Goal: Information Seeking & Learning: Learn about a topic

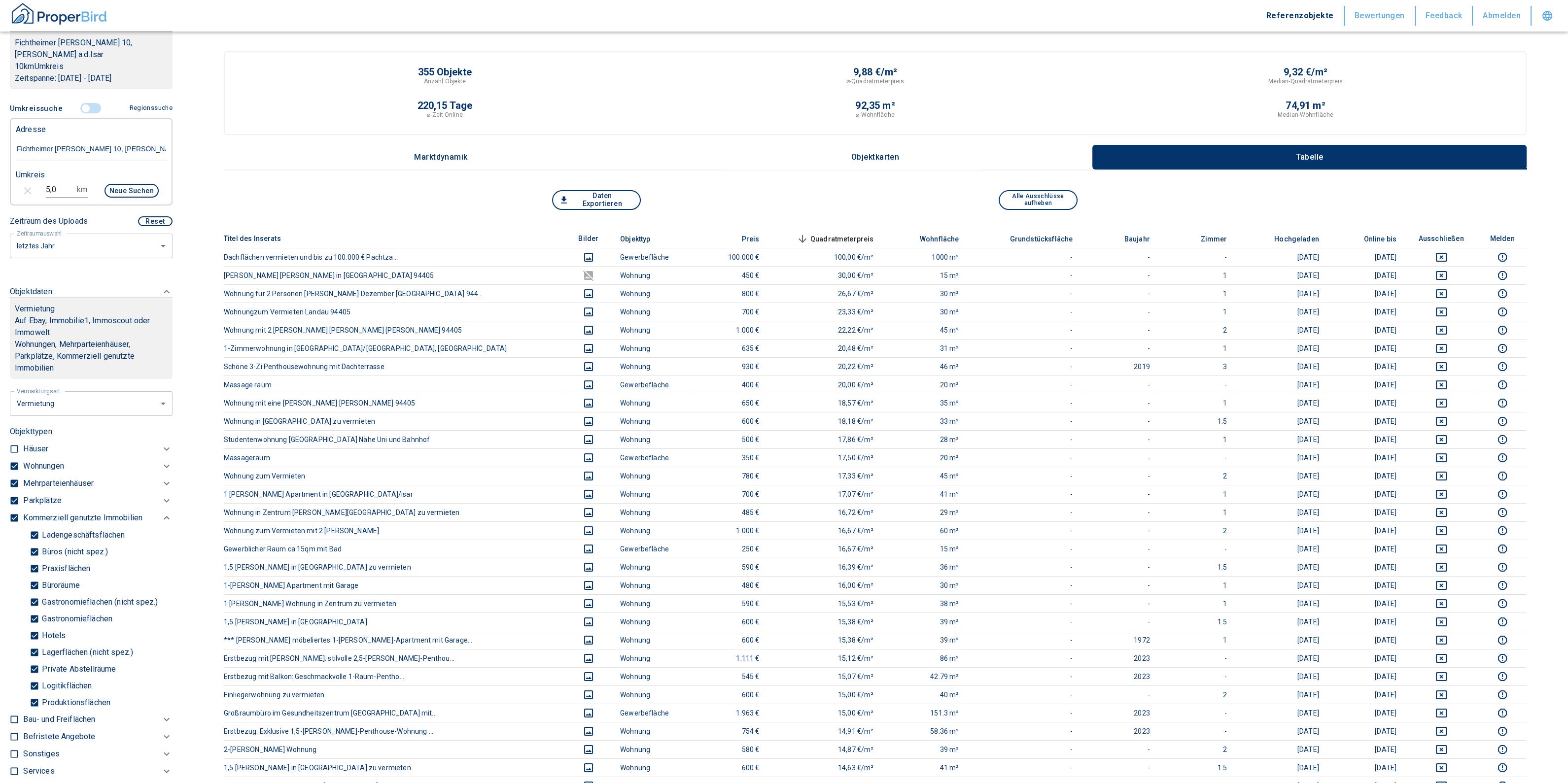
drag, startPoint x: 138, startPoint y: 132, endPoint x: 1, endPoint y: 131, distance: 137.0
click at [2, 131] on div "Filtervorlagen Neue Filtereinstellungen erkannt! Name für neue Vorlage x Gespei…" at bounding box center [91, 391] width 183 height 783
paste input "[PERSON_NAME] 1 - 5, 88213 [GEOGRAPHIC_DATA]"
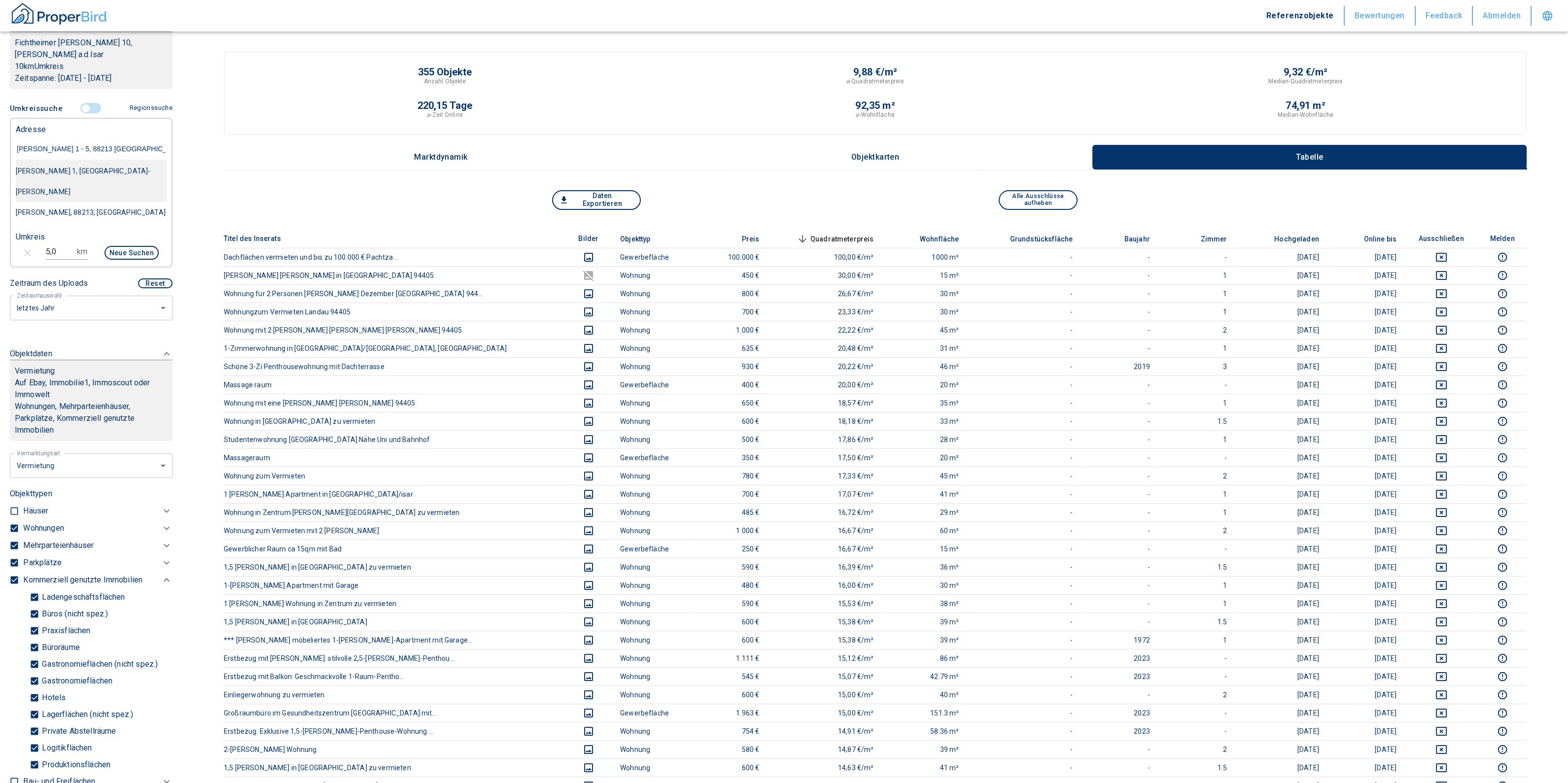
click at [103, 161] on div "[PERSON_NAME] 1, [GEOGRAPHIC_DATA]-[PERSON_NAME]" at bounding box center [91, 181] width 151 height 42
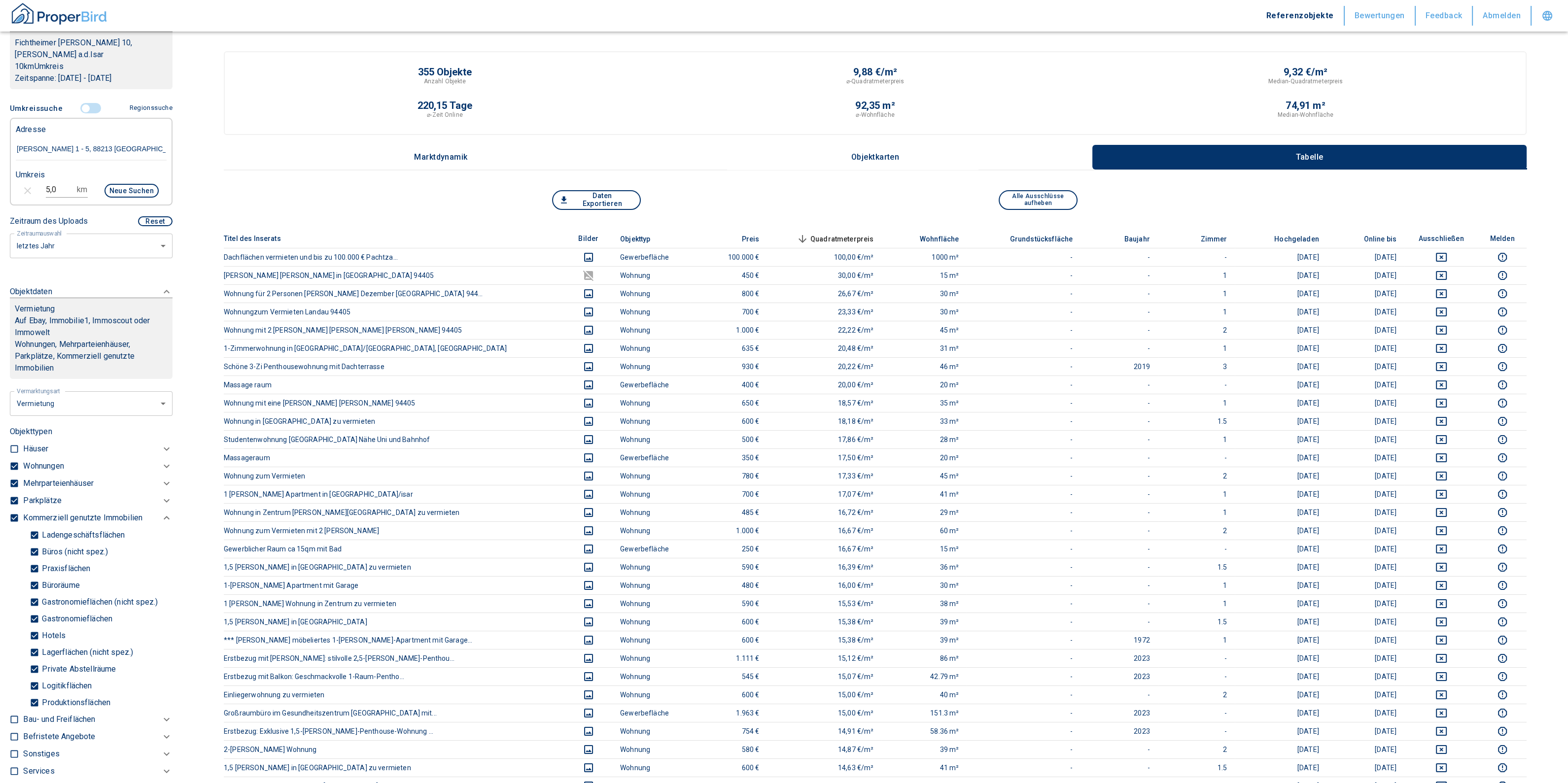
type input "[PERSON_NAME] 1, [GEOGRAPHIC_DATA]-[PERSON_NAME]"
type input "2020"
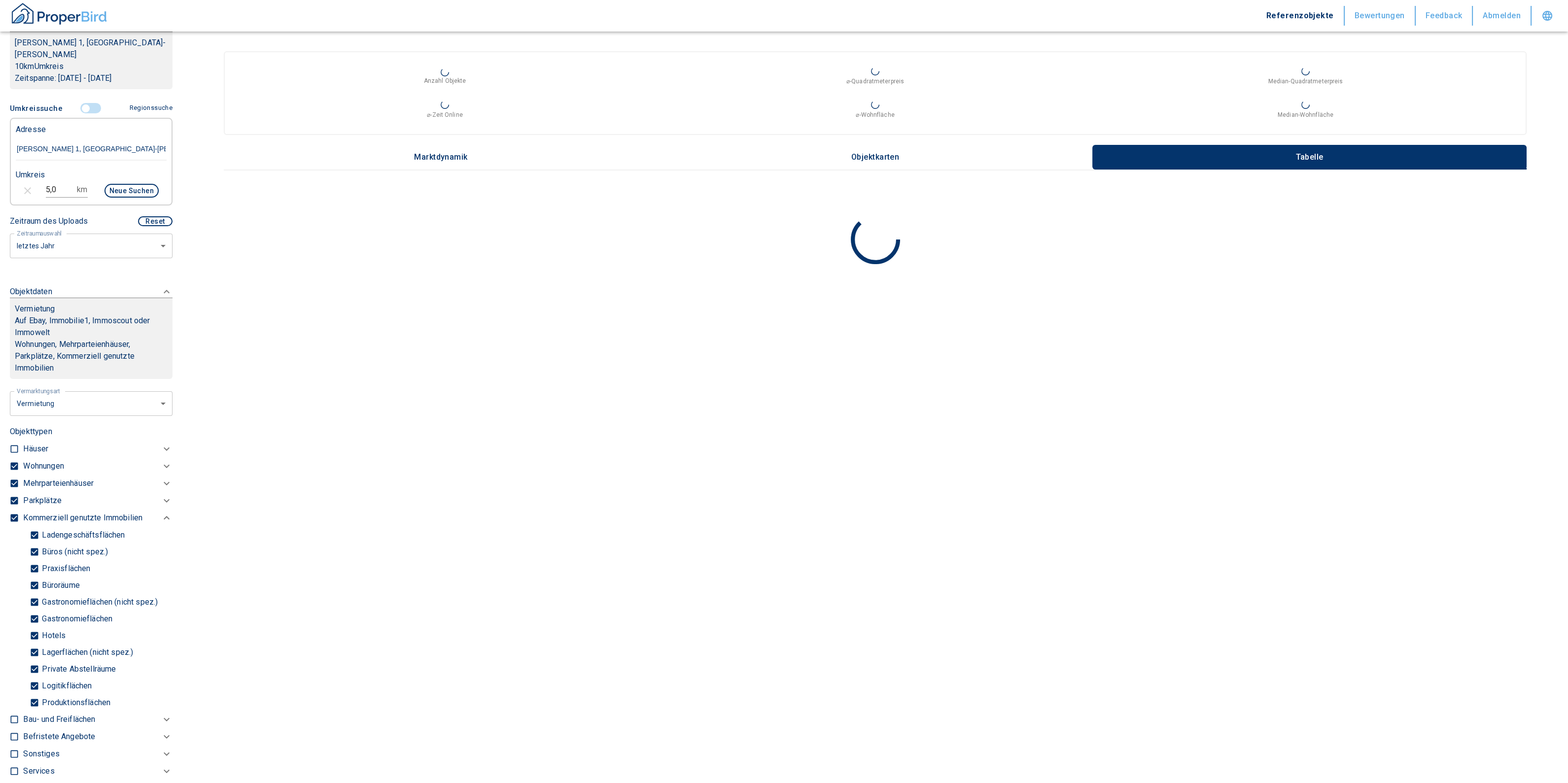
type input "[PERSON_NAME] 1, [GEOGRAPHIC_DATA]-[PERSON_NAME]"
drag, startPoint x: 52, startPoint y: 178, endPoint x: 17, endPoint y: 173, distance: 35.4
click at [17, 180] on div "5,0 km Neue Suchen" at bounding box center [83, 191] width 151 height 23
type input "1,0"
click at [12, 458] on div at bounding box center [16, 466] width 13 height 17
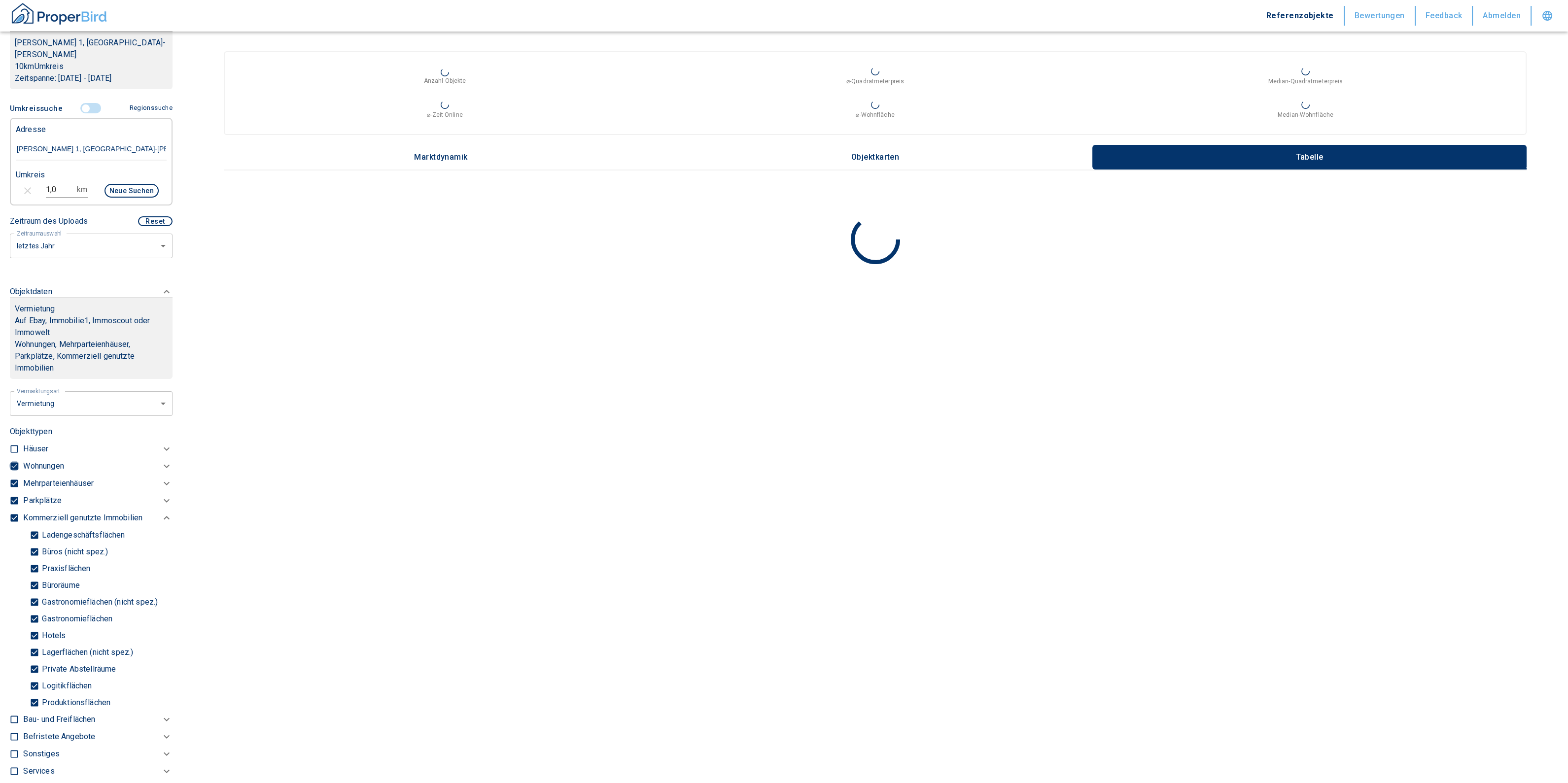
click at [14, 461] on input "checkbox" at bounding box center [14, 466] width 10 height 10
checkbox input "false"
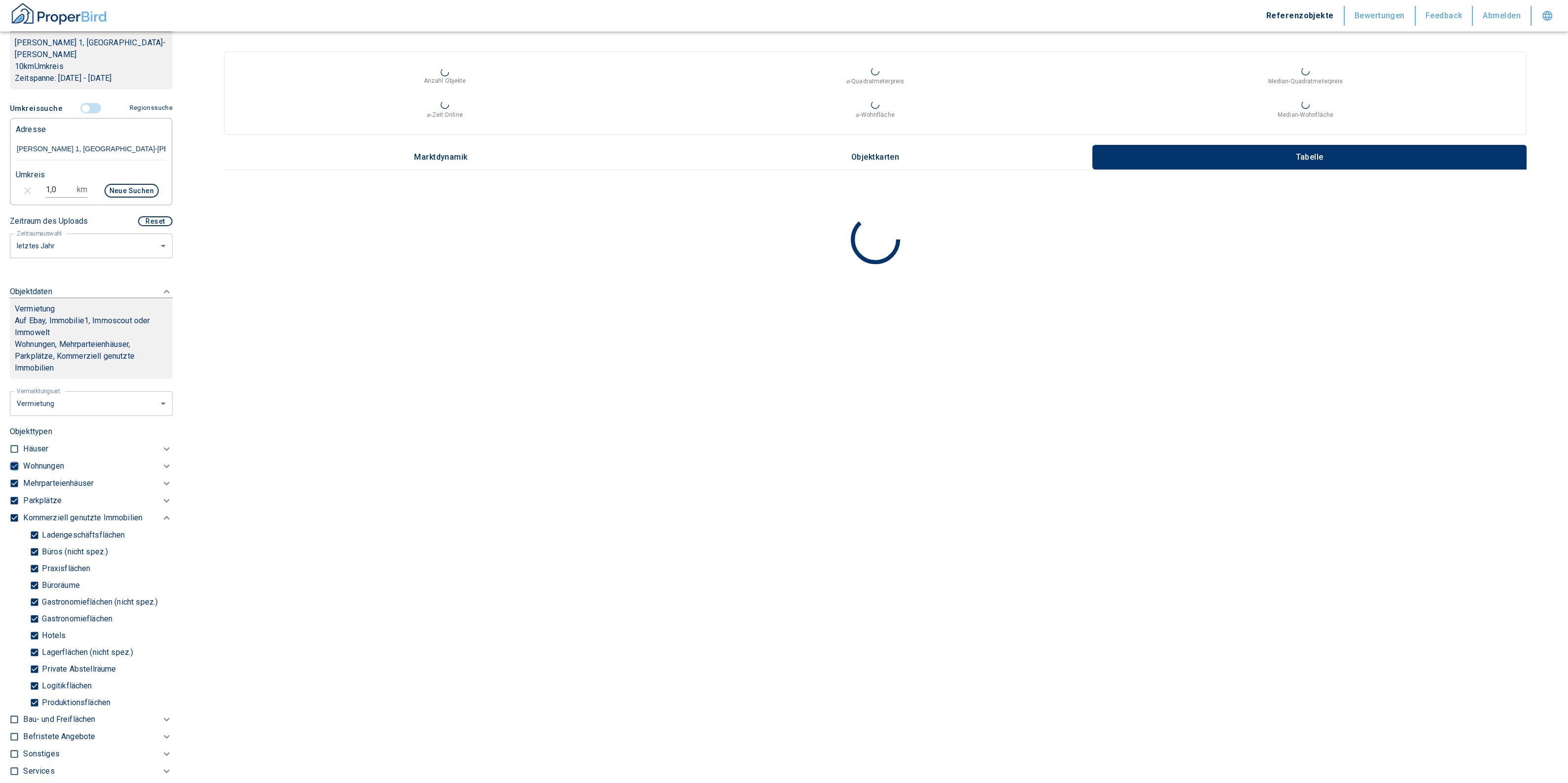
checkbox input "false"
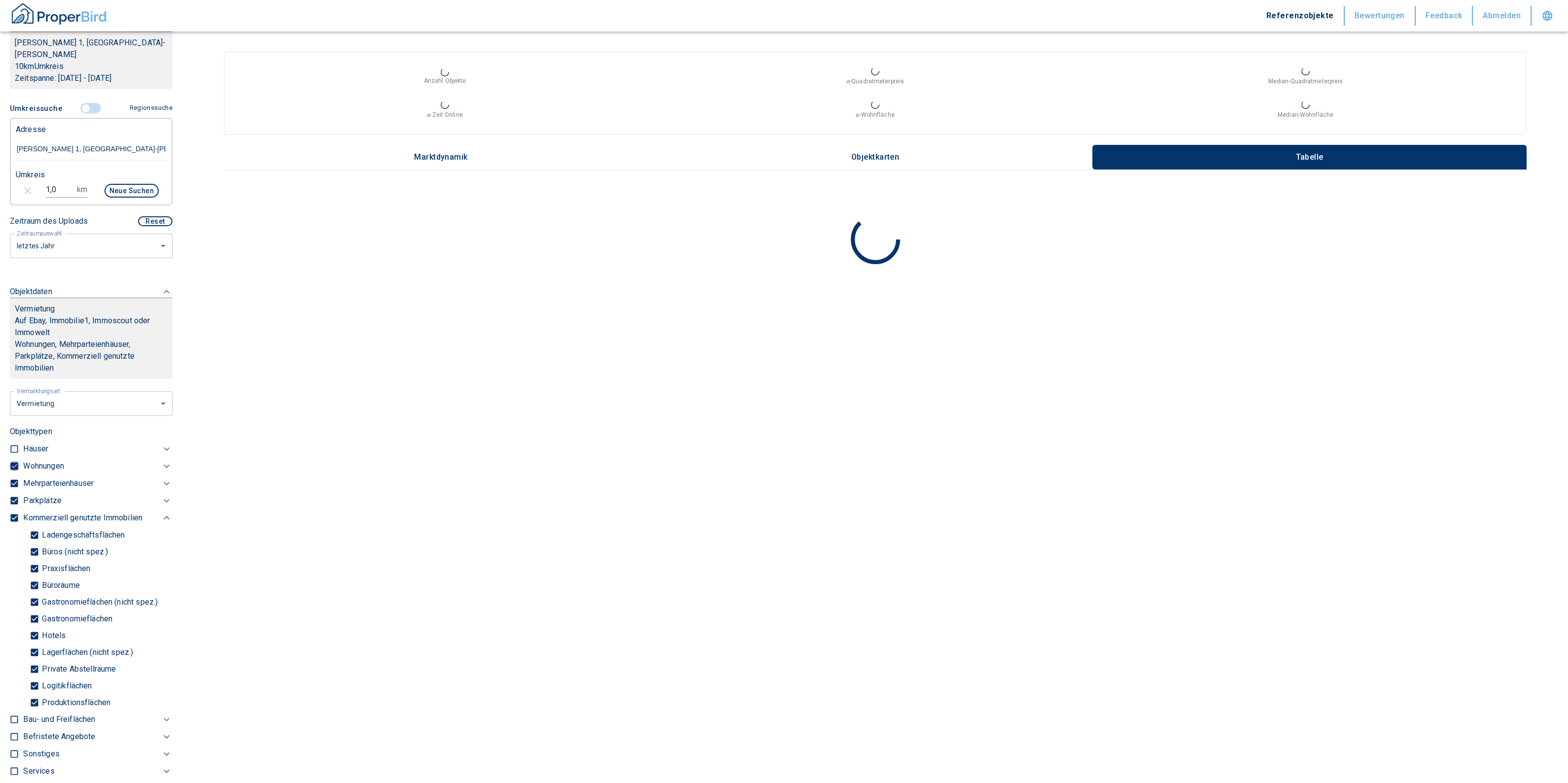
type input "2020"
click at [12, 467] on input "checkbox" at bounding box center [14, 472] width 10 height 10
checkbox input "false"
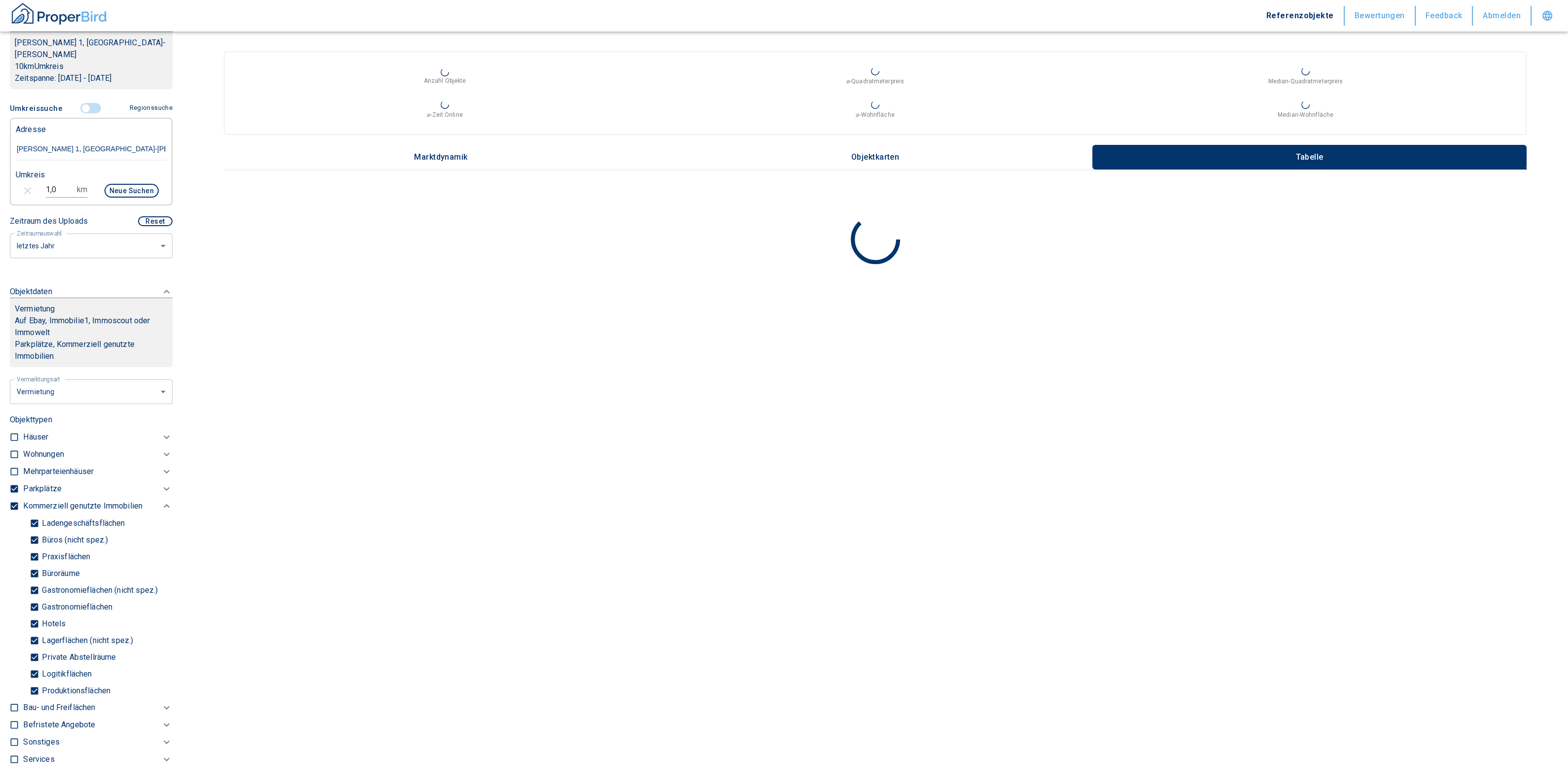
type input "2020"
click at [11, 484] on input "checkbox" at bounding box center [14, 489] width 10 height 10
checkbox input "false"
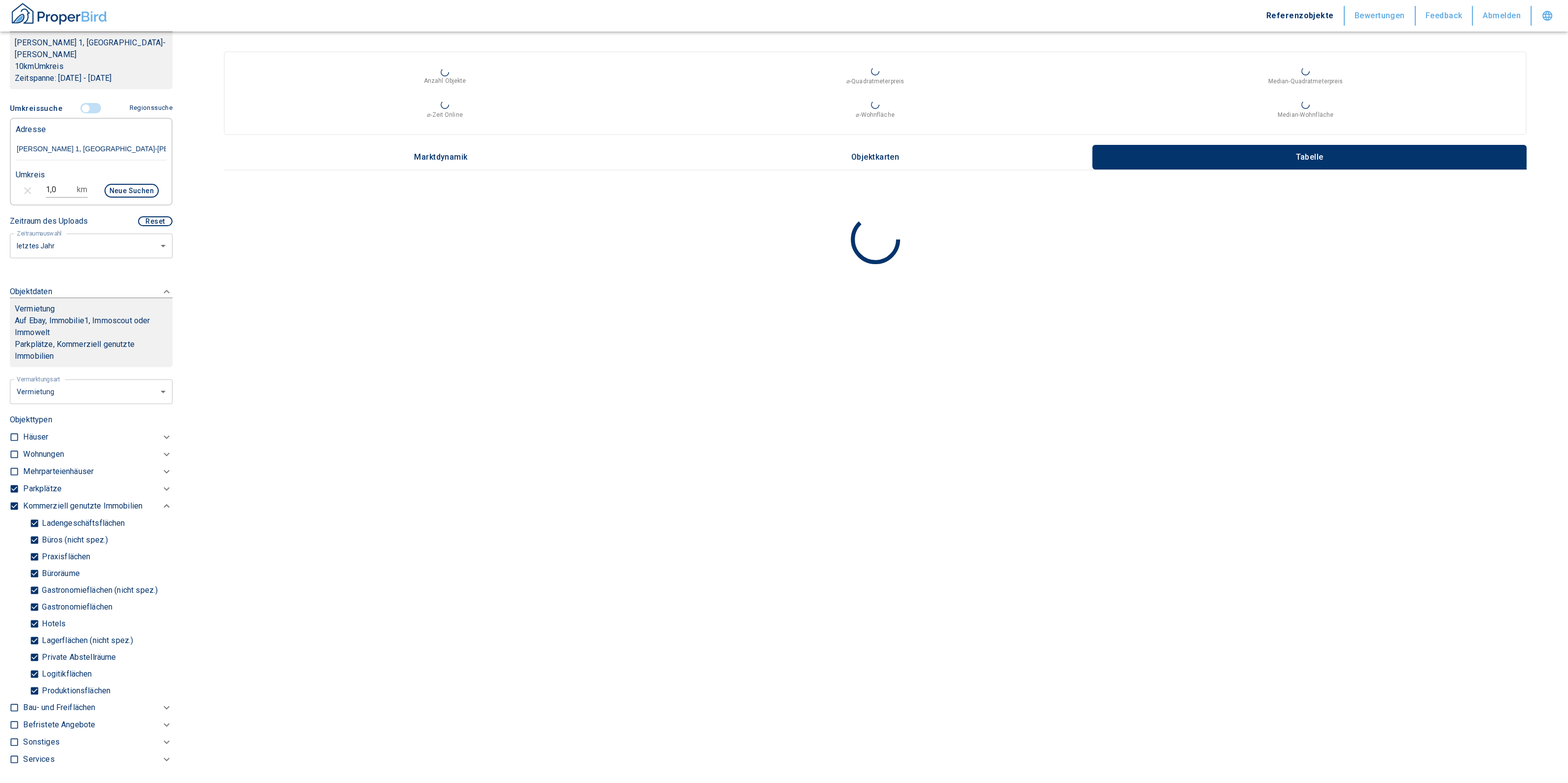
checkbox input "false"
type input "2020"
click at [11, 491] on div at bounding box center [16, 586] width 13 height 202
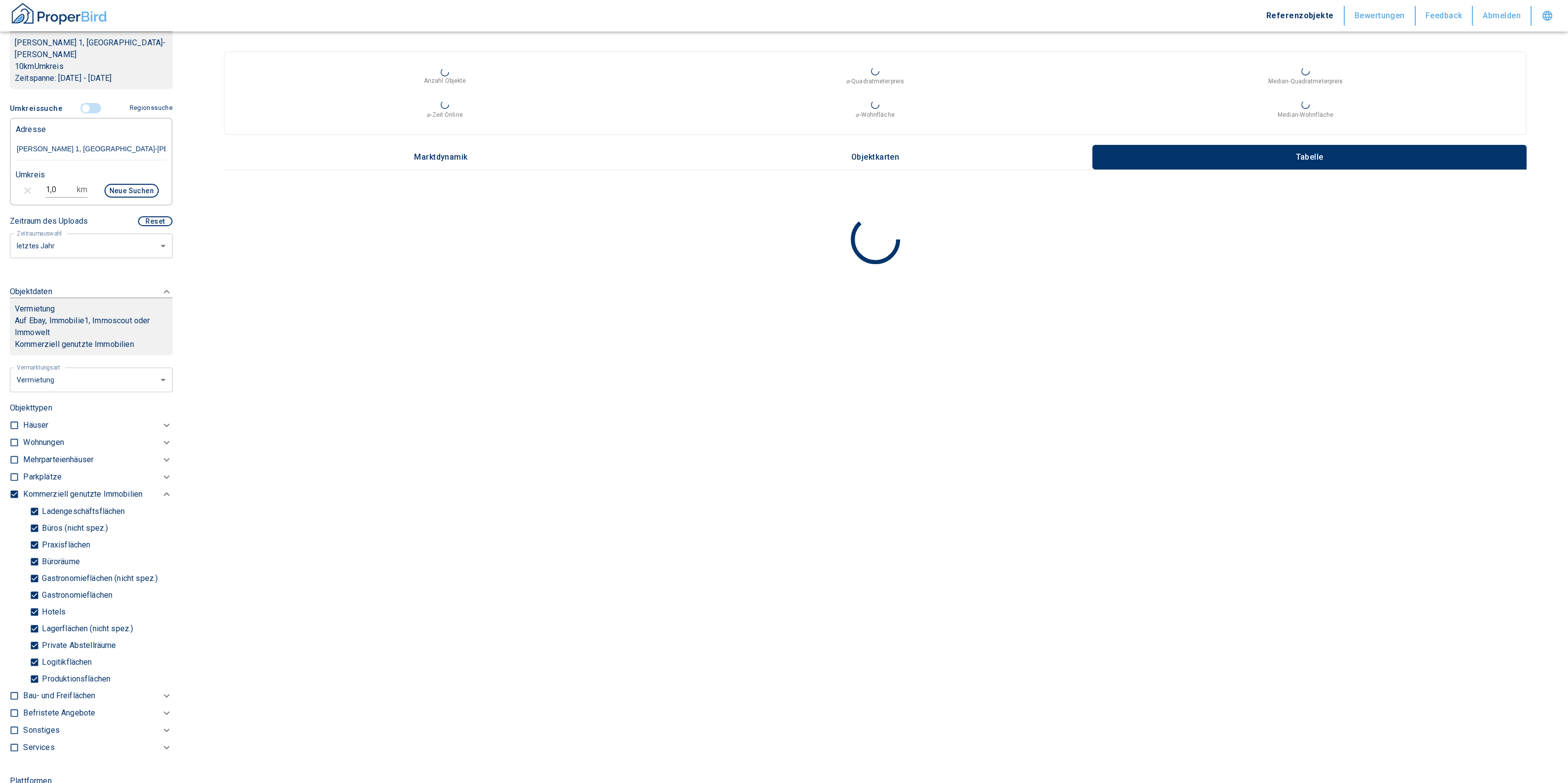
click at [8, 486] on label at bounding box center [11, 492] width 15 height 13
click at [9, 489] on input "checkbox" at bounding box center [14, 494] width 10 height 10
checkbox input "false"
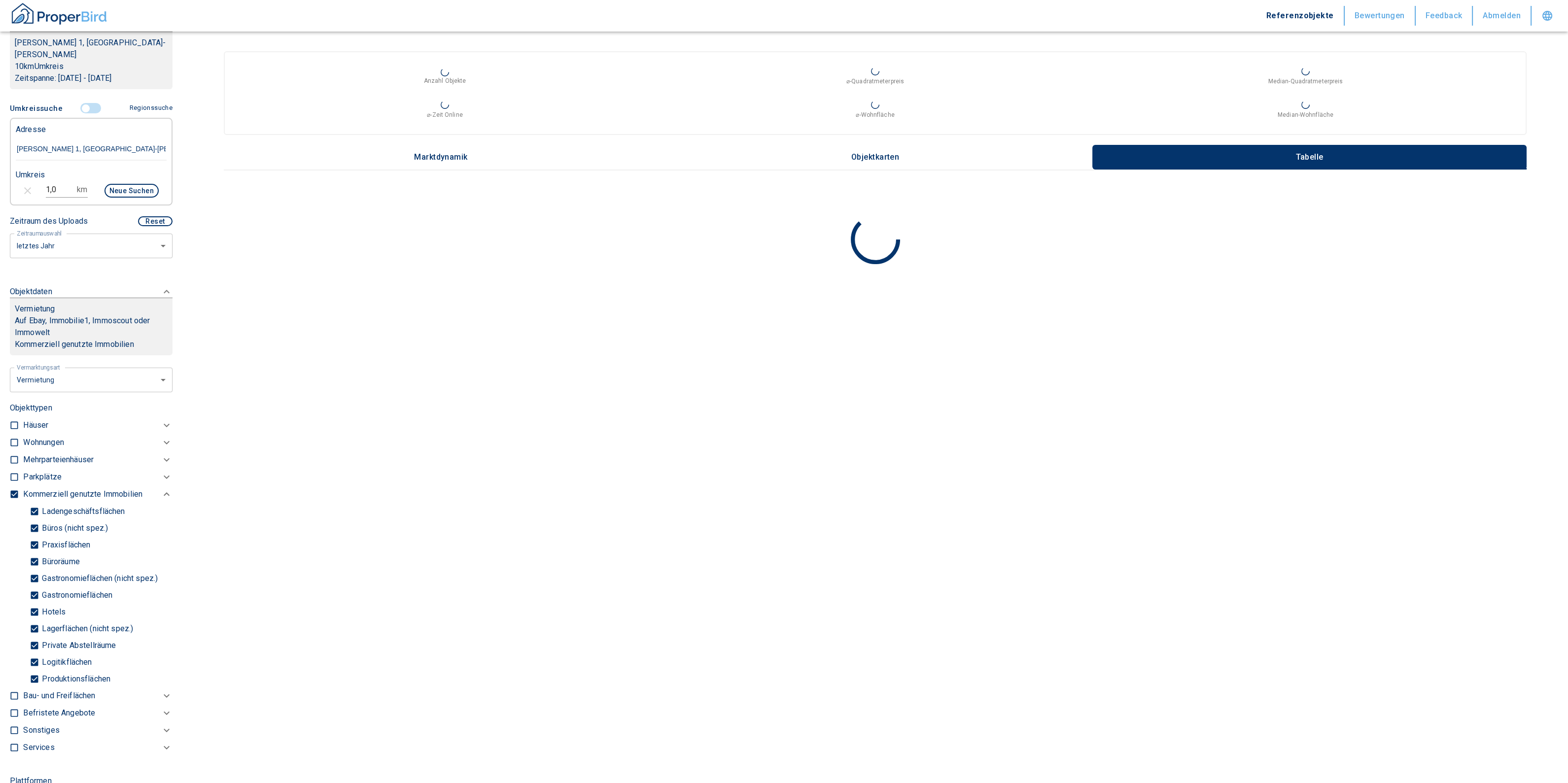
checkbox input "false"
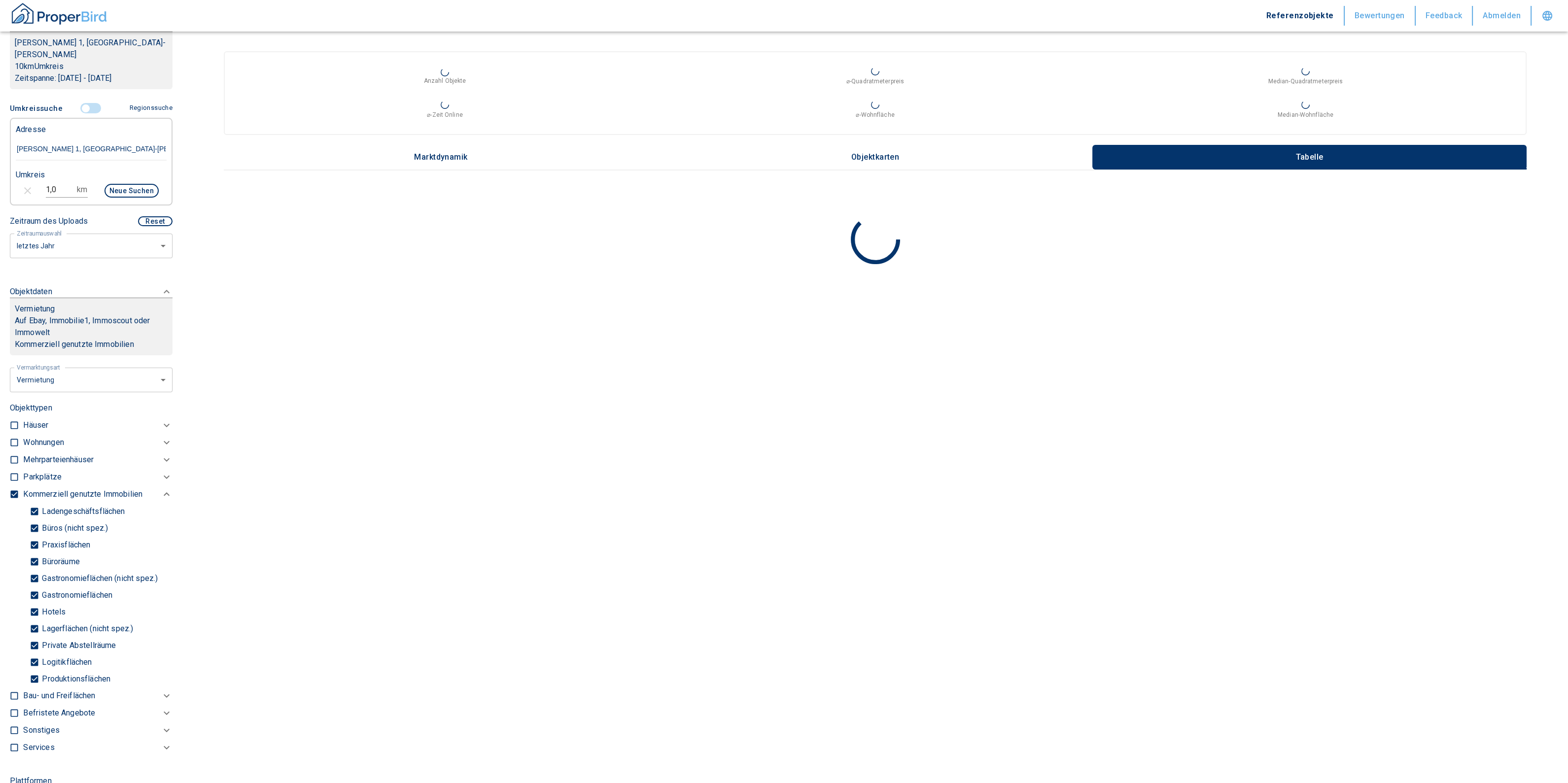
checkbox input "false"
type input "2020"
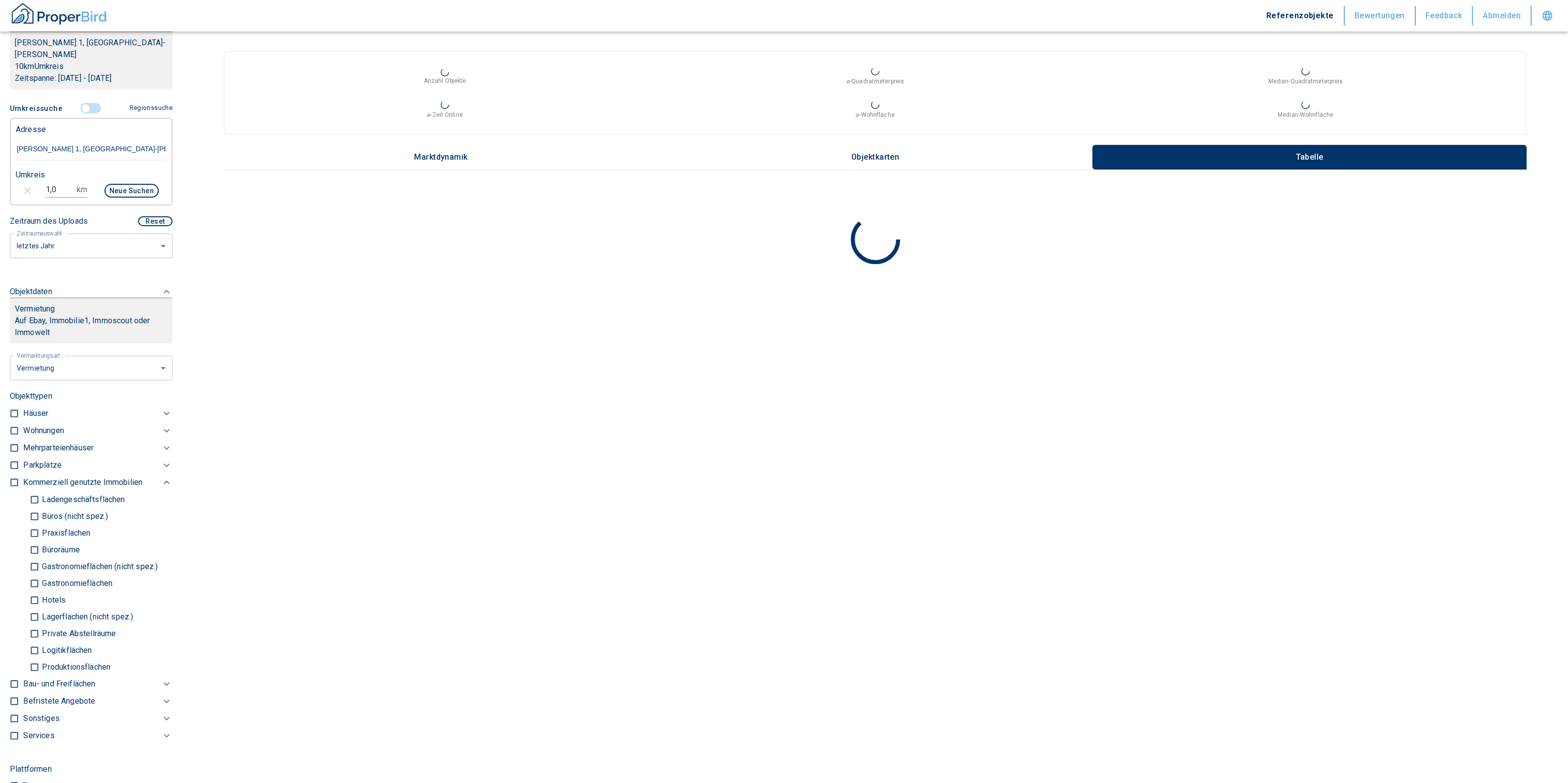
click at [13, 426] on input "checkbox" at bounding box center [14, 431] width 10 height 10
checkbox input "true"
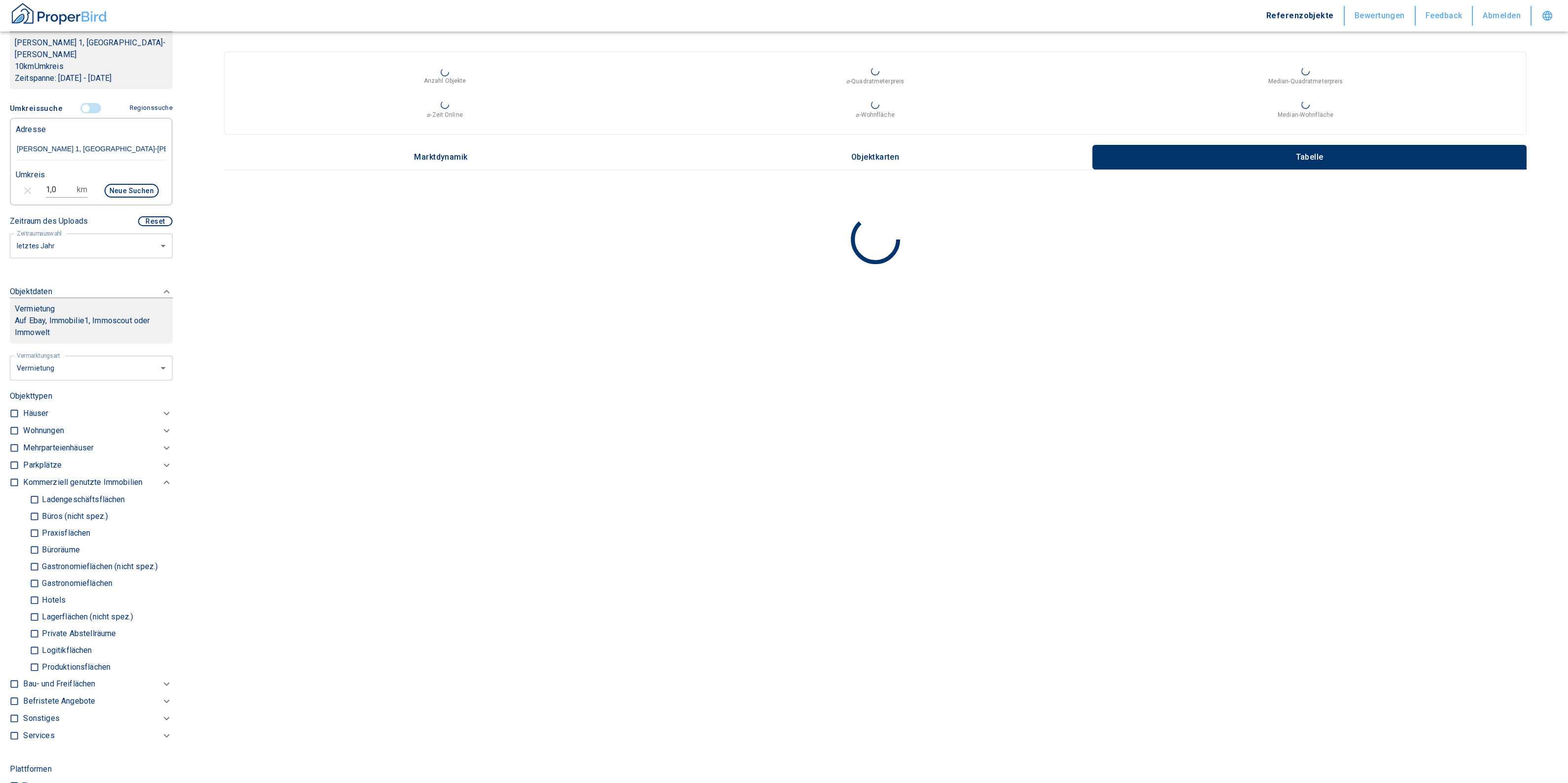
checkbox input "true"
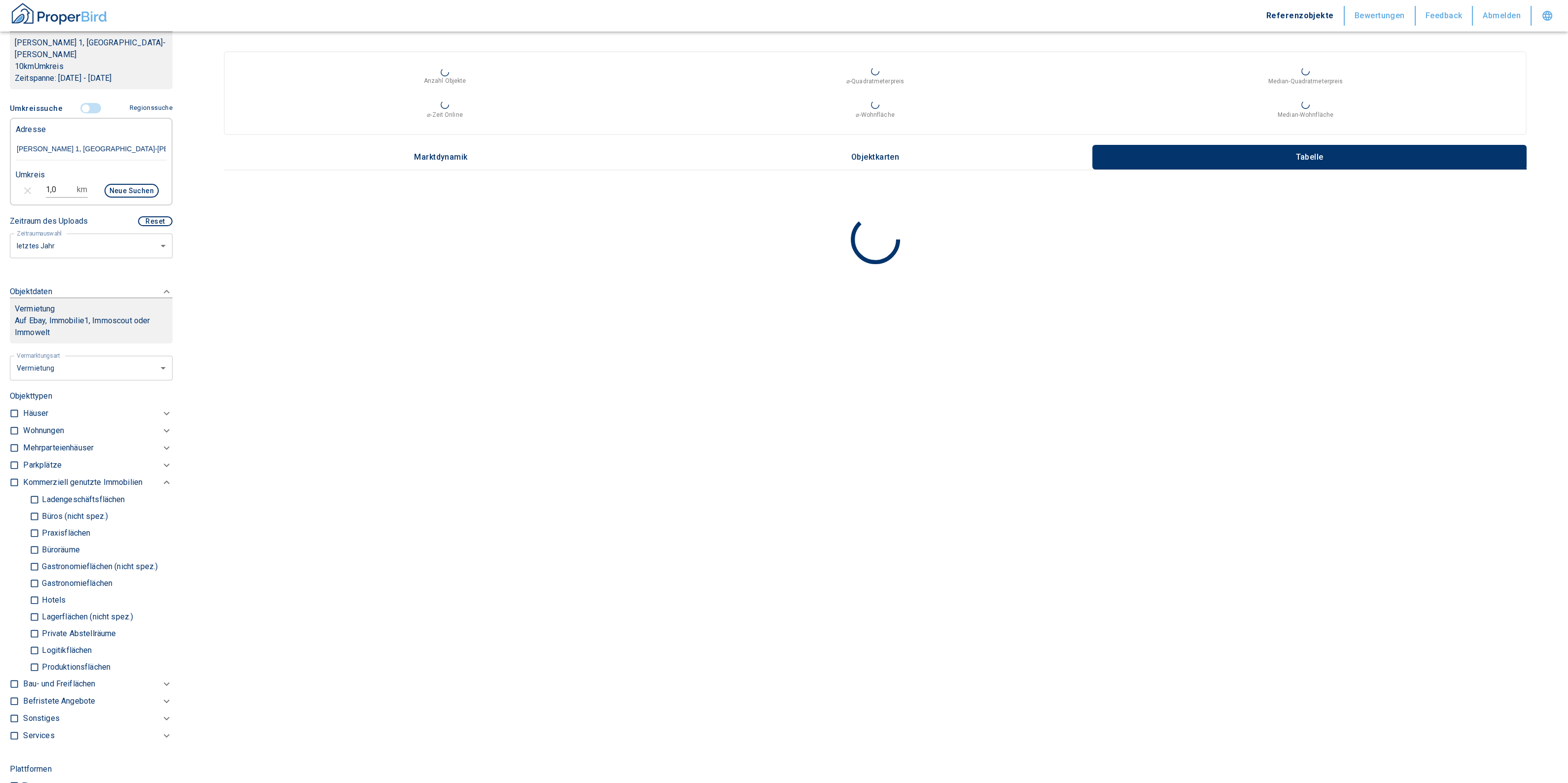
type input "2020"
click at [93, 228] on body "Referenzobjekte Bewertungen Feedback Abmelden Filtervorlagen Neue Filtereinstel…" at bounding box center [789, 391] width 1578 height 783
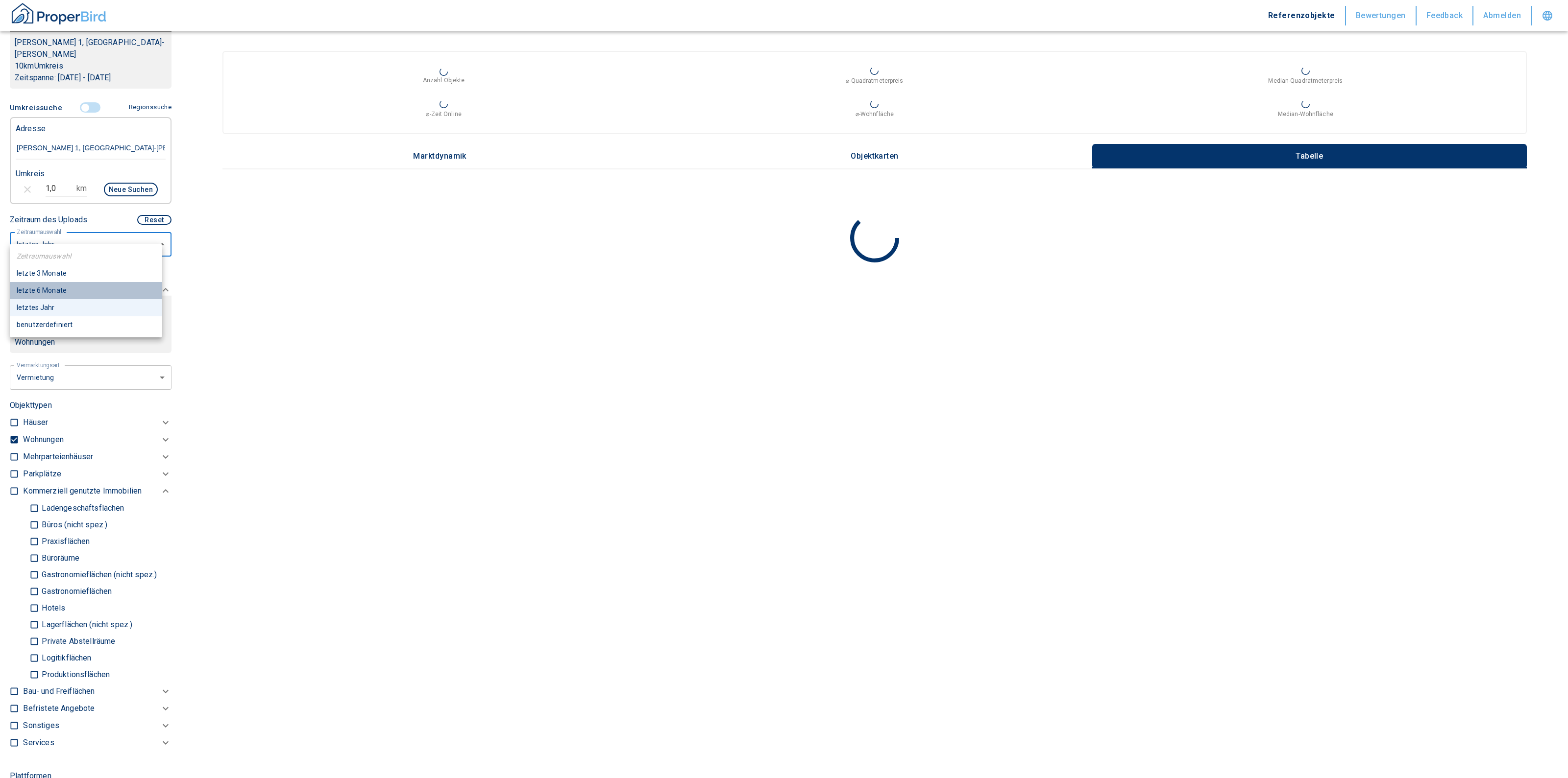
click at [80, 292] on li "letzte 6 Monate" at bounding box center [86, 290] width 153 height 17
type input "6"
click at [118, 183] on button "Neue Suchen" at bounding box center [131, 190] width 54 height 14
type input "2020"
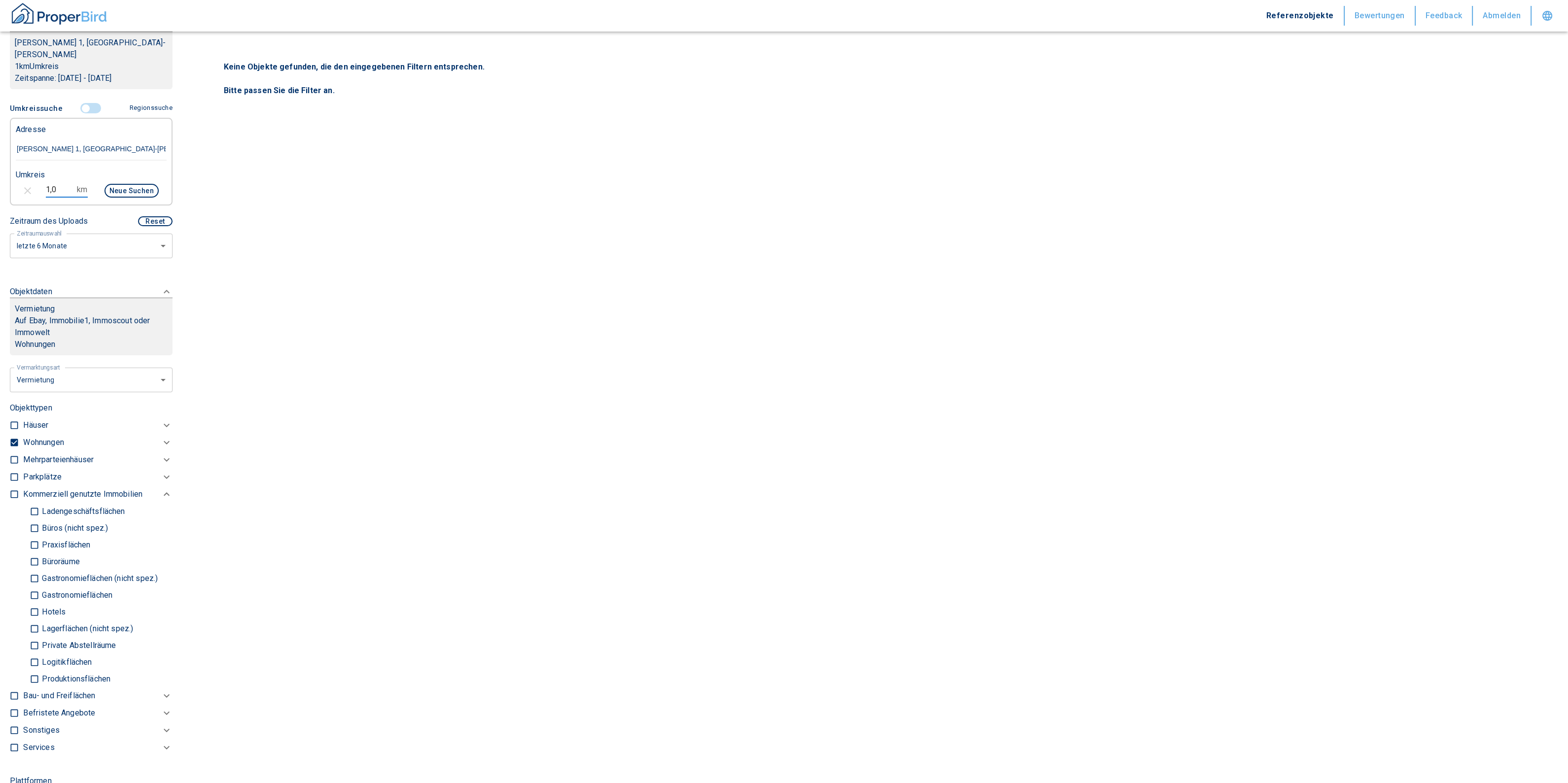
click at [64, 182] on input "1,0" at bounding box center [59, 190] width 28 height 16
click at [96, 138] on input "[PERSON_NAME] 1, [GEOGRAPHIC_DATA]-[PERSON_NAME]" at bounding box center [91, 149] width 151 height 23
drag, startPoint x: 117, startPoint y: 130, endPoint x: -12, endPoint y: 126, distance: 129.1
click at [0, 126] on html "Referenzobjekte Bewertungen Feedback Abmelden Filtervorlagen Neue Filtereinstel…" at bounding box center [784, 391] width 1568 height 783
paste input "- 5, 88213 [GEOGRAPHIC_DATA]"
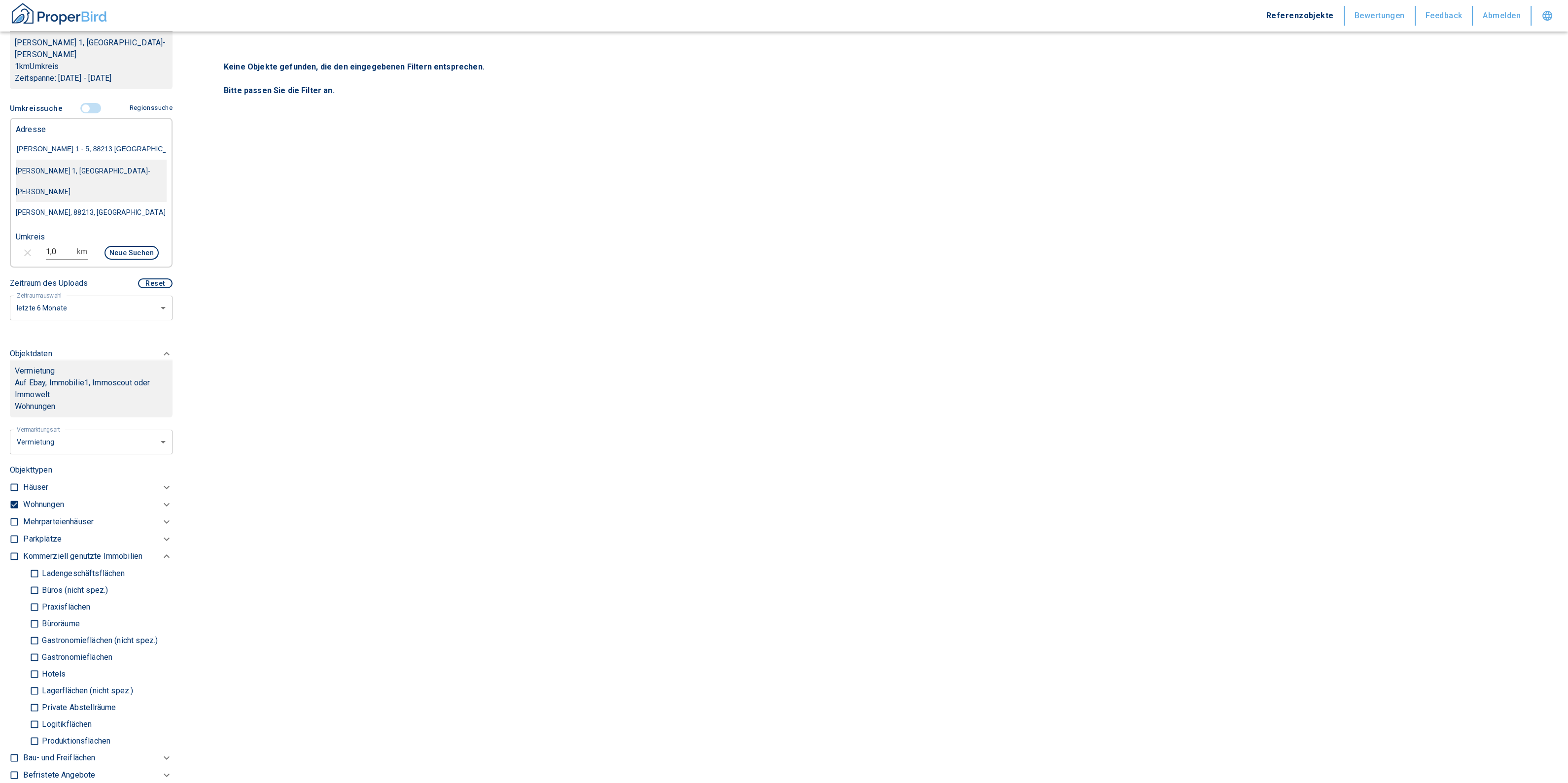
click at [96, 161] on div "[PERSON_NAME] 1, [GEOGRAPHIC_DATA]-[PERSON_NAME]" at bounding box center [91, 181] width 151 height 42
type input "[PERSON_NAME] 1, [GEOGRAPHIC_DATA]-[PERSON_NAME]"
type input "2020"
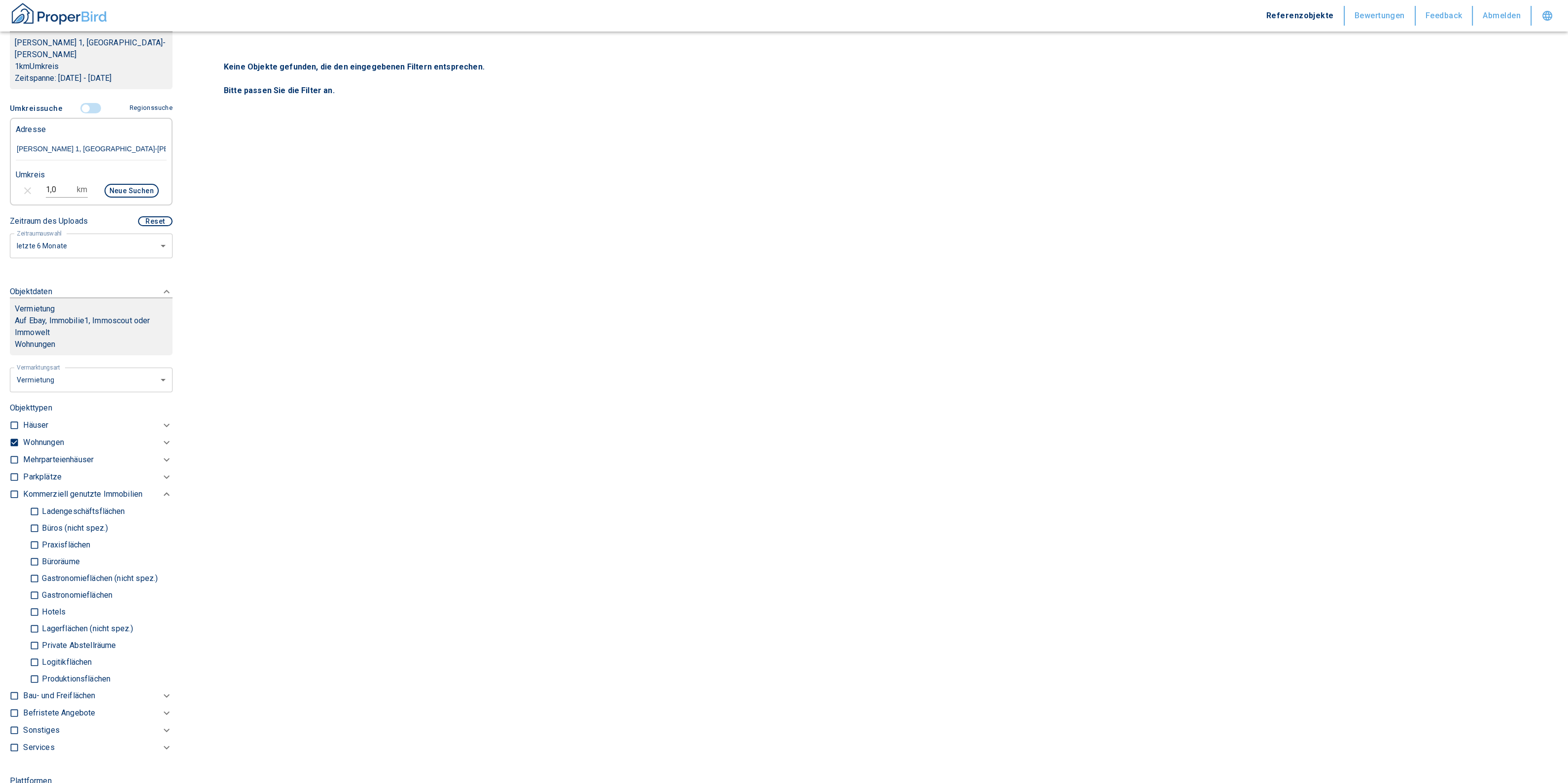
click at [125, 184] on button "Neue Suchen" at bounding box center [132, 191] width 54 height 14
drag, startPoint x: 59, startPoint y: 171, endPoint x: 23, endPoint y: 166, distance: 36.3
click at [23, 180] on div "1,0 km Neue Suchen" at bounding box center [83, 191] width 151 height 23
type input "3,0"
click at [111, 184] on button "Neue Suchen" at bounding box center [132, 191] width 54 height 14
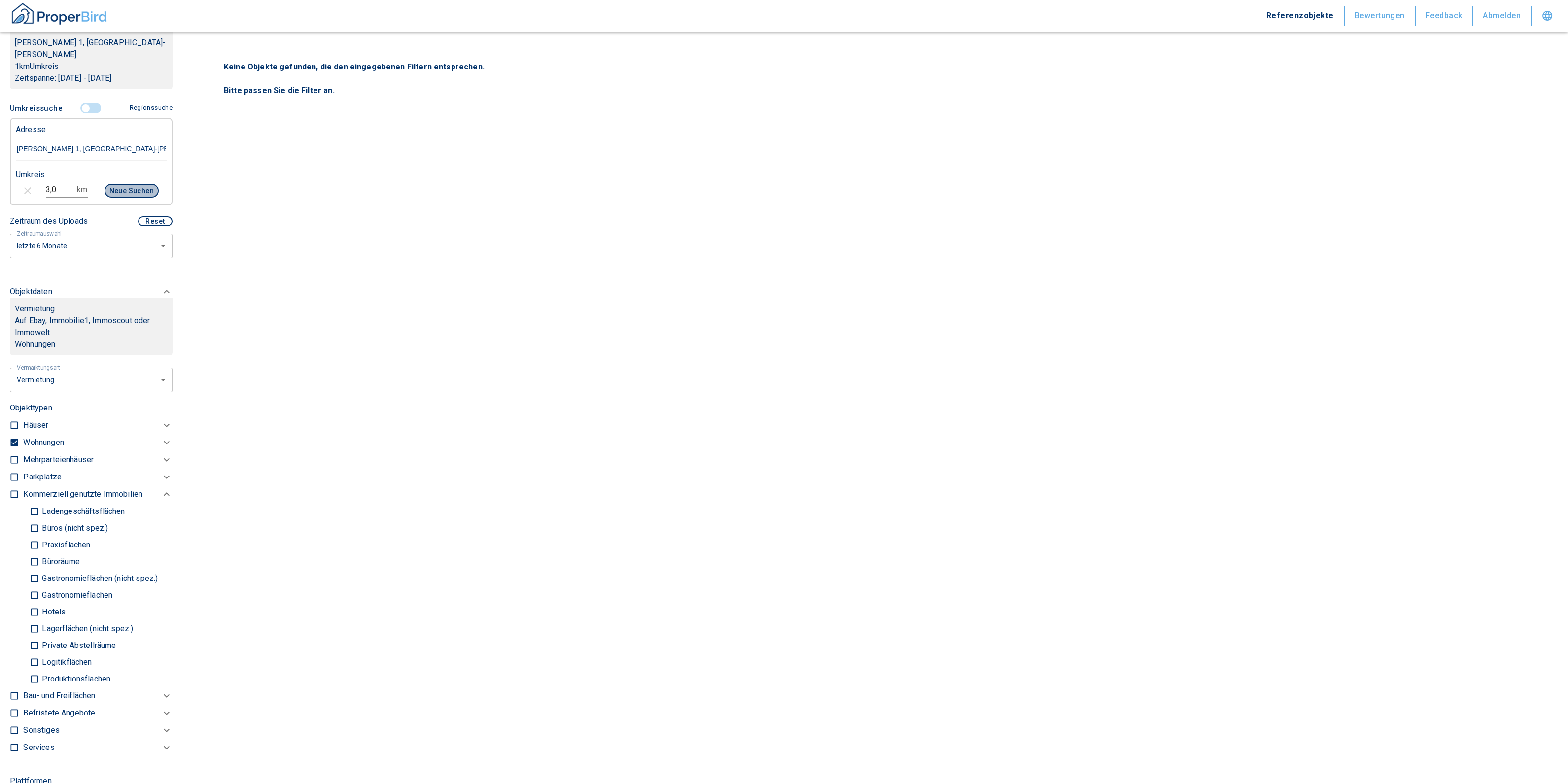
type input "2020"
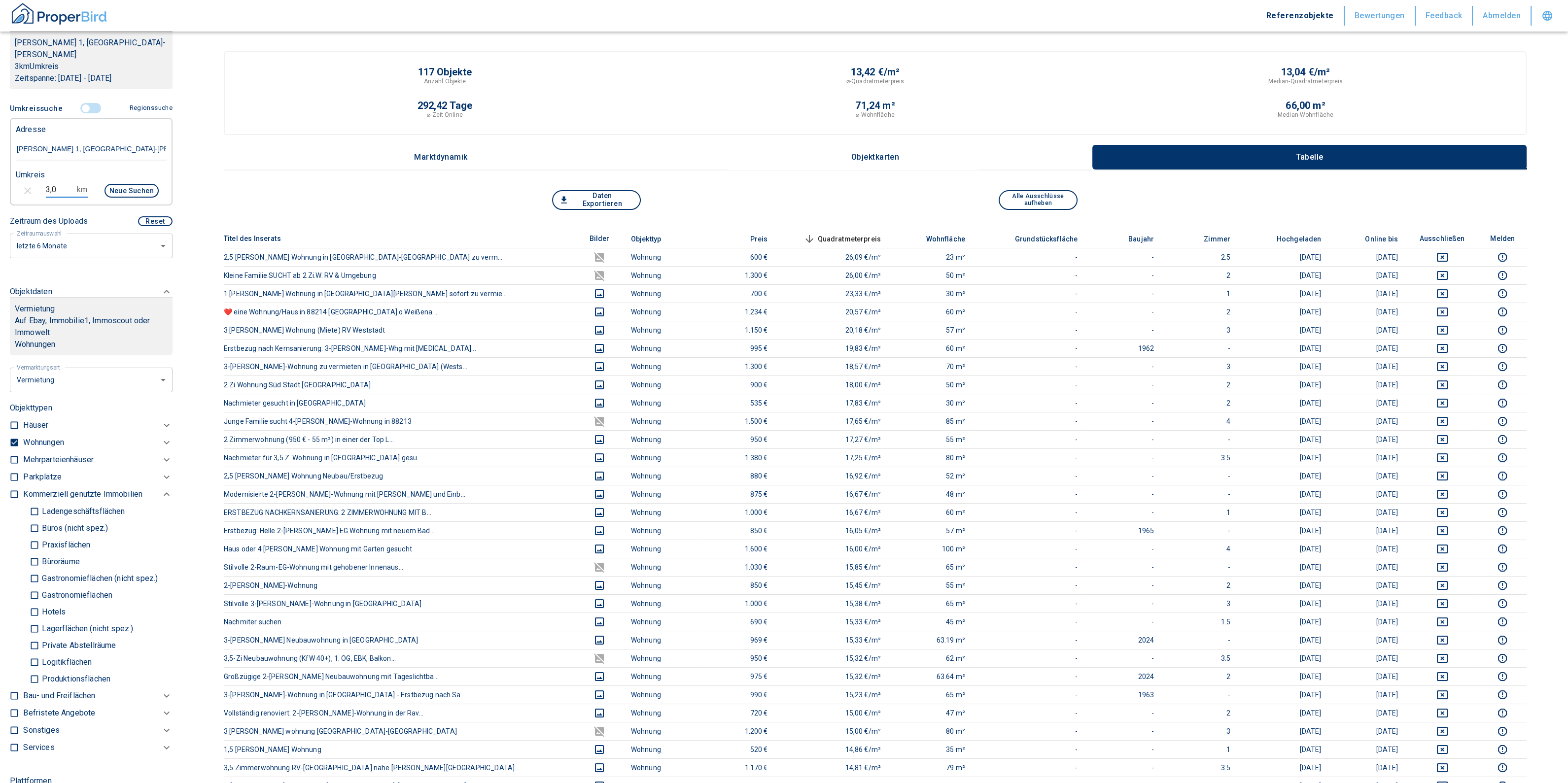
drag, startPoint x: 66, startPoint y: 174, endPoint x: 11, endPoint y: 168, distance: 55.3
click at [13, 180] on div "3,0 km Neue Suchen" at bounding box center [83, 191] width 151 height 23
type input "1,5"
click at [106, 184] on button "Neue Suchen" at bounding box center [132, 191] width 54 height 14
type input "2020"
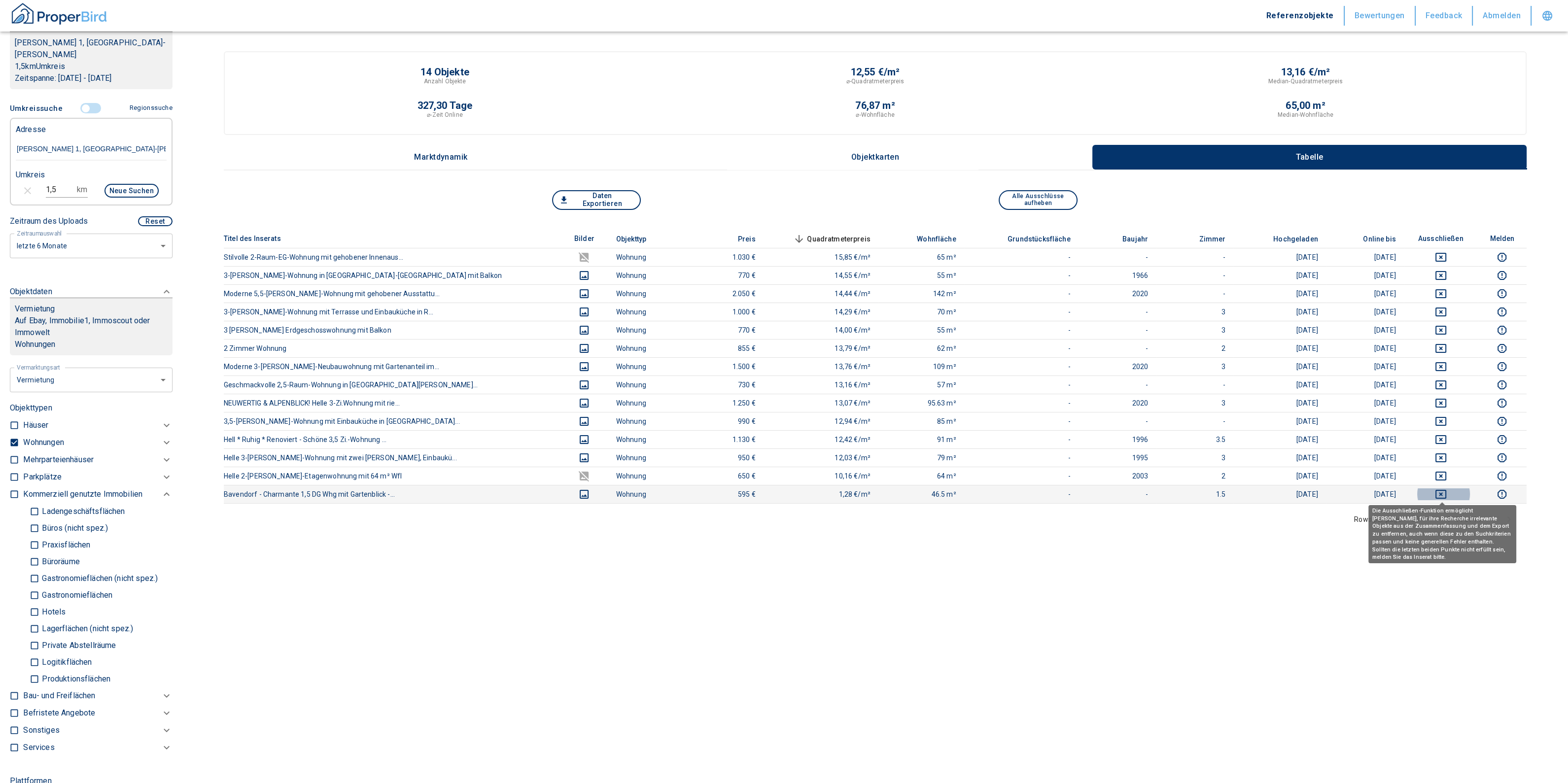
click at [1441, 490] on icon "deselect this listing" at bounding box center [1441, 494] width 11 height 9
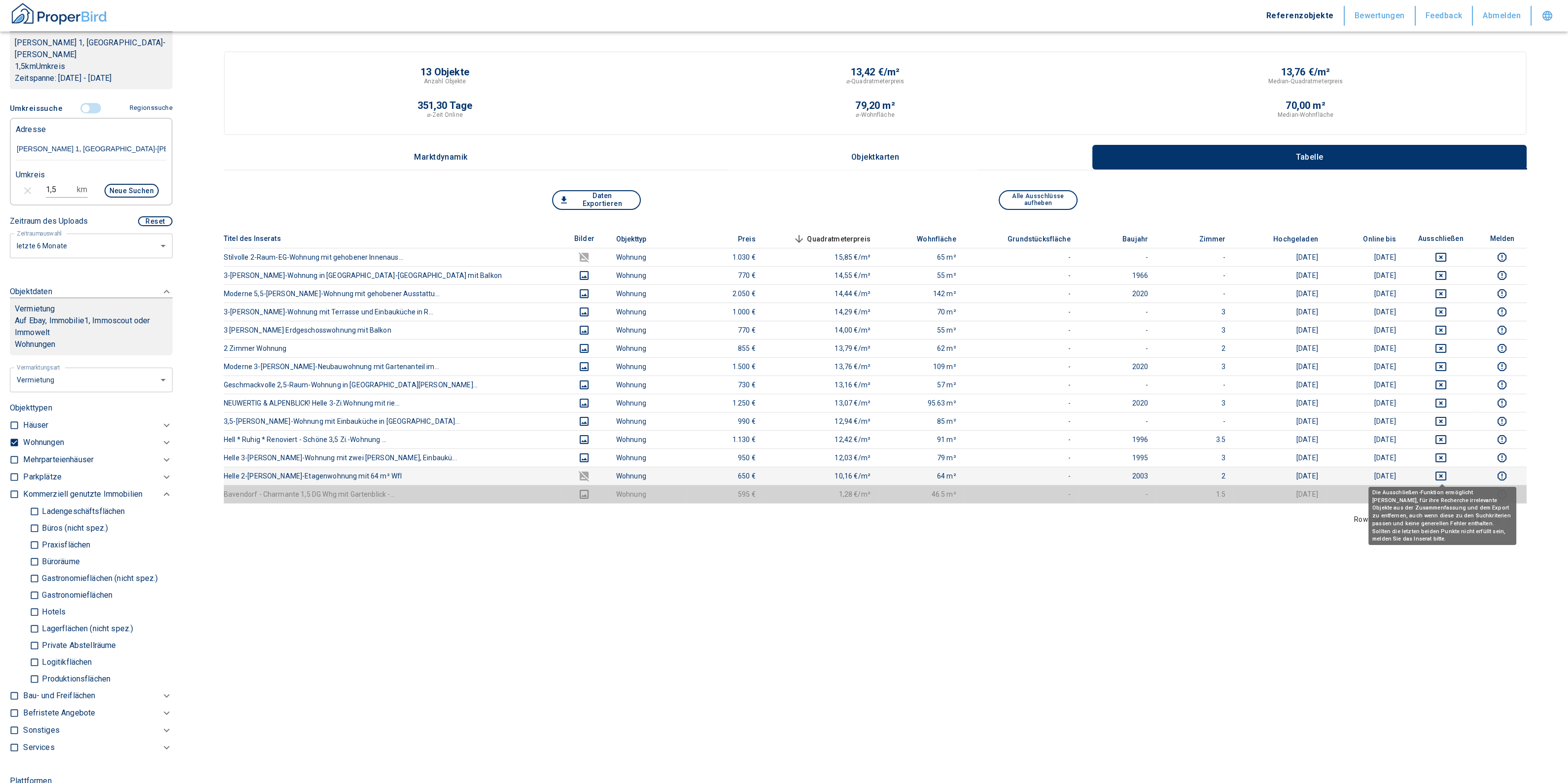
click at [1444, 471] on icon "deselect this listing" at bounding box center [1441, 476] width 12 height 12
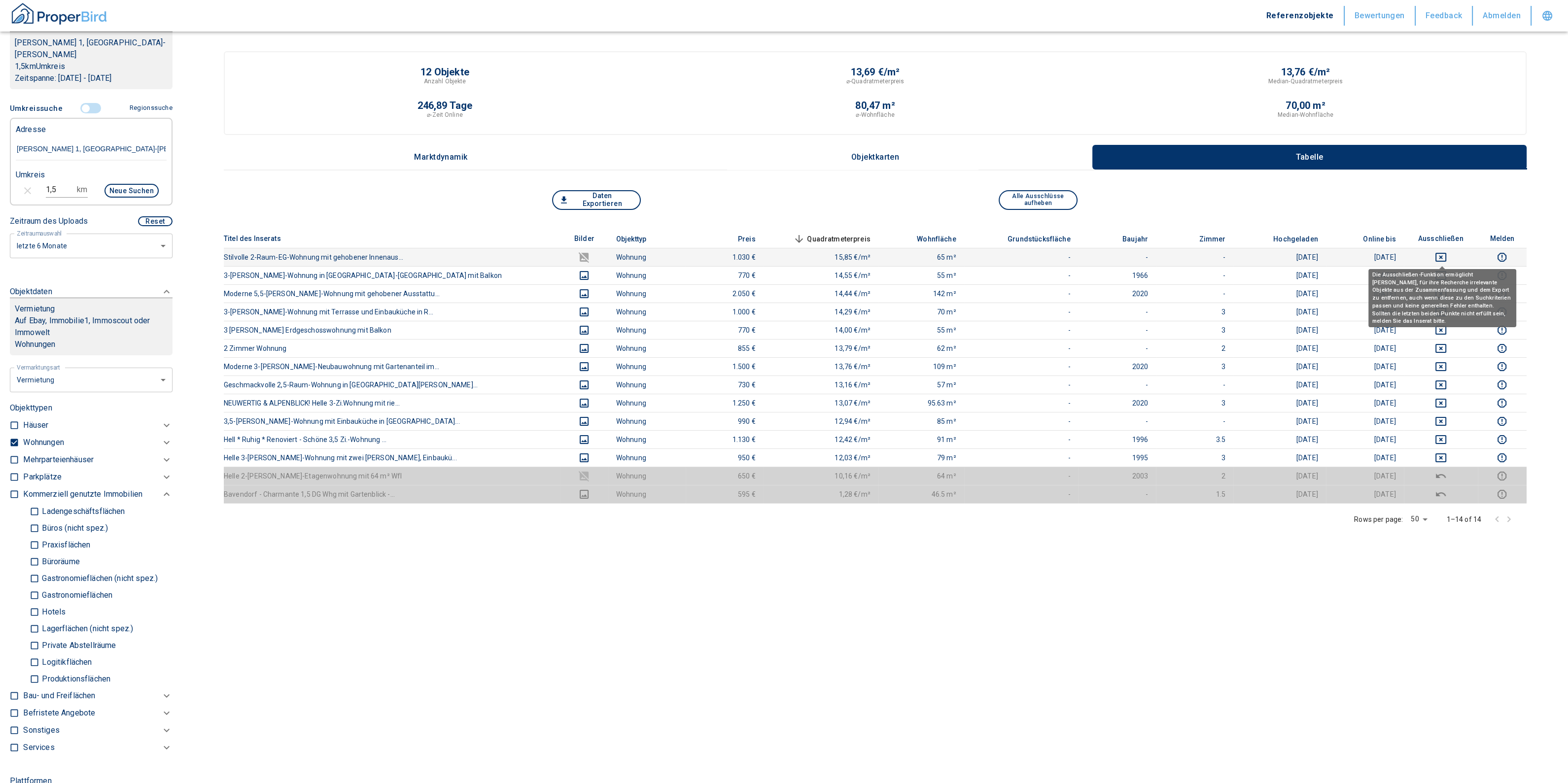
click at [1443, 255] on icon "deselect this listing" at bounding box center [1441, 257] width 11 height 9
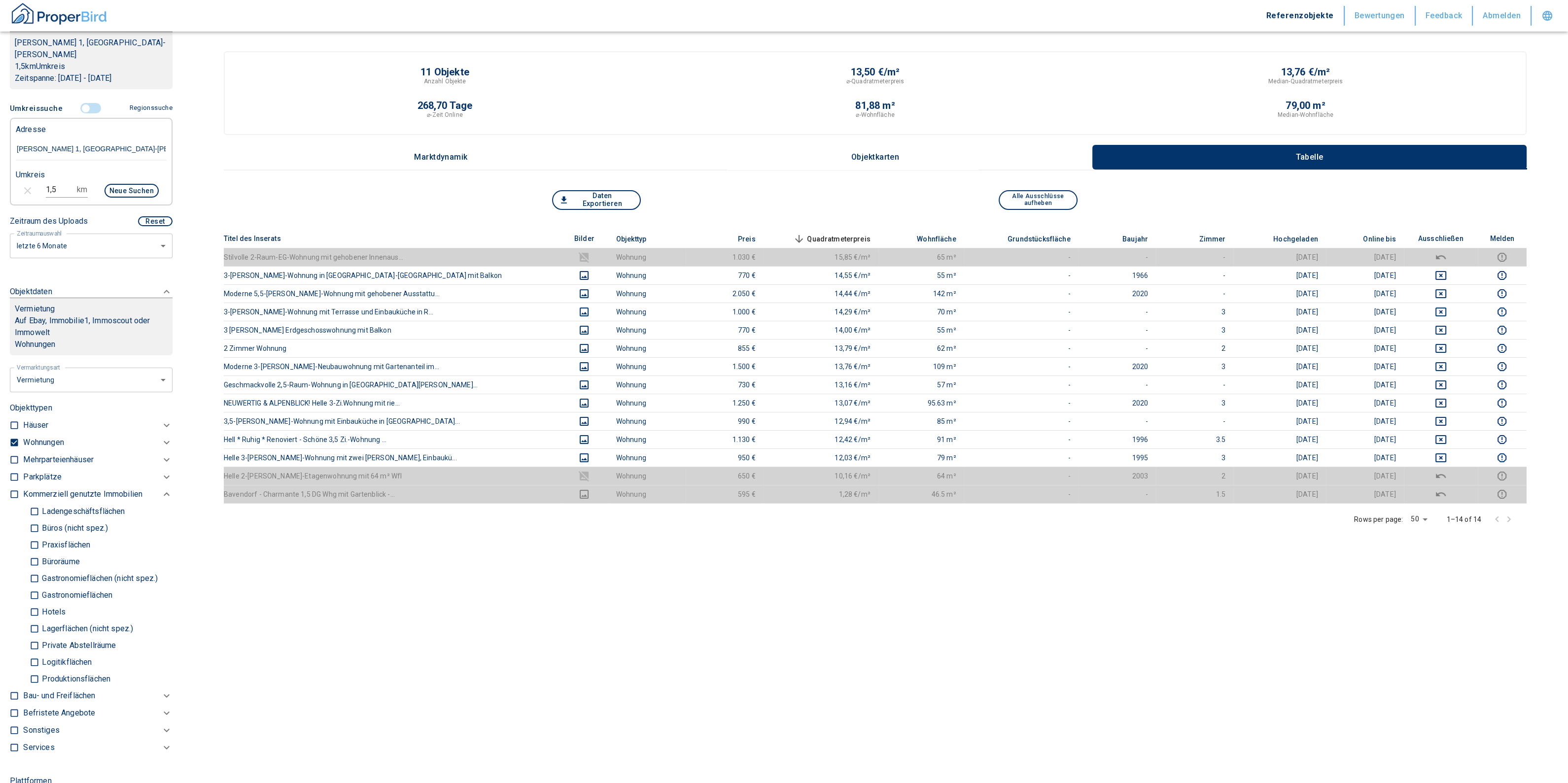
drag, startPoint x: 37, startPoint y: 546, endPoint x: 33, endPoint y: 567, distance: 21.4
click at [37, 553] on input "Büroräume" at bounding box center [35, 562] width 10 height 17
checkbox input "true"
type input "2020"
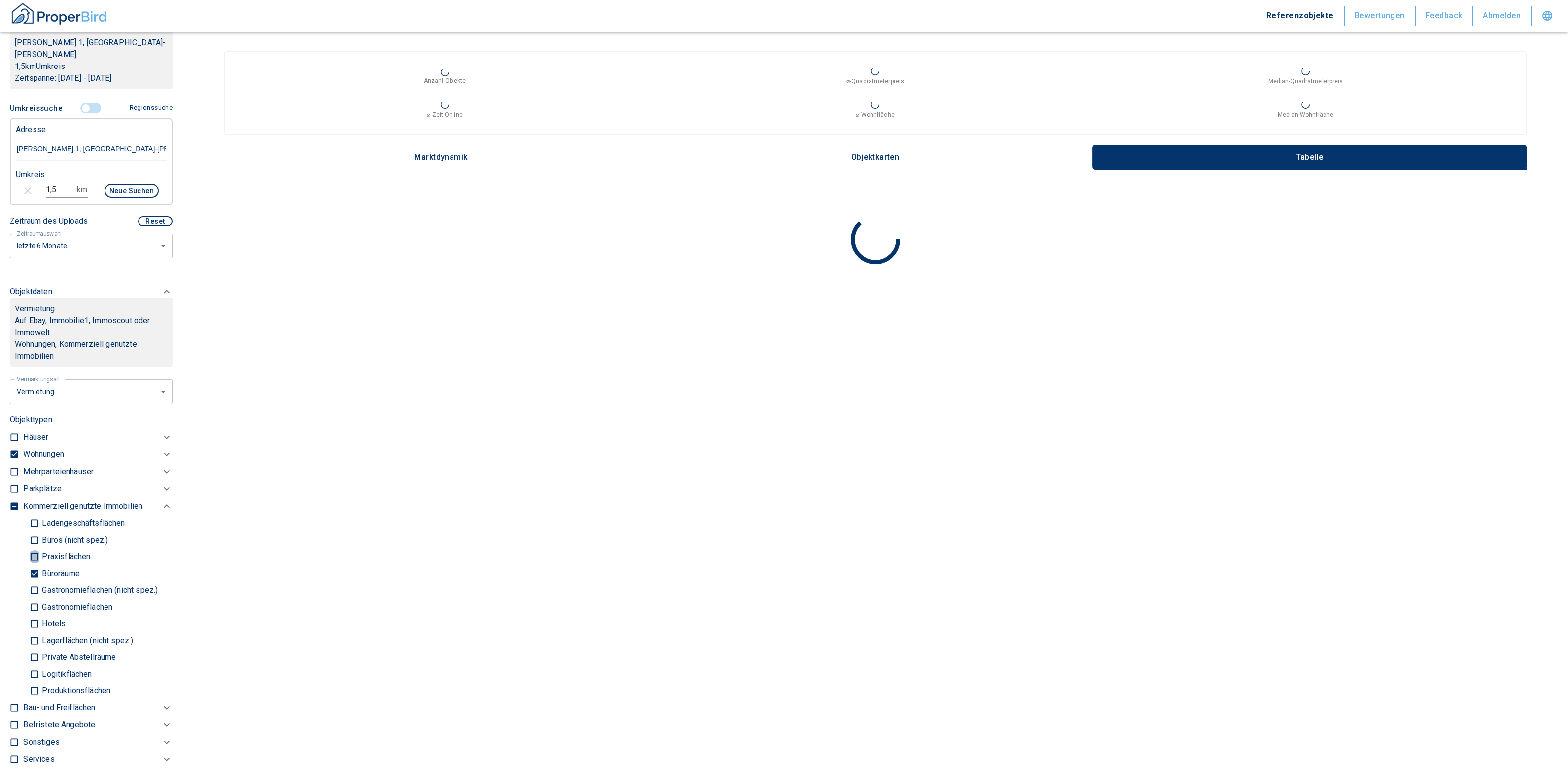
click at [30, 548] on input "Praxisflächen" at bounding box center [35, 557] width 10 height 17
checkbox input "true"
type input "2020"
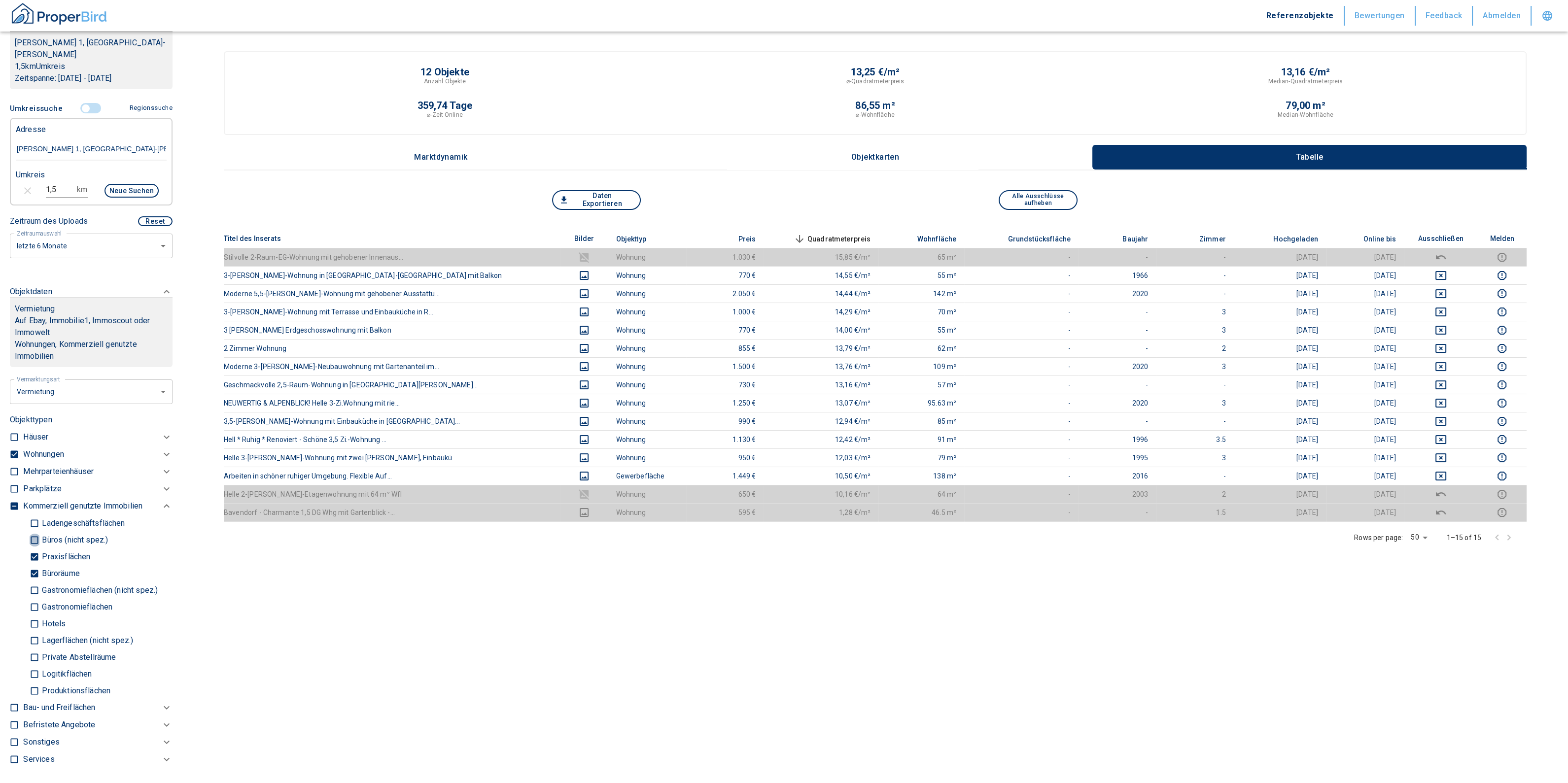
click at [33, 531] on input "Büros (nicht spez.)" at bounding box center [35, 540] width 10 height 17
checkbox input "true"
type input "2020"
click at [1441, 473] on icon "deselect this listing" at bounding box center [1441, 476] width 11 height 9
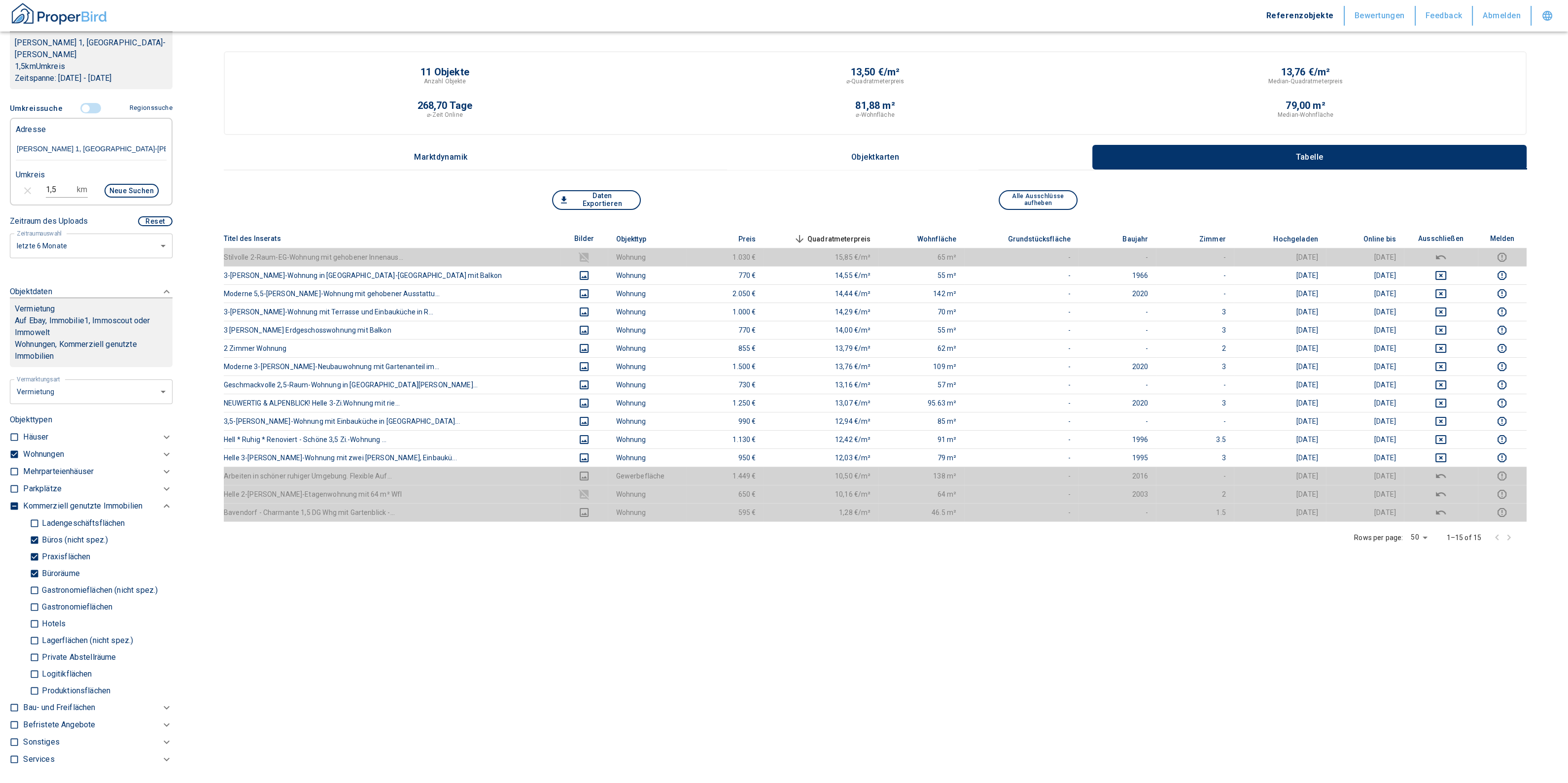
drag, startPoint x: 51, startPoint y: 524, endPoint x: 47, endPoint y: 535, distance: 11.7
click at [50, 536] on p "Büros (nicht spez.)" at bounding box center [74, 540] width 69 height 8
click at [40, 531] on input "Büros (nicht spez.)" at bounding box center [35, 540] width 10 height 17
checkbox input "false"
type input "2020"
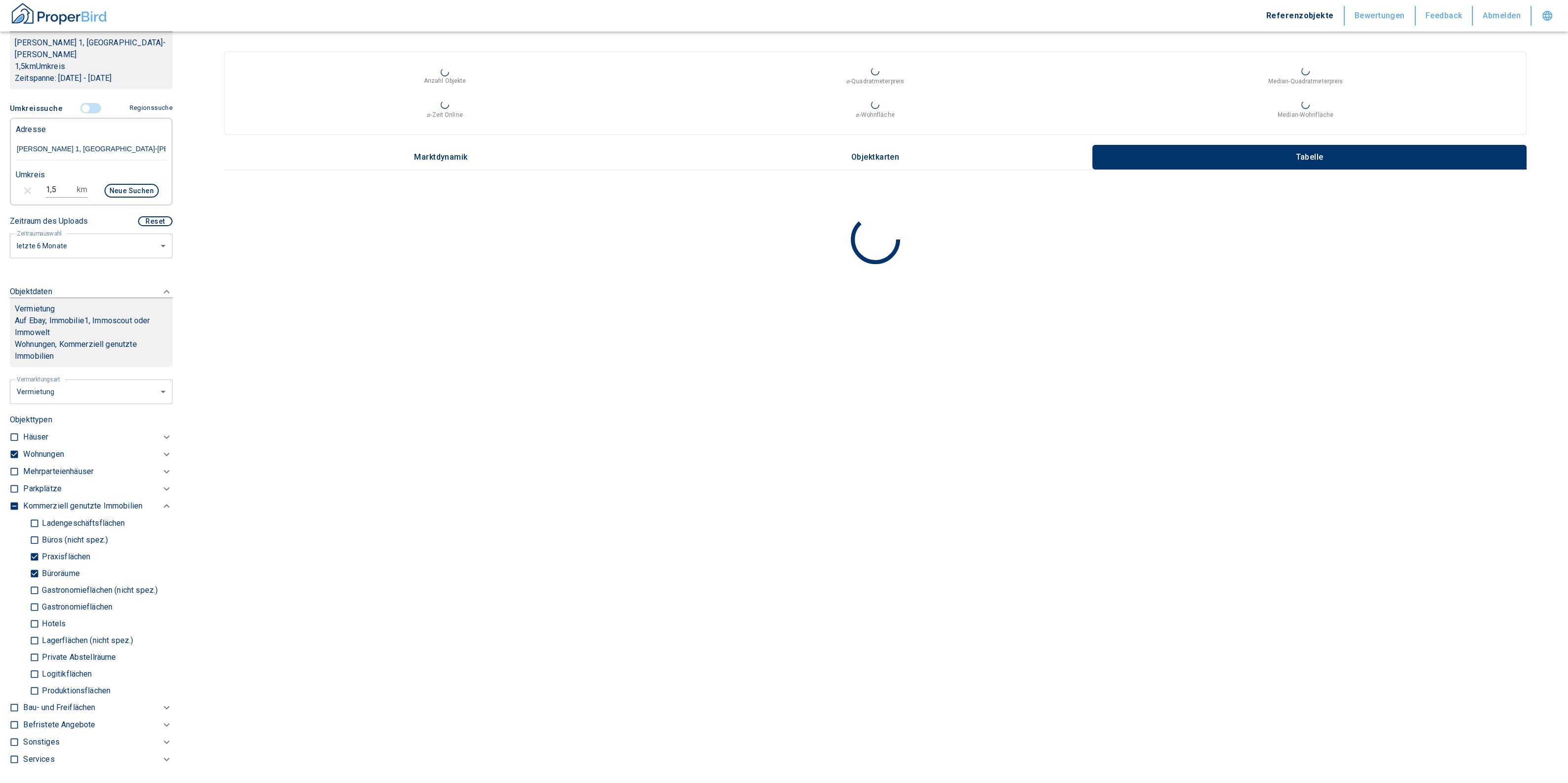
click at [45, 553] on p "Praxisflächen" at bounding box center [65, 557] width 51 height 8
click at [40, 548] on input "Praxisflächen" at bounding box center [35, 557] width 10 height 17
checkbox input "false"
type input "2020"
click at [32, 565] on input "Büroräume" at bounding box center [35, 574] width 10 height 17
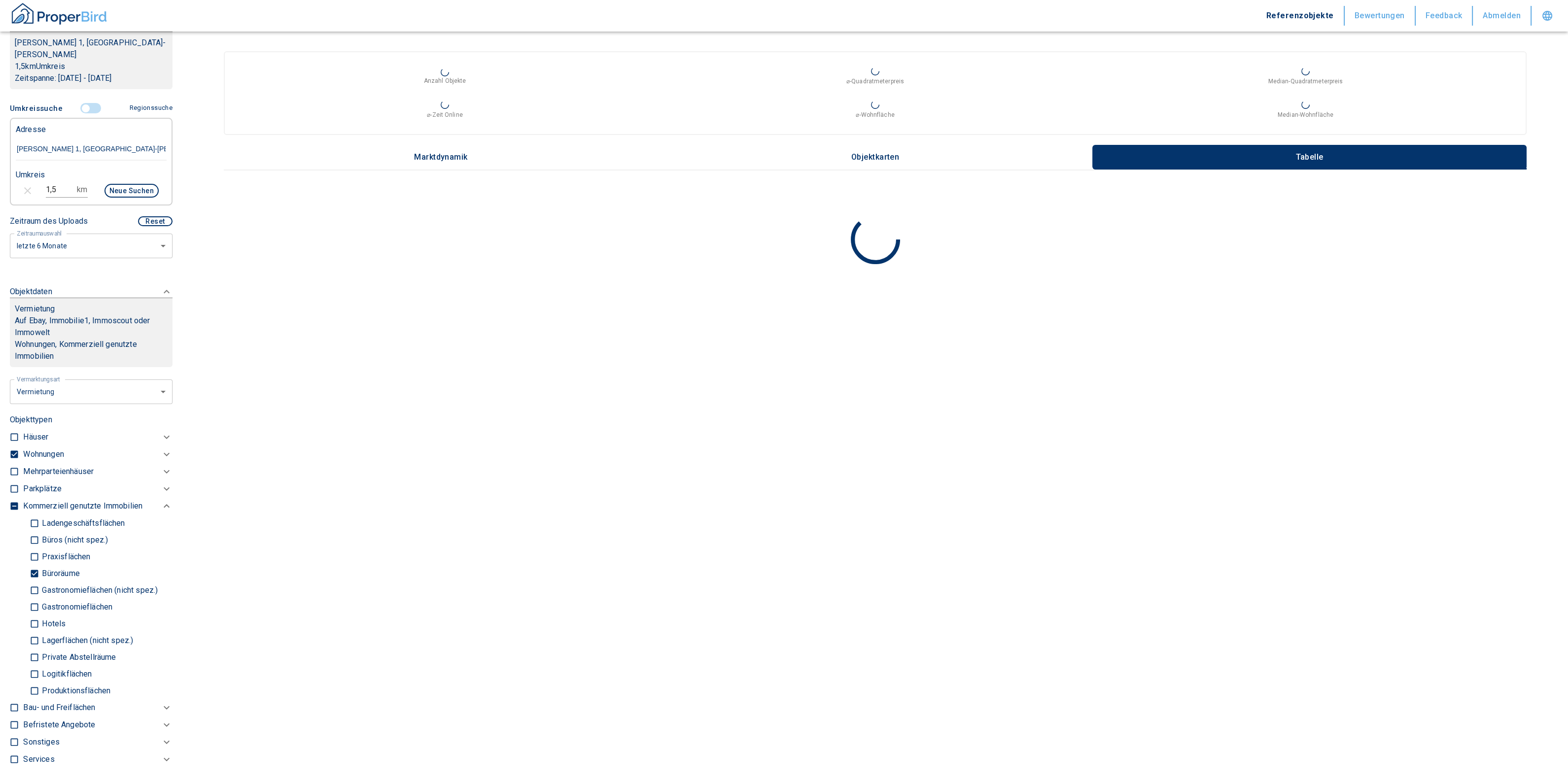
checkbox input "false"
type input "2020"
click at [33, 503] on input "Ladengeschäftsflächen" at bounding box center [35, 511] width 10 height 17
checkbox input "true"
type input "2020"
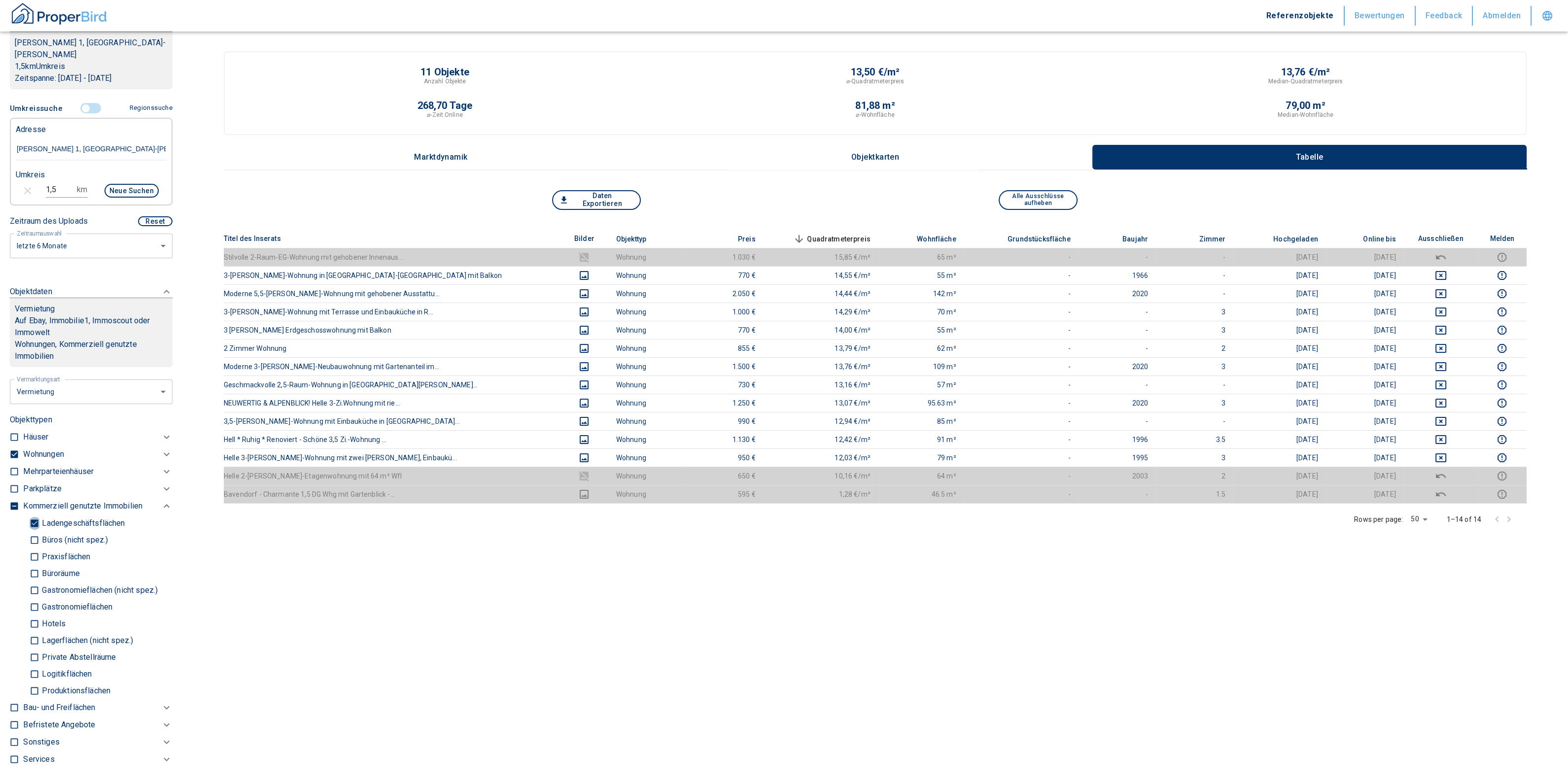
click at [35, 514] on input "Ladengeschäftsflächen" at bounding box center [35, 523] width 10 height 17
checkbox input "false"
type input "2020"
click at [35, 553] on input "Büroräume" at bounding box center [35, 562] width 10 height 17
checkbox input "true"
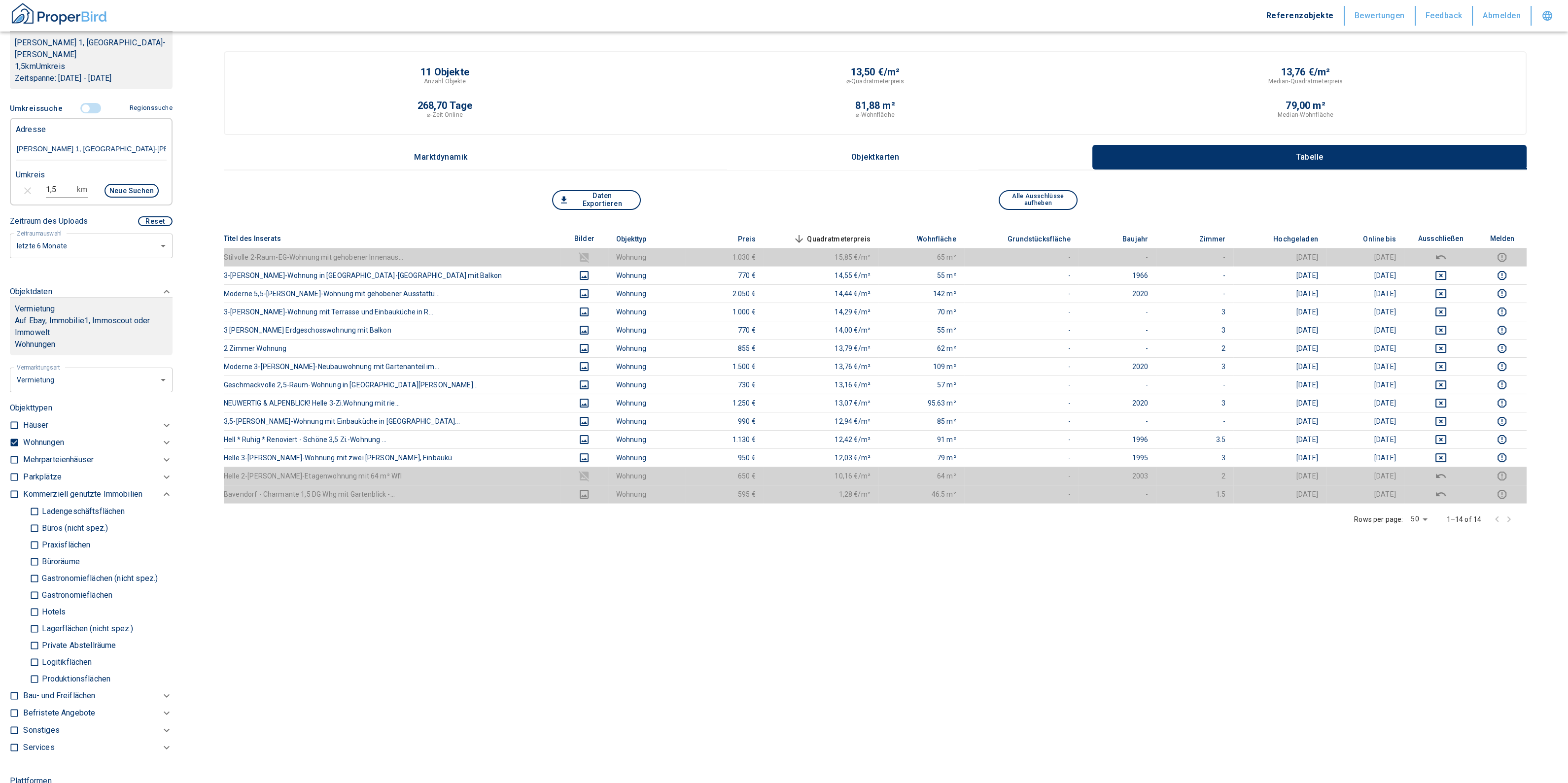
type input "2020"
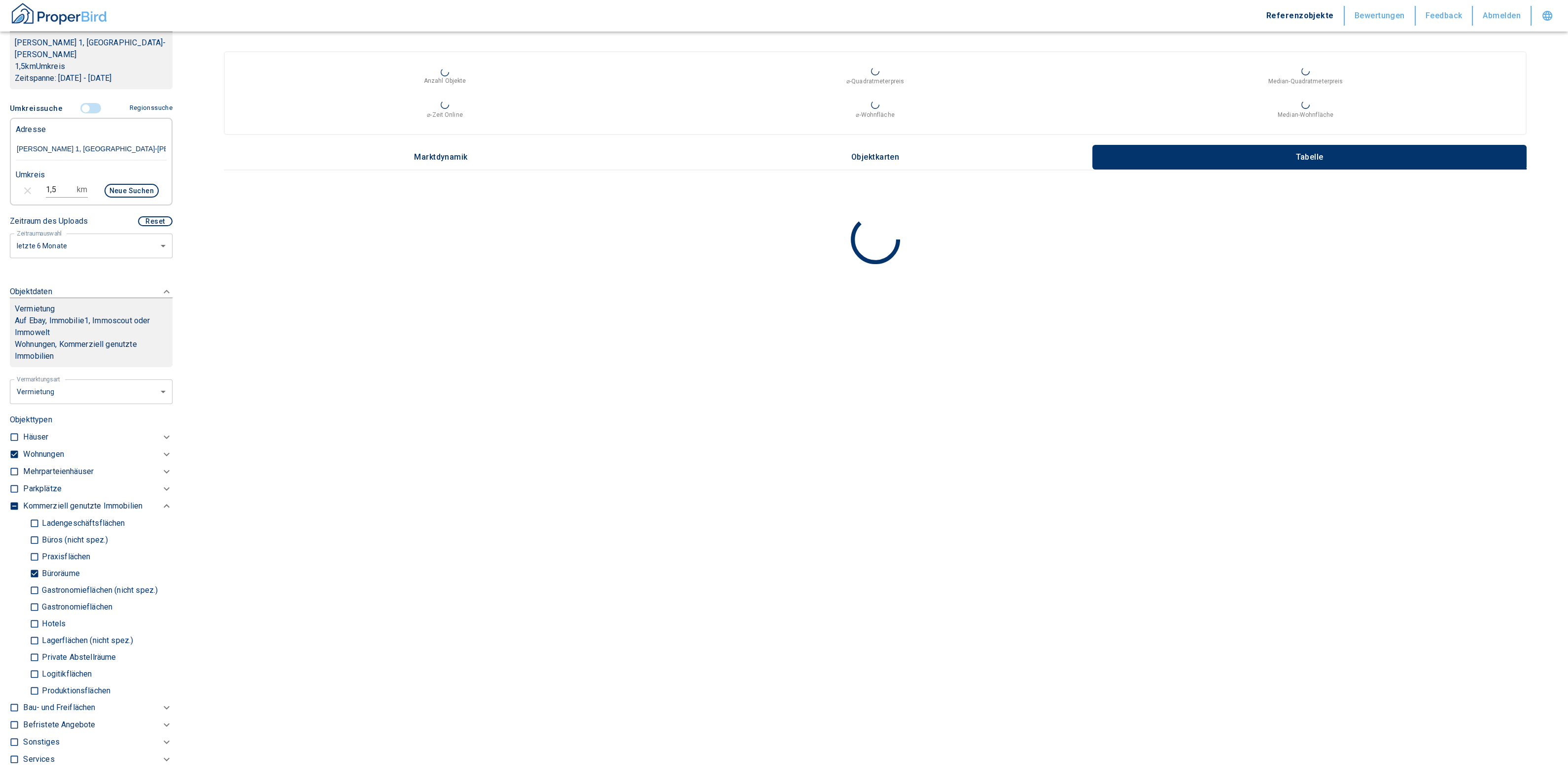
click at [33, 548] on input "Praxisflächen" at bounding box center [35, 557] width 10 height 17
checkbox input "true"
type input "2020"
click at [35, 531] on input "Büros (nicht spez.)" at bounding box center [35, 540] width 10 height 17
checkbox input "true"
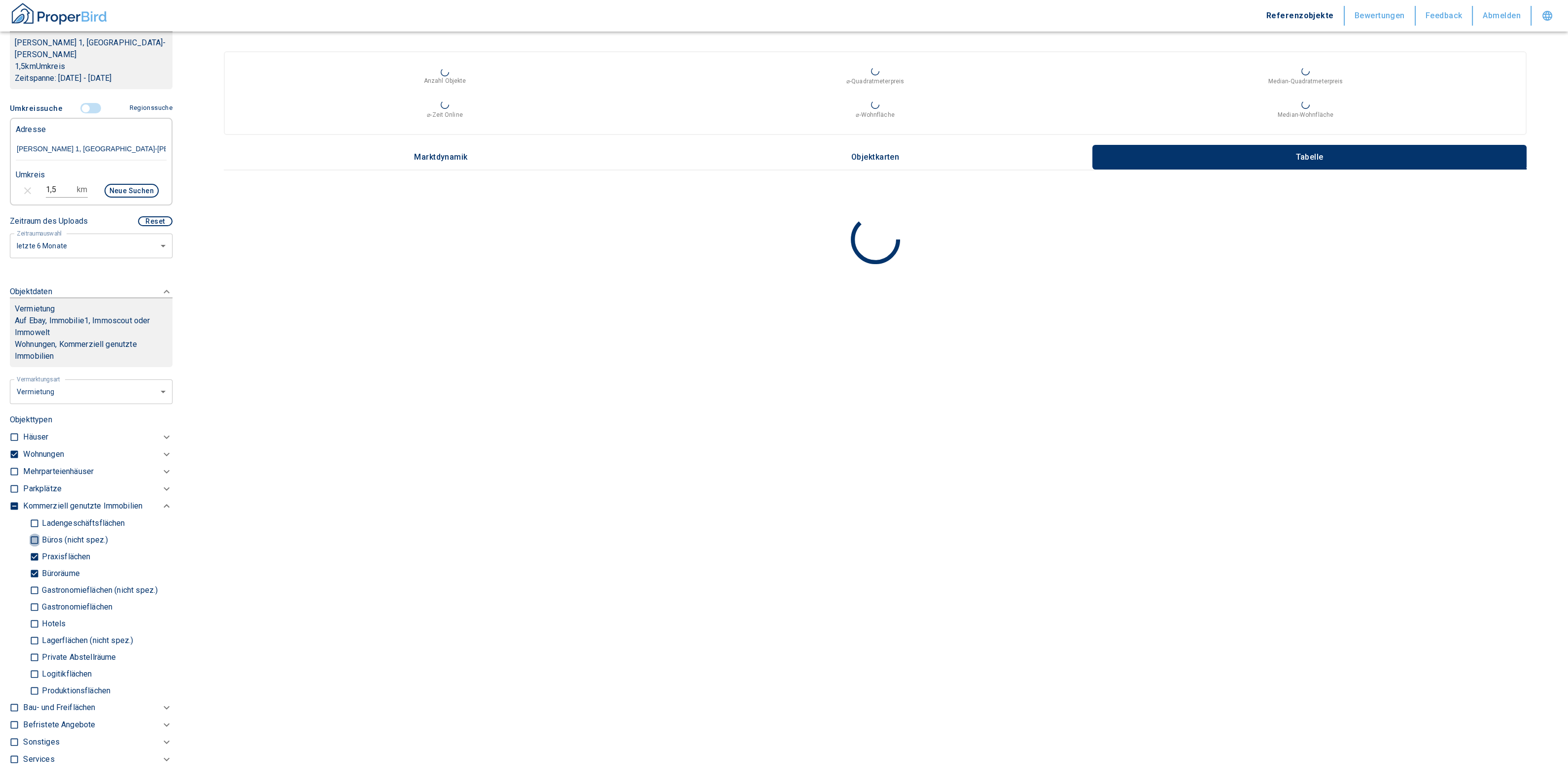
type input "2020"
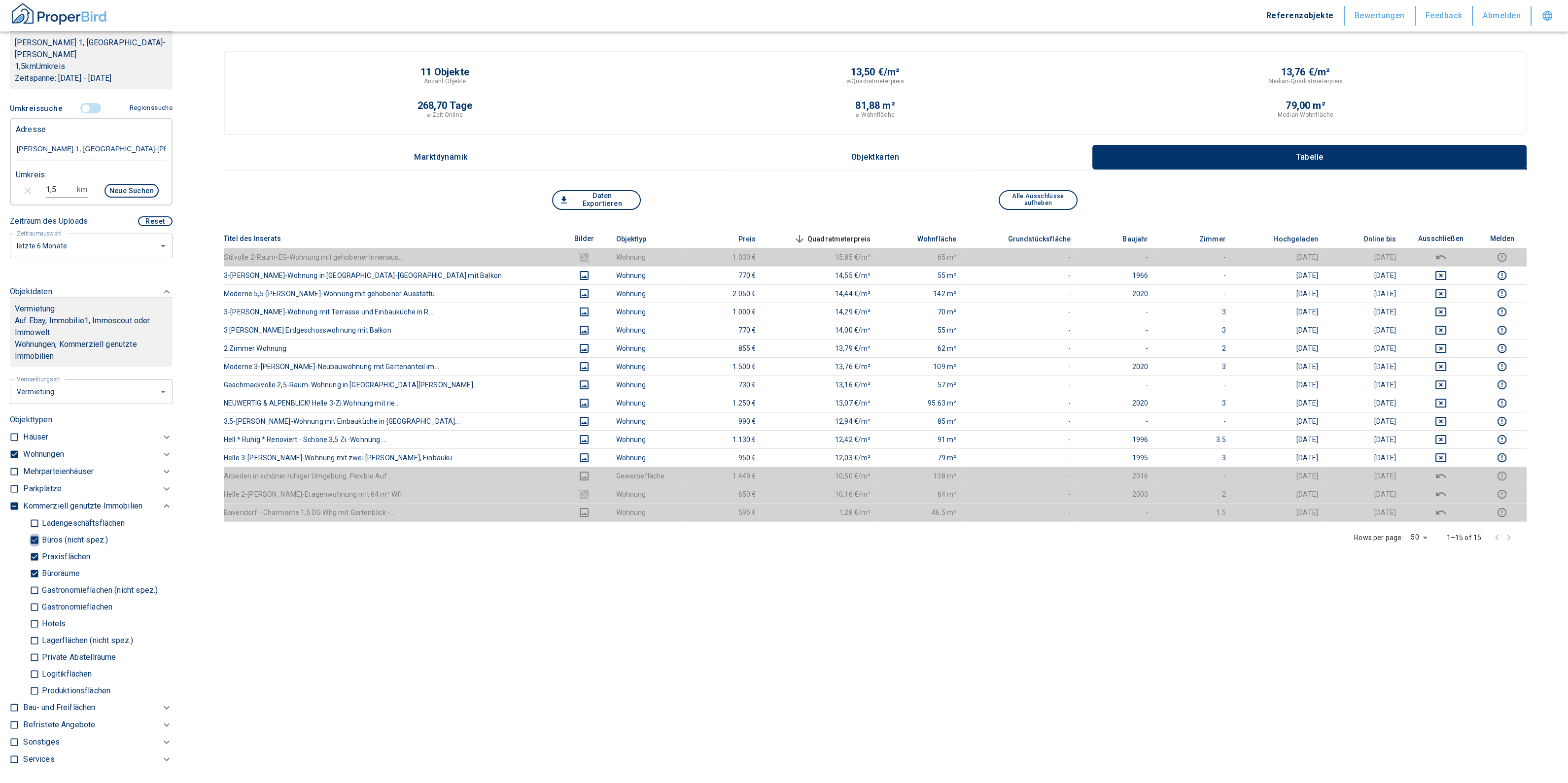
click at [35, 531] on input "Büros (nicht spez.)" at bounding box center [35, 540] width 10 height 17
checkbox input "false"
type input "2020"
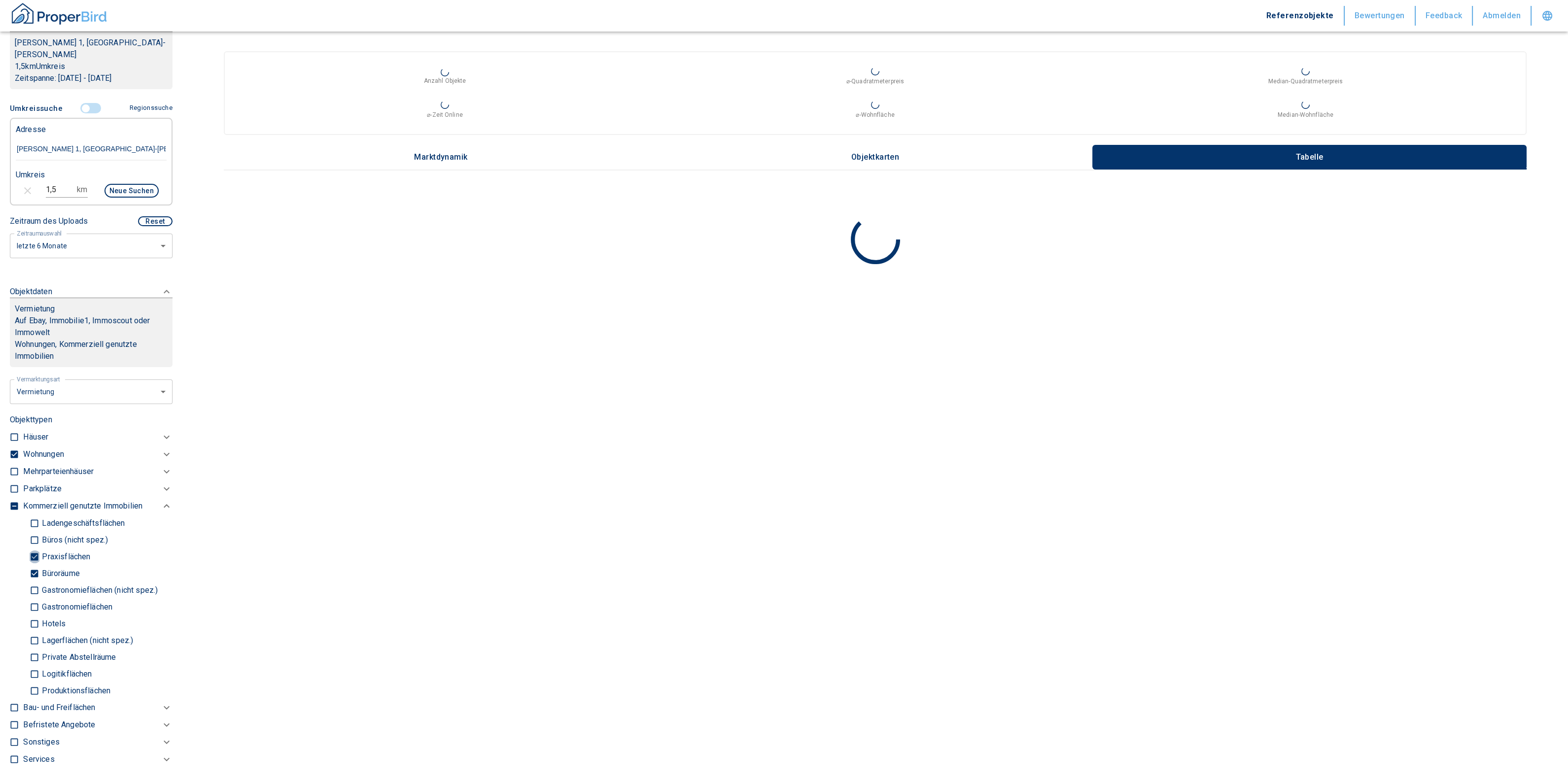
click at [33, 548] on input "Praxisflächen" at bounding box center [35, 557] width 10 height 17
checkbox input "false"
type input "2020"
click at [30, 565] on input "Büroräume" at bounding box center [35, 574] width 10 height 17
checkbox input "false"
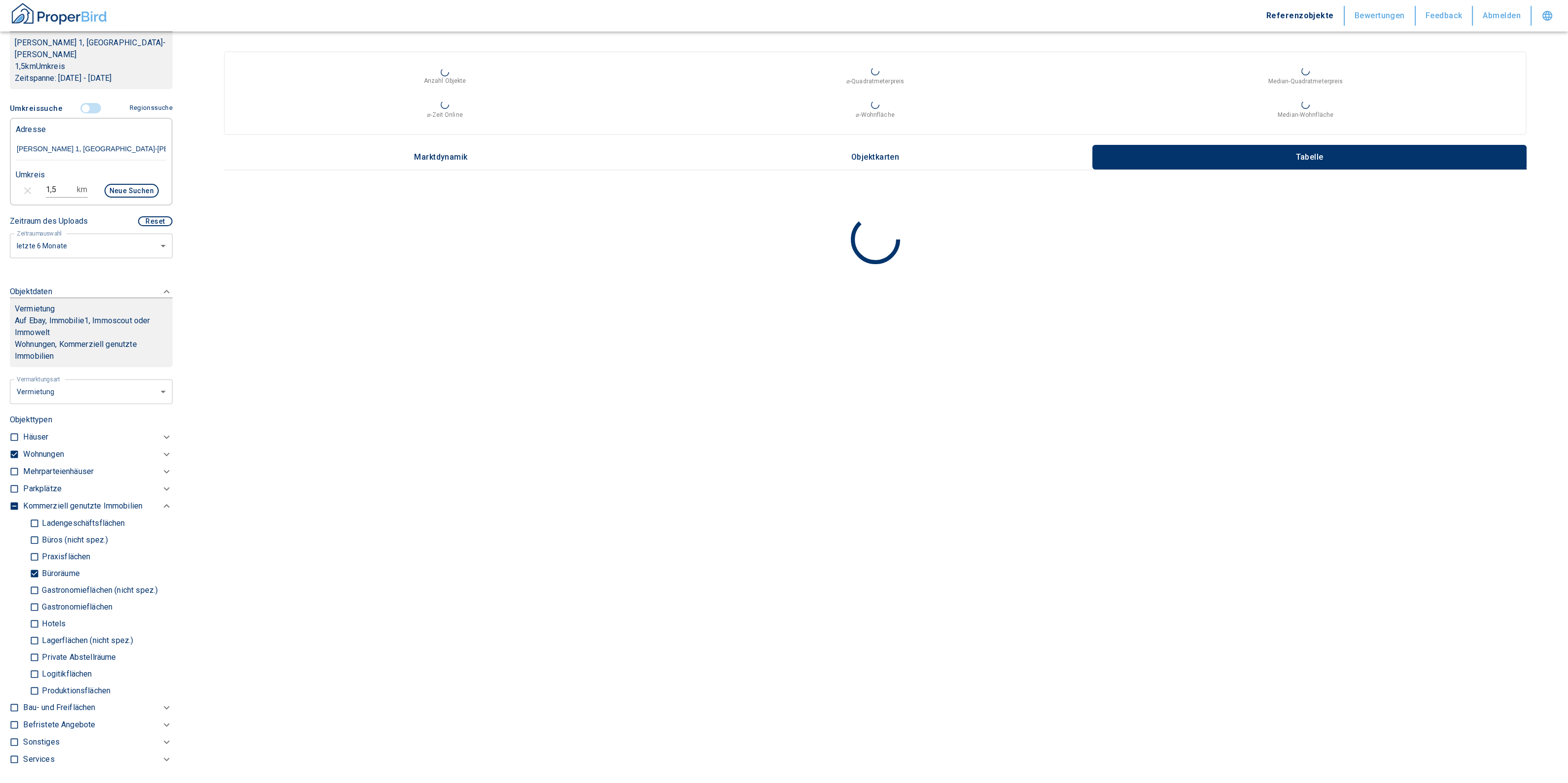
type input "2020"
click at [40, 508] on p "Ladengeschäftsflächen" at bounding box center [82, 511] width 86 height 8
click at [40, 503] on input "Ladengeschäftsflächen" at bounding box center [35, 511] width 10 height 17
checkbox input "true"
type input "2020"
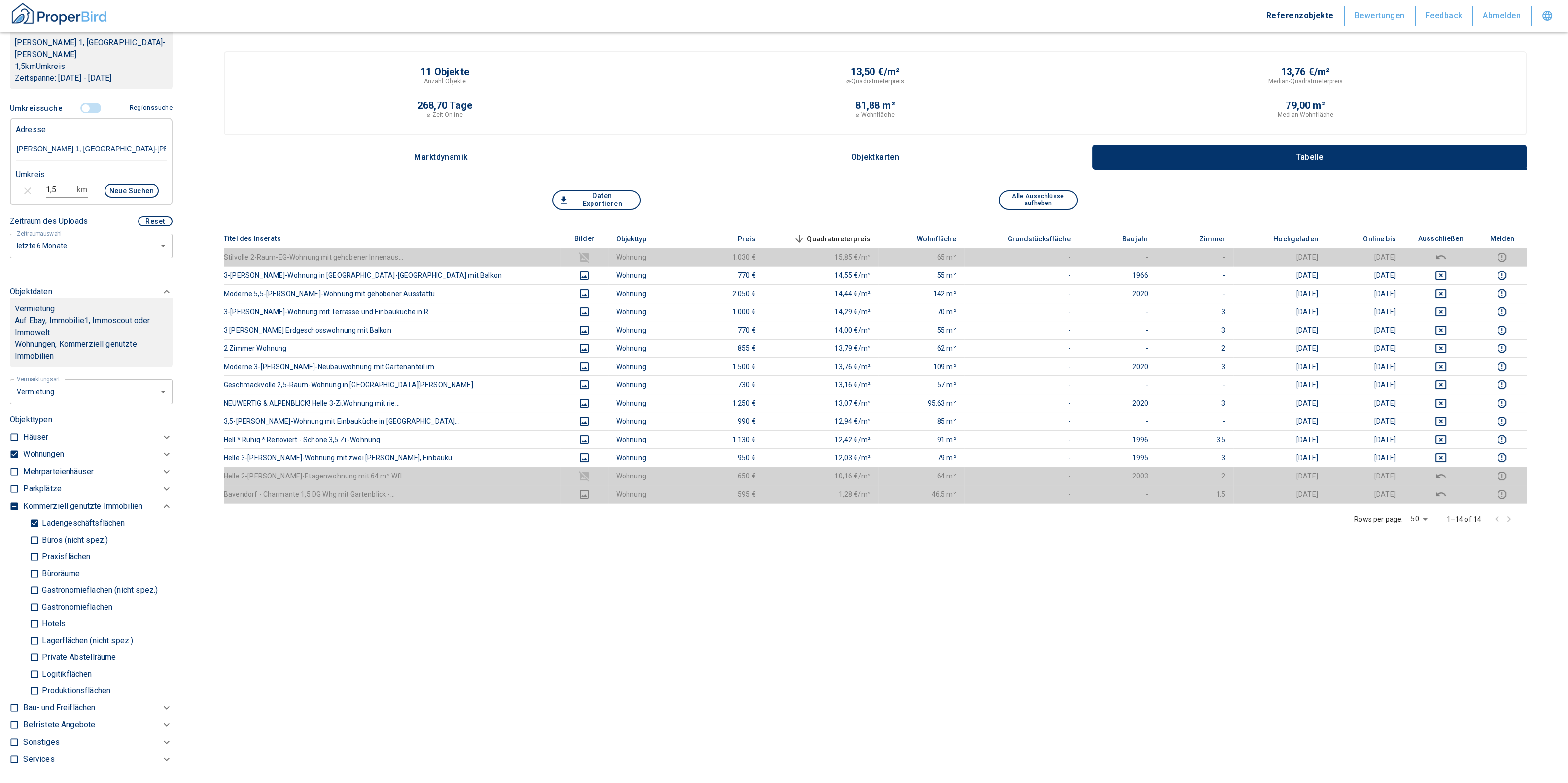
click at [13, 449] on input "checkbox" at bounding box center [14, 454] width 10 height 10
checkbox input "false"
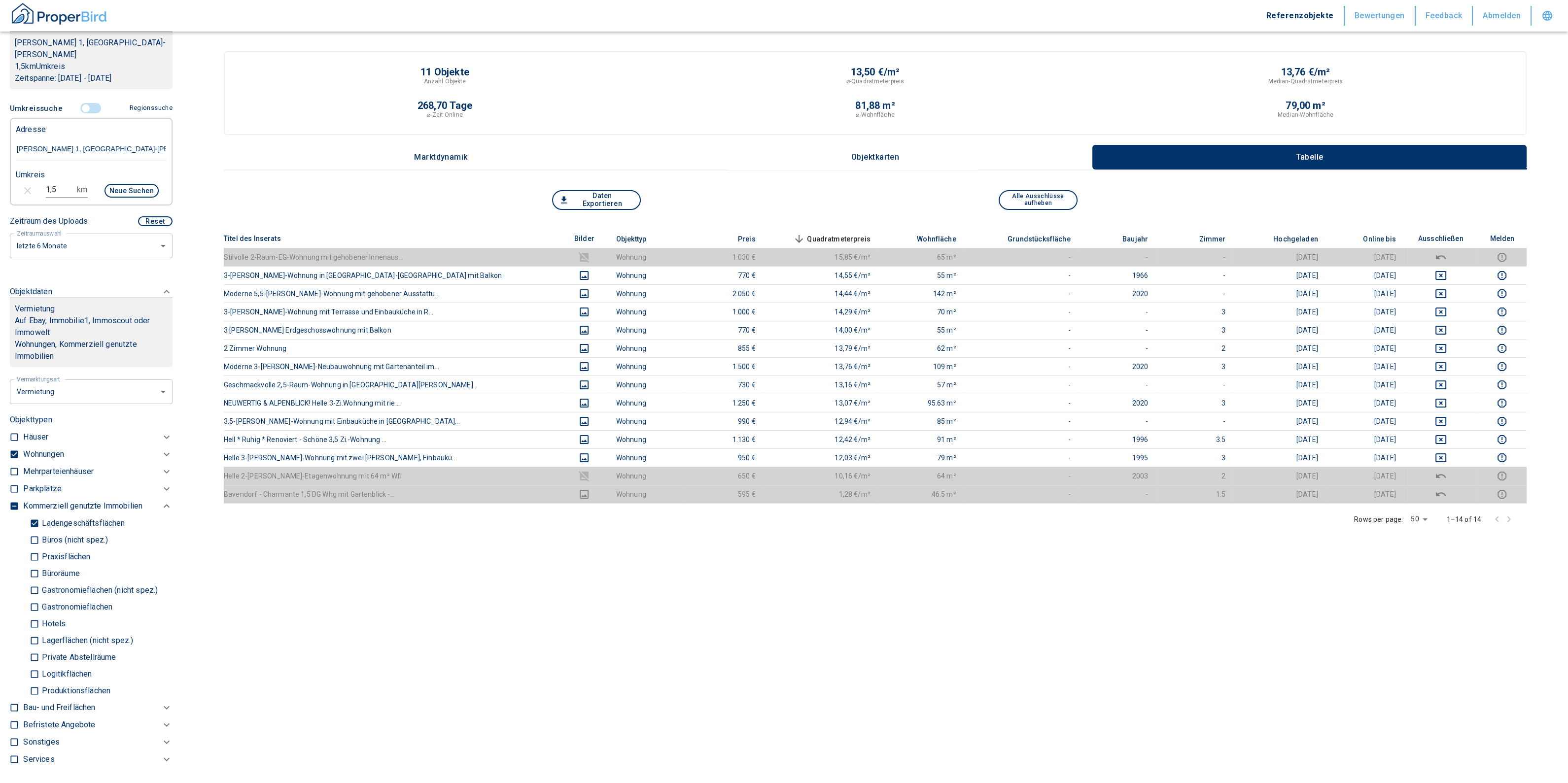
checkbox input "false"
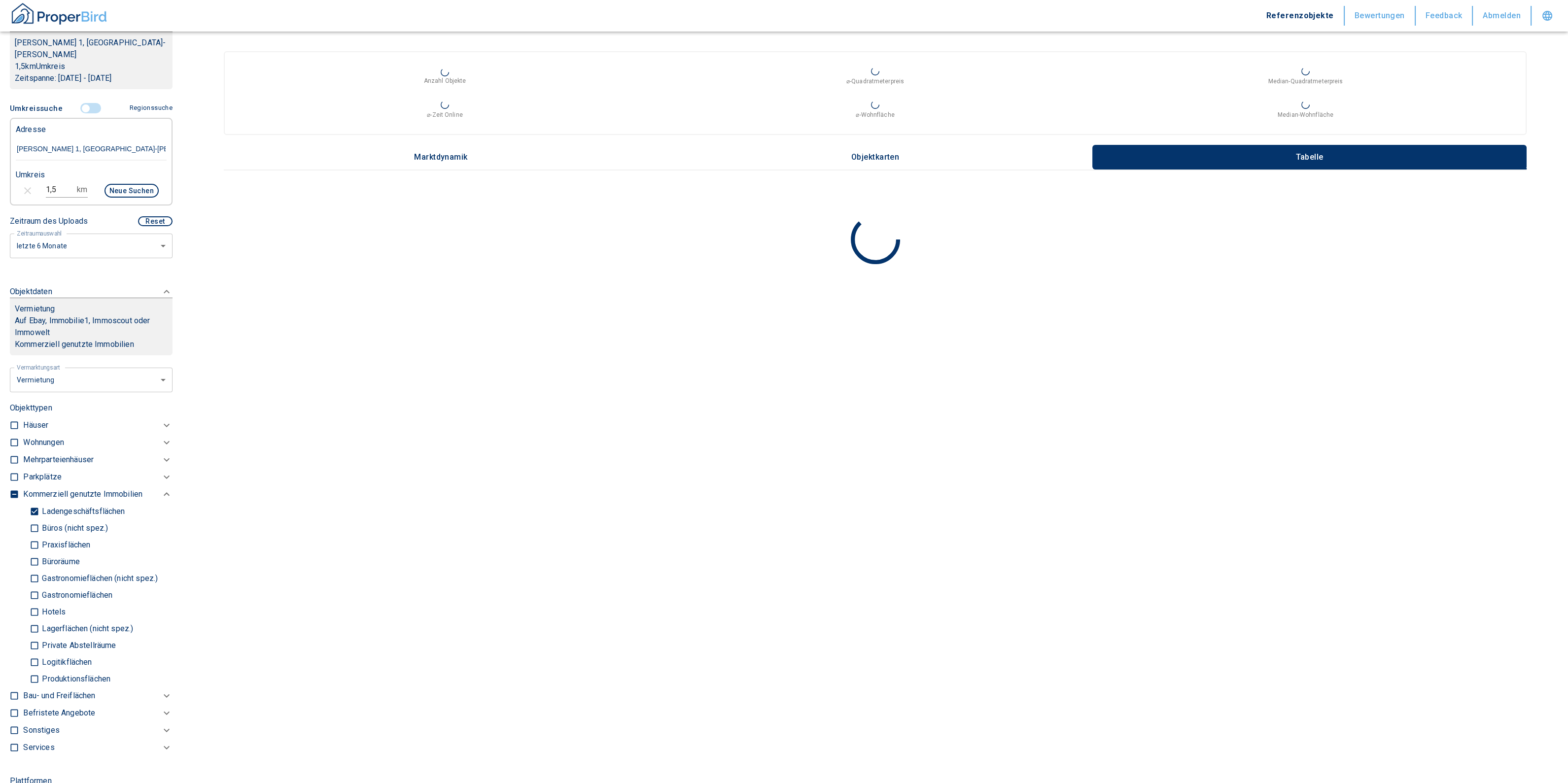
type input "2020"
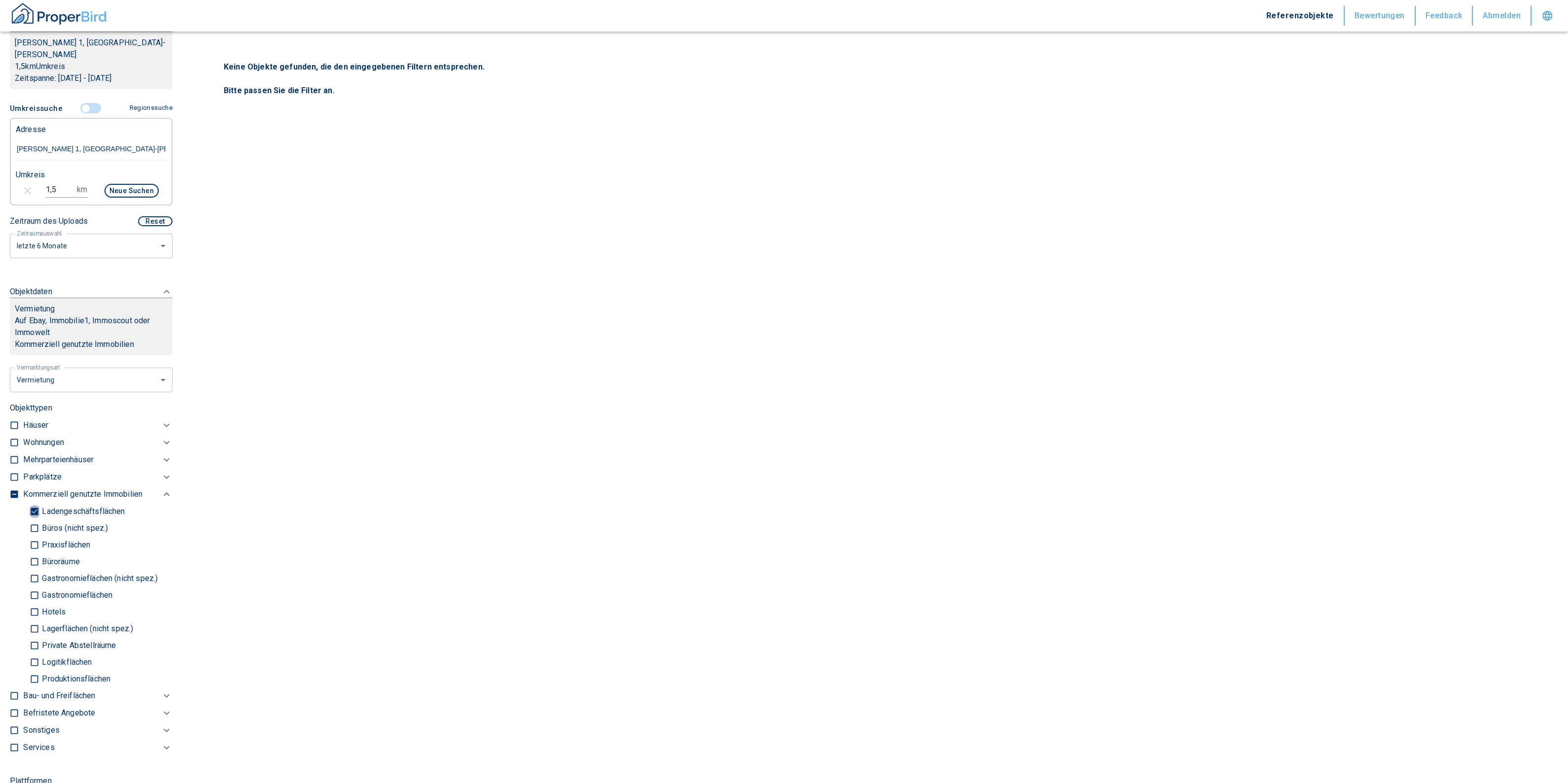
click at [35, 503] on input "Ladengeschäftsflächen" at bounding box center [35, 511] width 10 height 17
checkbox input "false"
type input "2020"
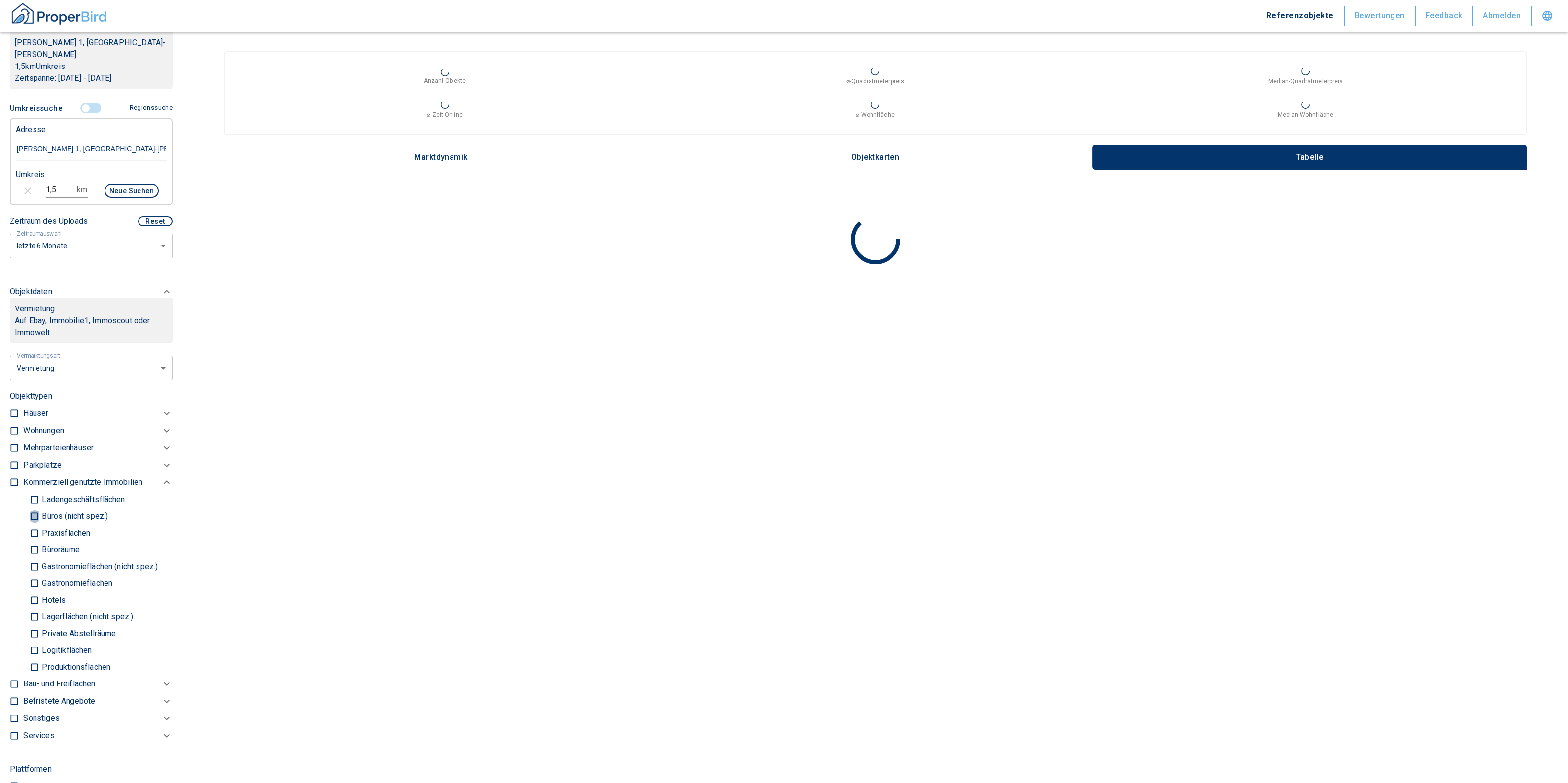
click at [33, 508] on input "Büros (nicht spez.)" at bounding box center [35, 516] width 10 height 17
checkbox input "true"
type input "2020"
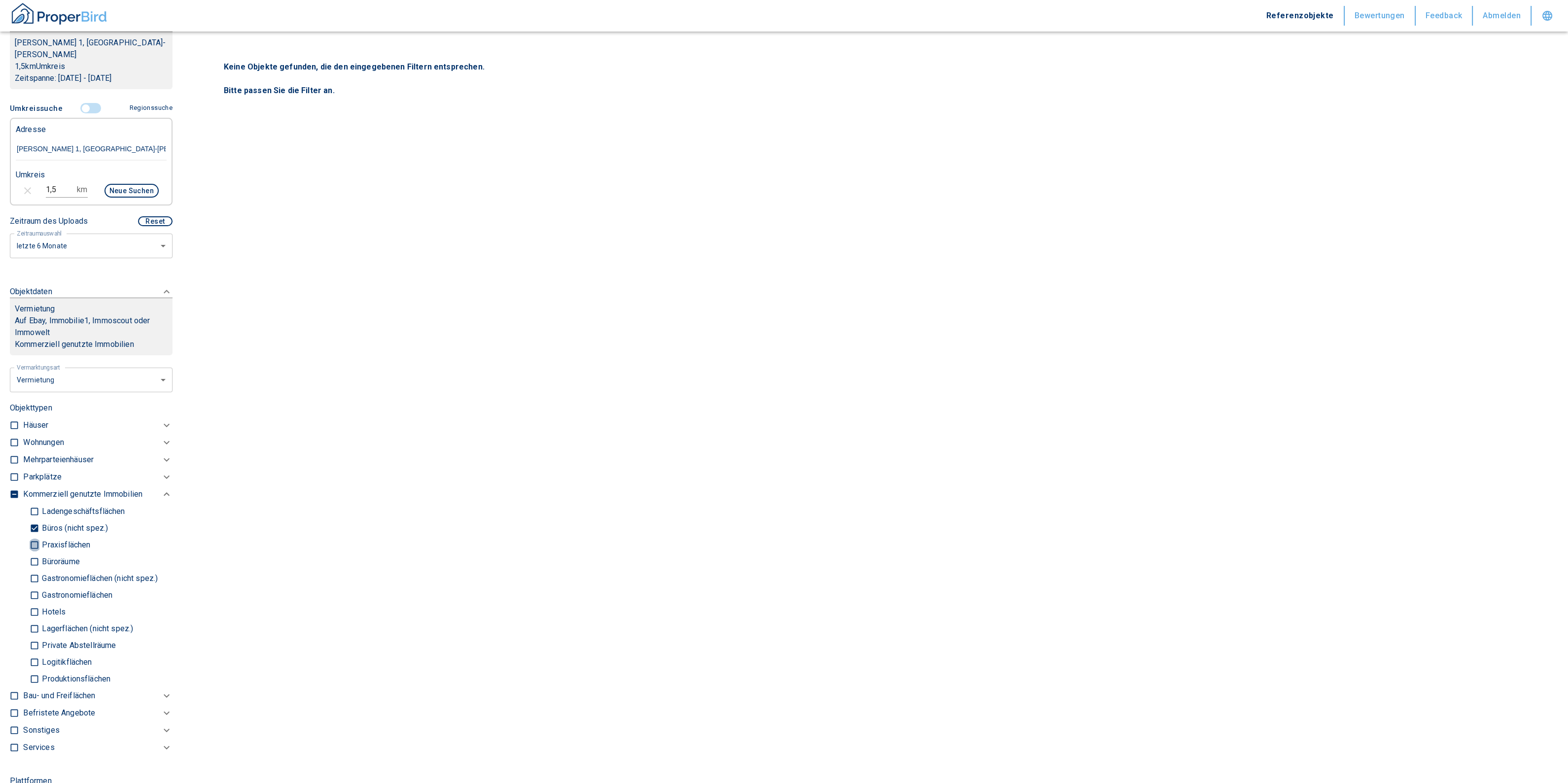
click at [31, 536] on input "Praxisflächen" at bounding box center [35, 545] width 10 height 17
checkbox input "true"
type input "2020"
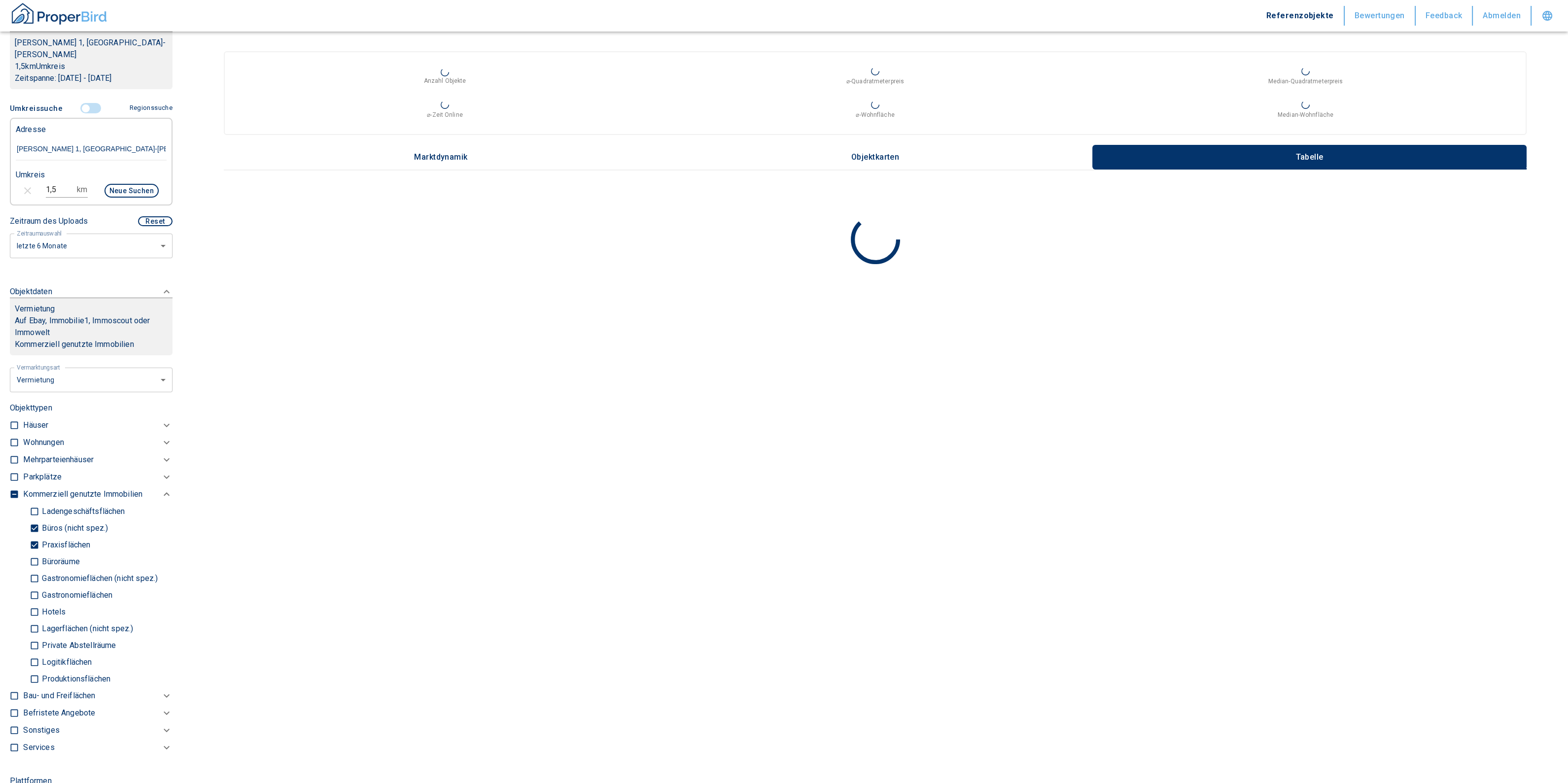
click at [32, 553] on input "Büroräume" at bounding box center [35, 562] width 10 height 17
checkbox input "true"
type input "2020"
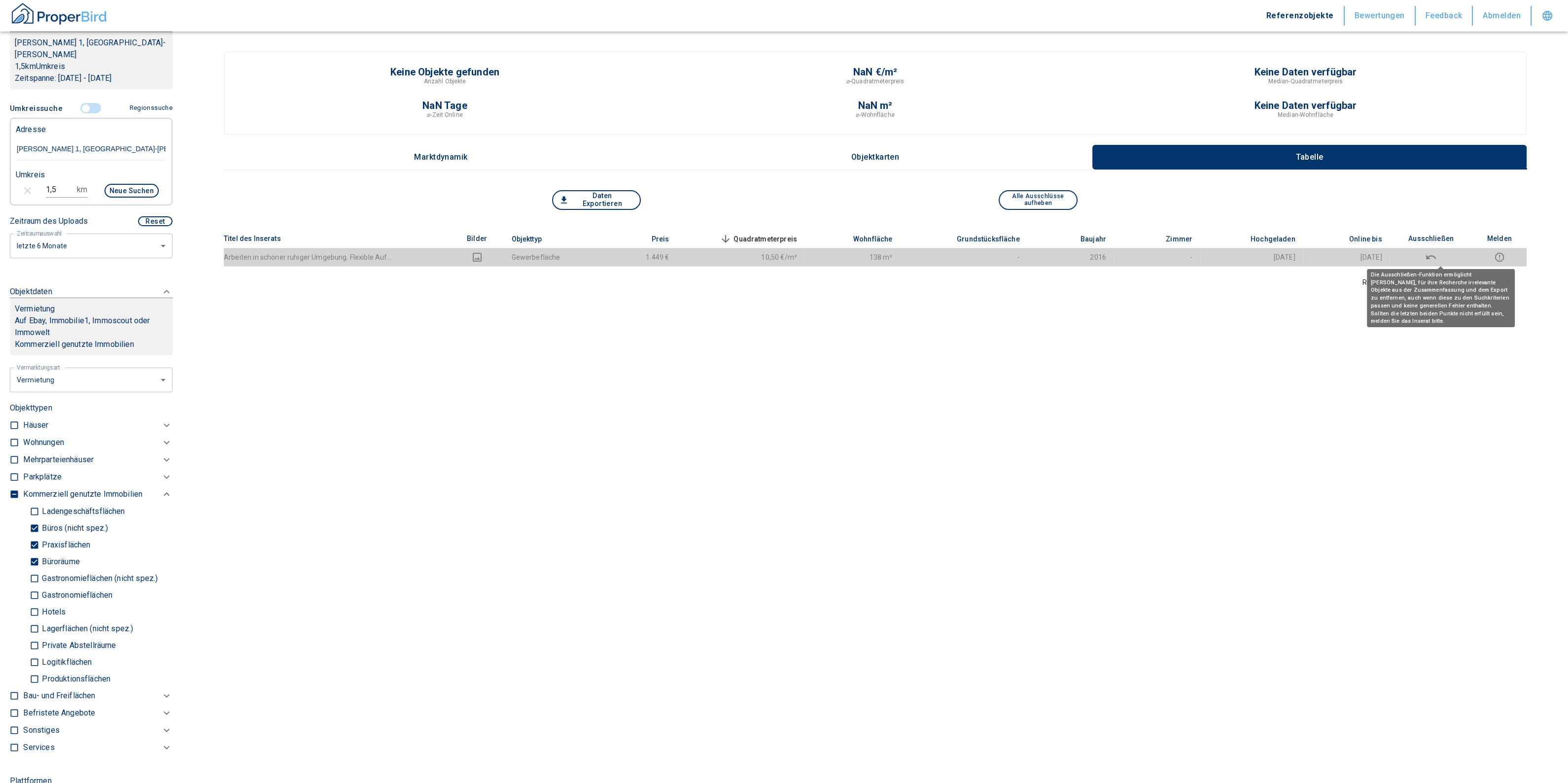
click at [1437, 257] on icon "deselect this listing" at bounding box center [1431, 257] width 12 height 12
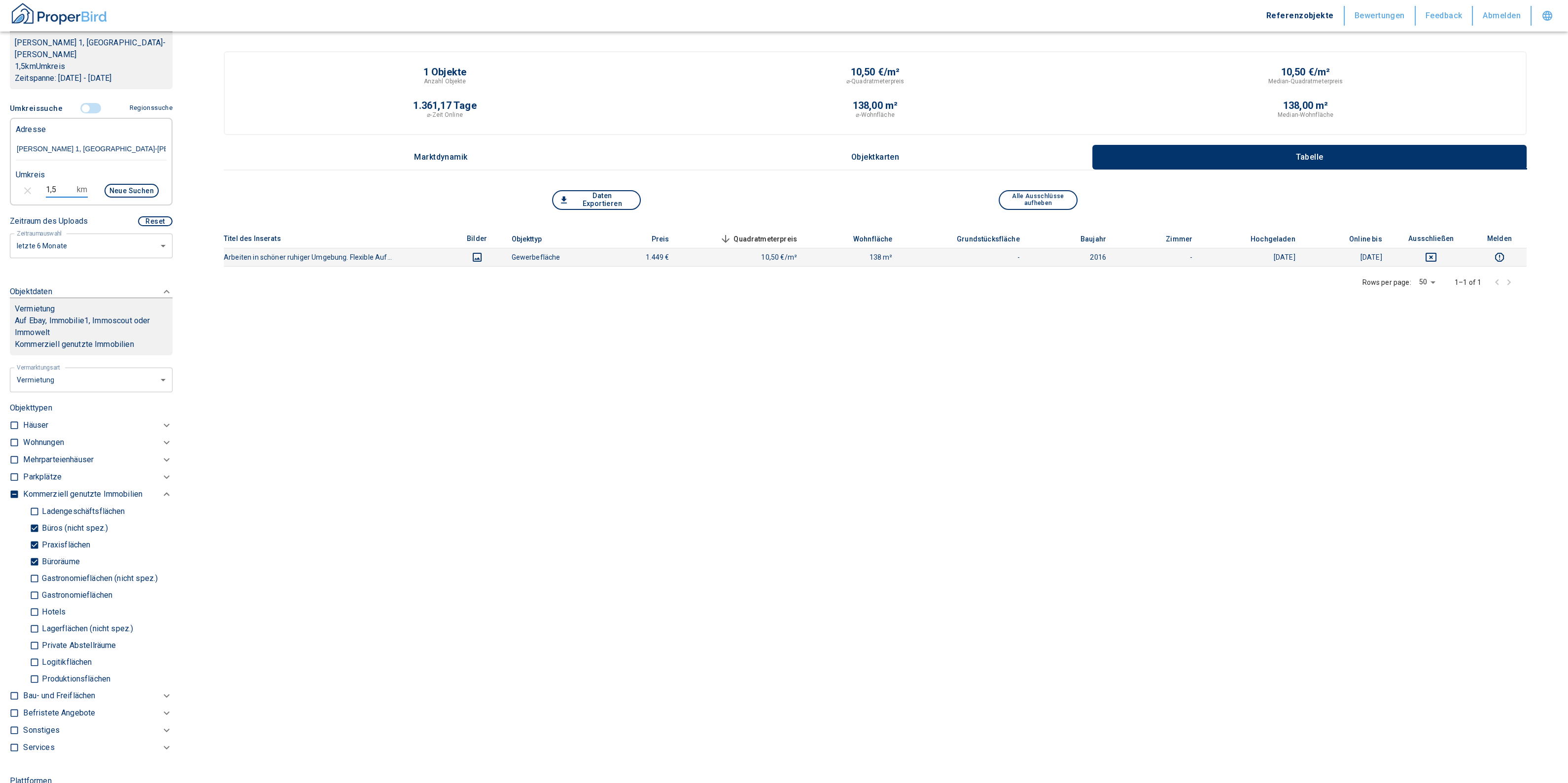
drag, startPoint x: 57, startPoint y: 178, endPoint x: 16, endPoint y: 166, distance: 42.7
click at [18, 180] on div "1,5 km Neue Suchen" at bounding box center [83, 191] width 151 height 23
type input "3,0"
click at [121, 184] on button "Neue Suchen" at bounding box center [132, 191] width 54 height 14
type input "2020"
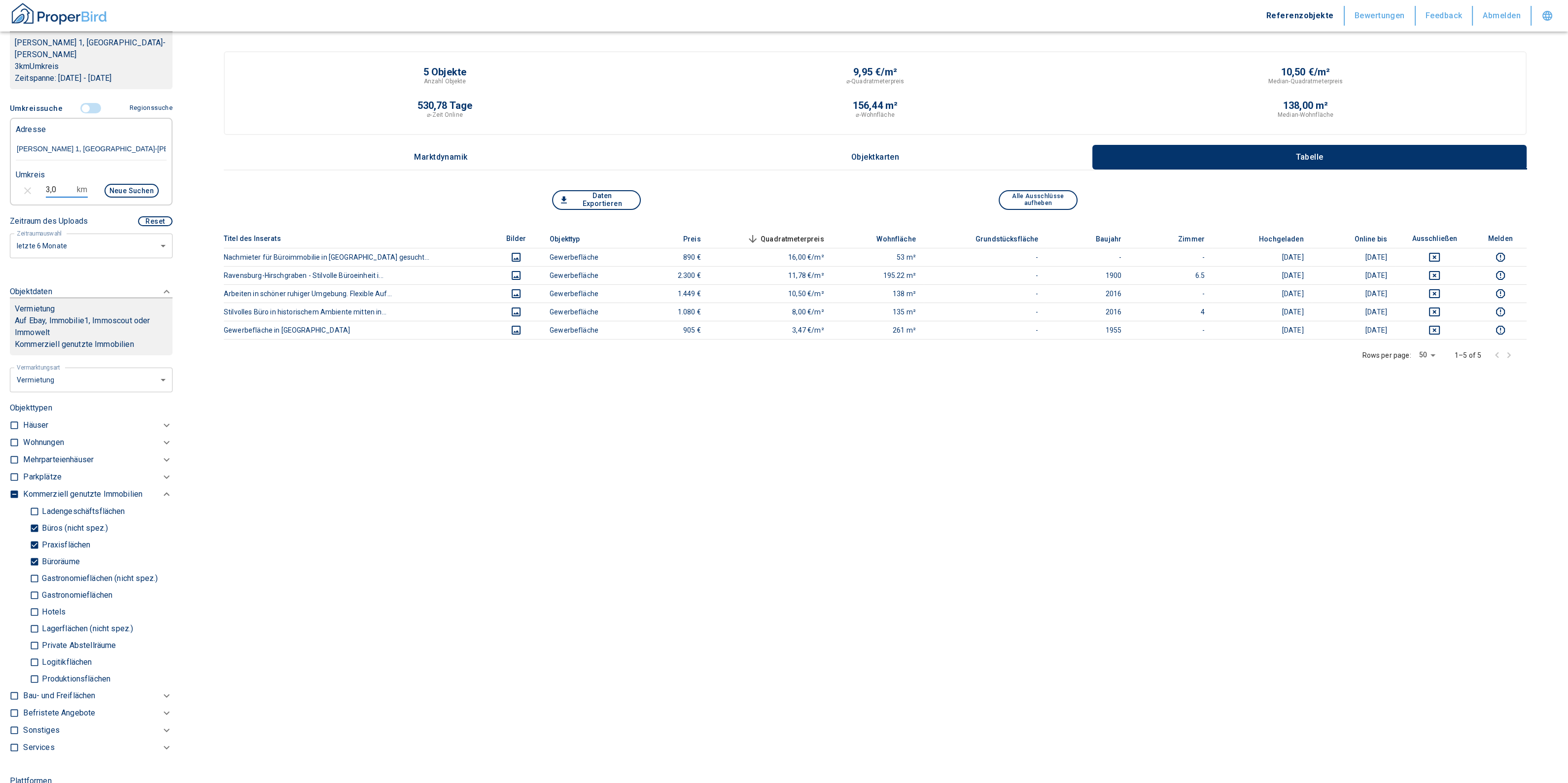
click at [67, 182] on input "3,0" at bounding box center [59, 190] width 28 height 16
type input "3"
type input "5,0"
click at [113, 184] on button "Neue Suchen" at bounding box center [132, 191] width 54 height 14
type input "2020"
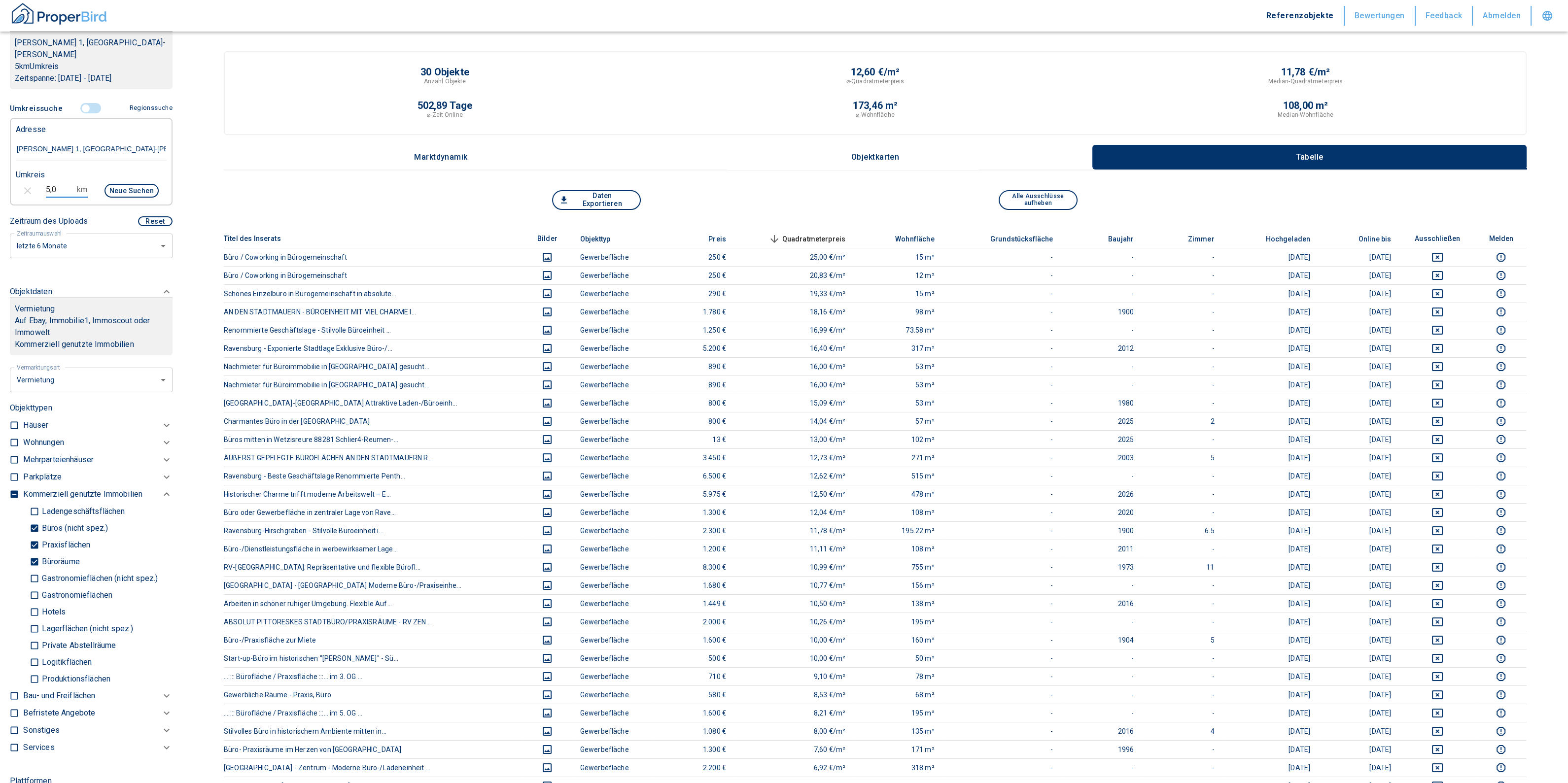
click at [64, 182] on input "5,0" at bounding box center [59, 190] width 28 height 16
drag, startPoint x: 64, startPoint y: 176, endPoint x: 33, endPoint y: 177, distance: 31.0
click at [33, 180] on div "5,0 km Neue Suchen" at bounding box center [83, 191] width 151 height 23
type input "3,0"
click at [1448, 308] on div "Die Ausschließen-Funktion ermöglicht [PERSON_NAME], für ihre Recherche irreleva…" at bounding box center [1445, 335] width 148 height 58
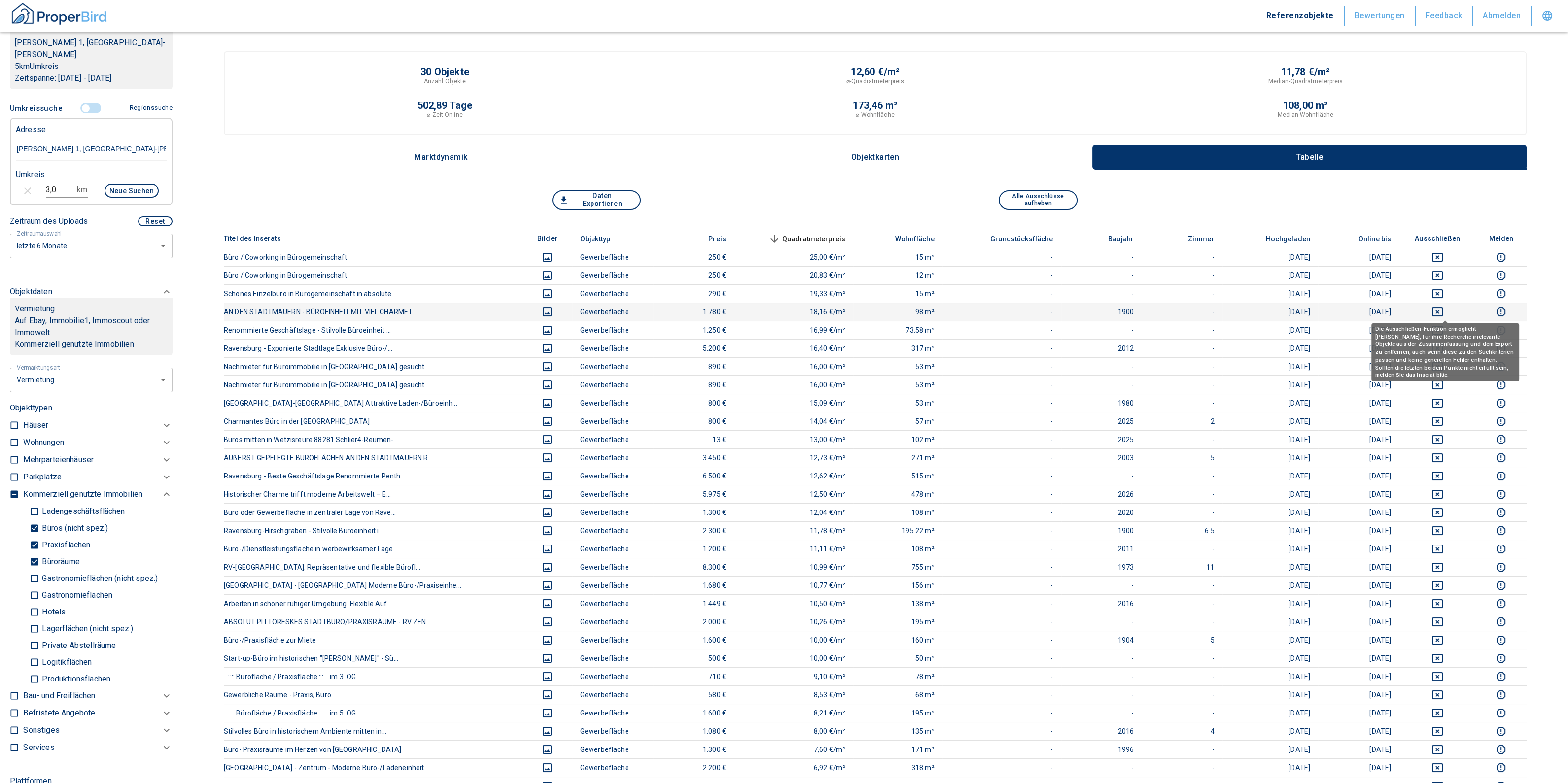
click at [1443, 309] on icon "deselect this listing" at bounding box center [1437, 312] width 12 height 12
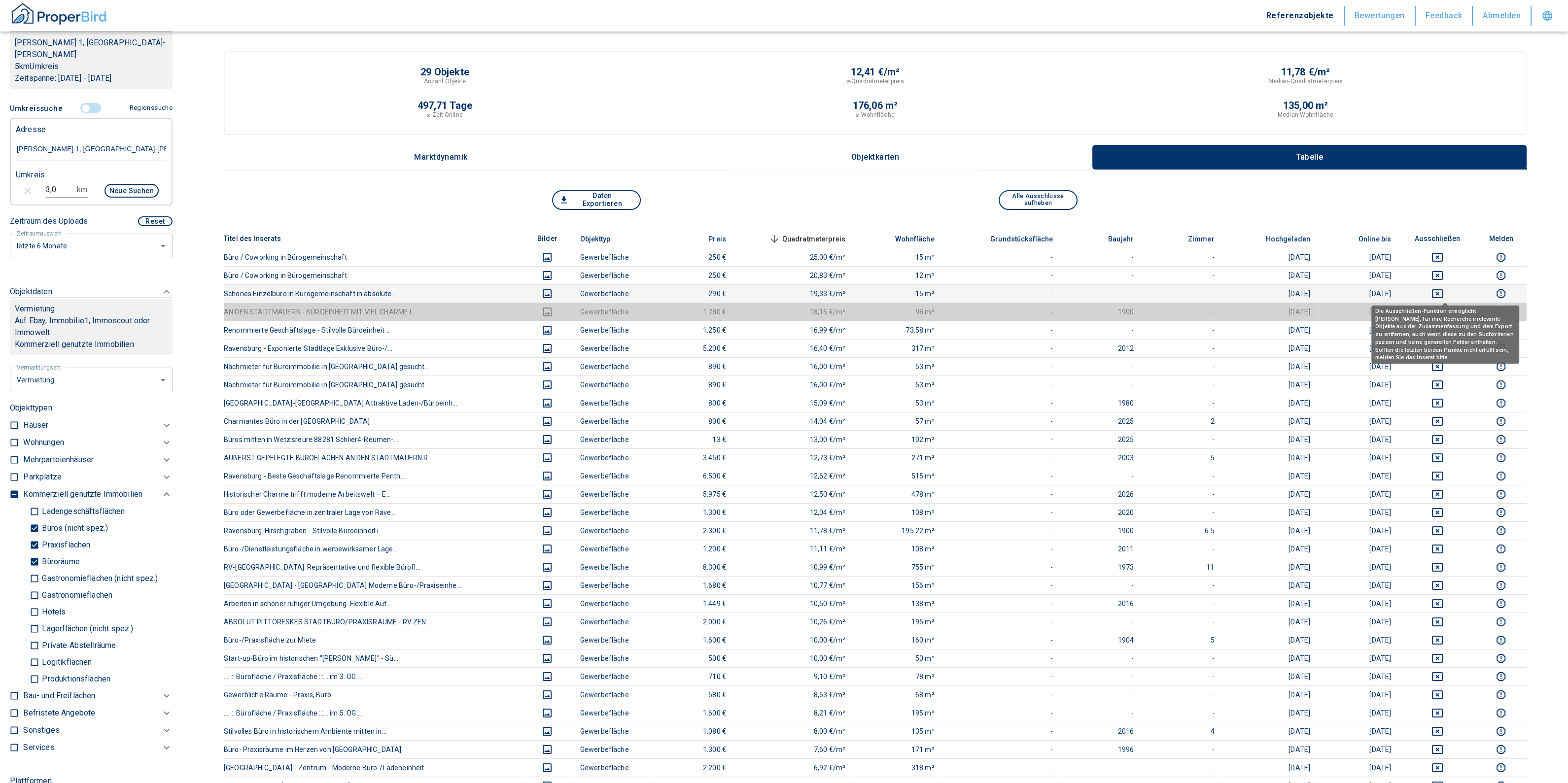
click at [1443, 290] on icon "deselect this listing" at bounding box center [1437, 294] width 12 height 12
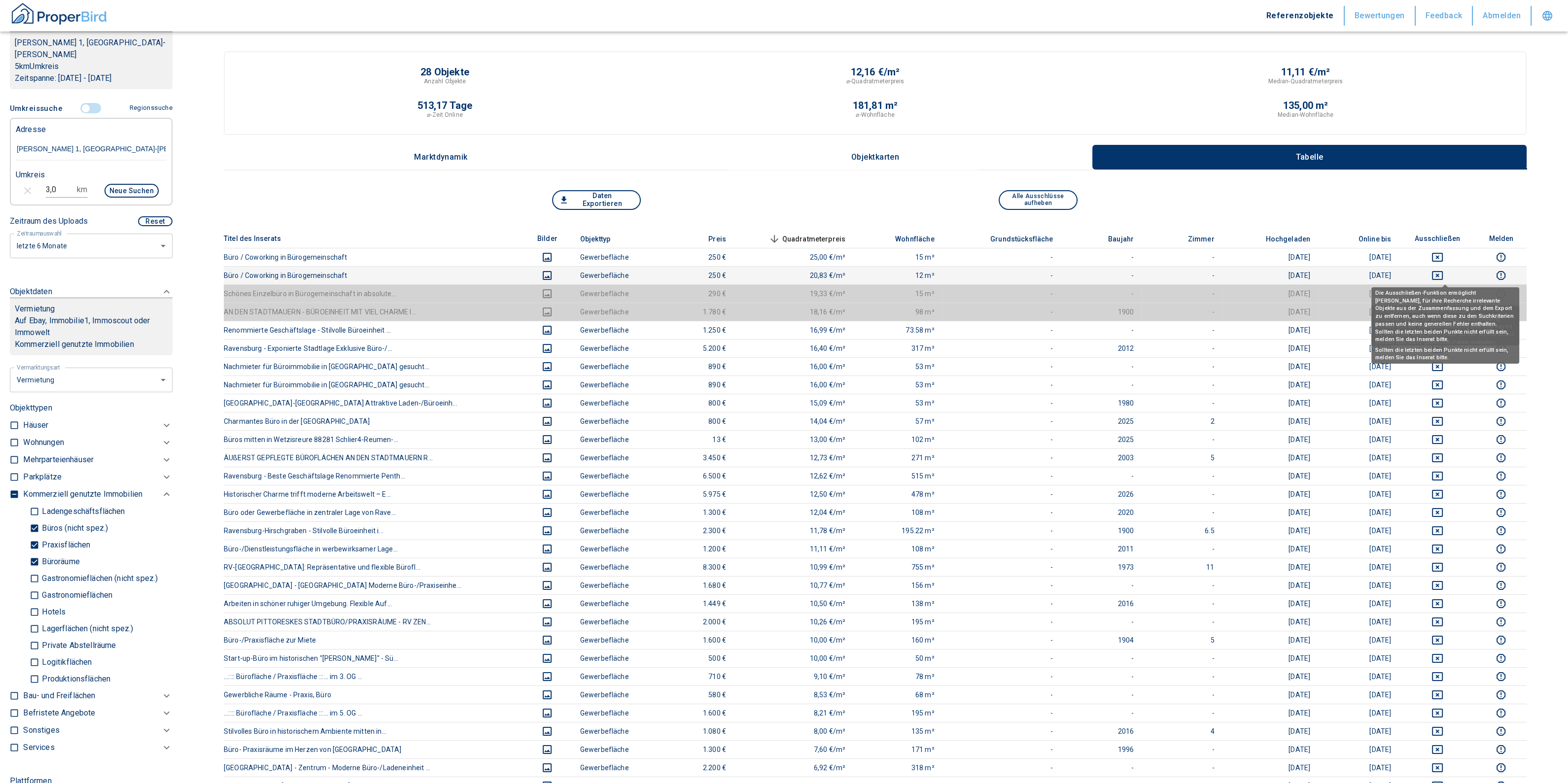
click at [1443, 274] on icon "deselect this listing" at bounding box center [1437, 275] width 11 height 9
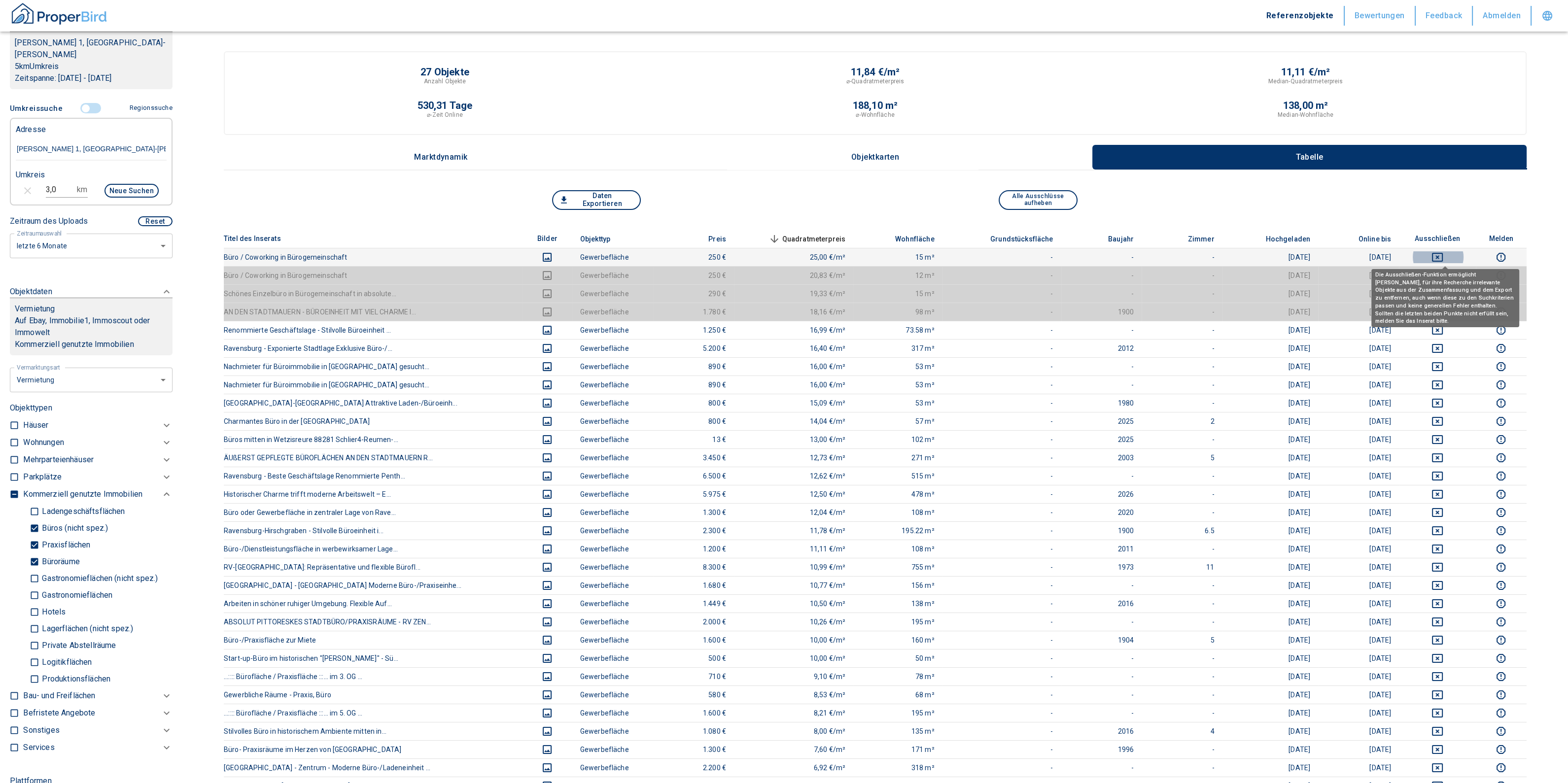
click at [1443, 253] on icon "deselect this listing" at bounding box center [1437, 257] width 12 height 12
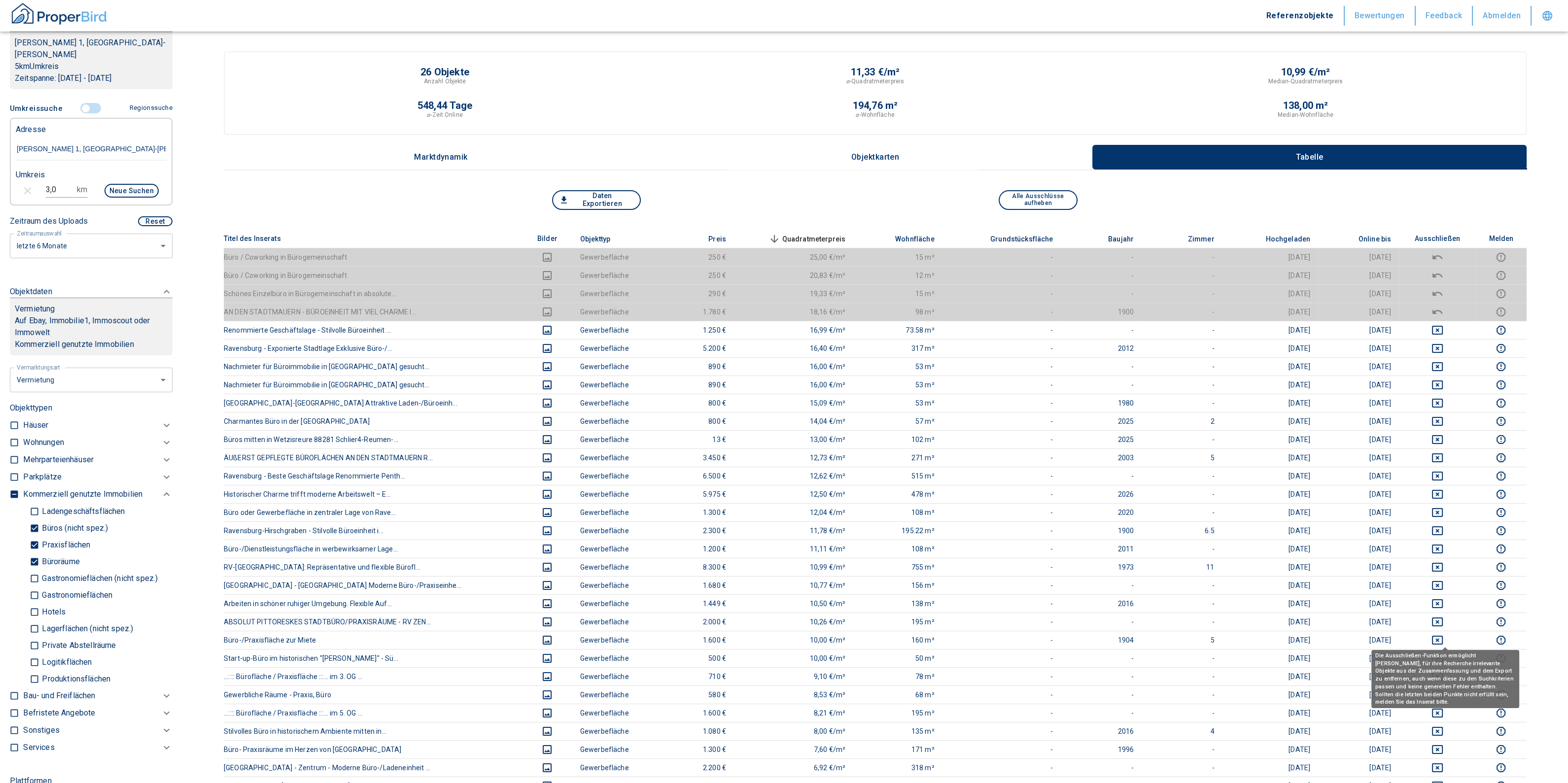
scroll to position [347, 0]
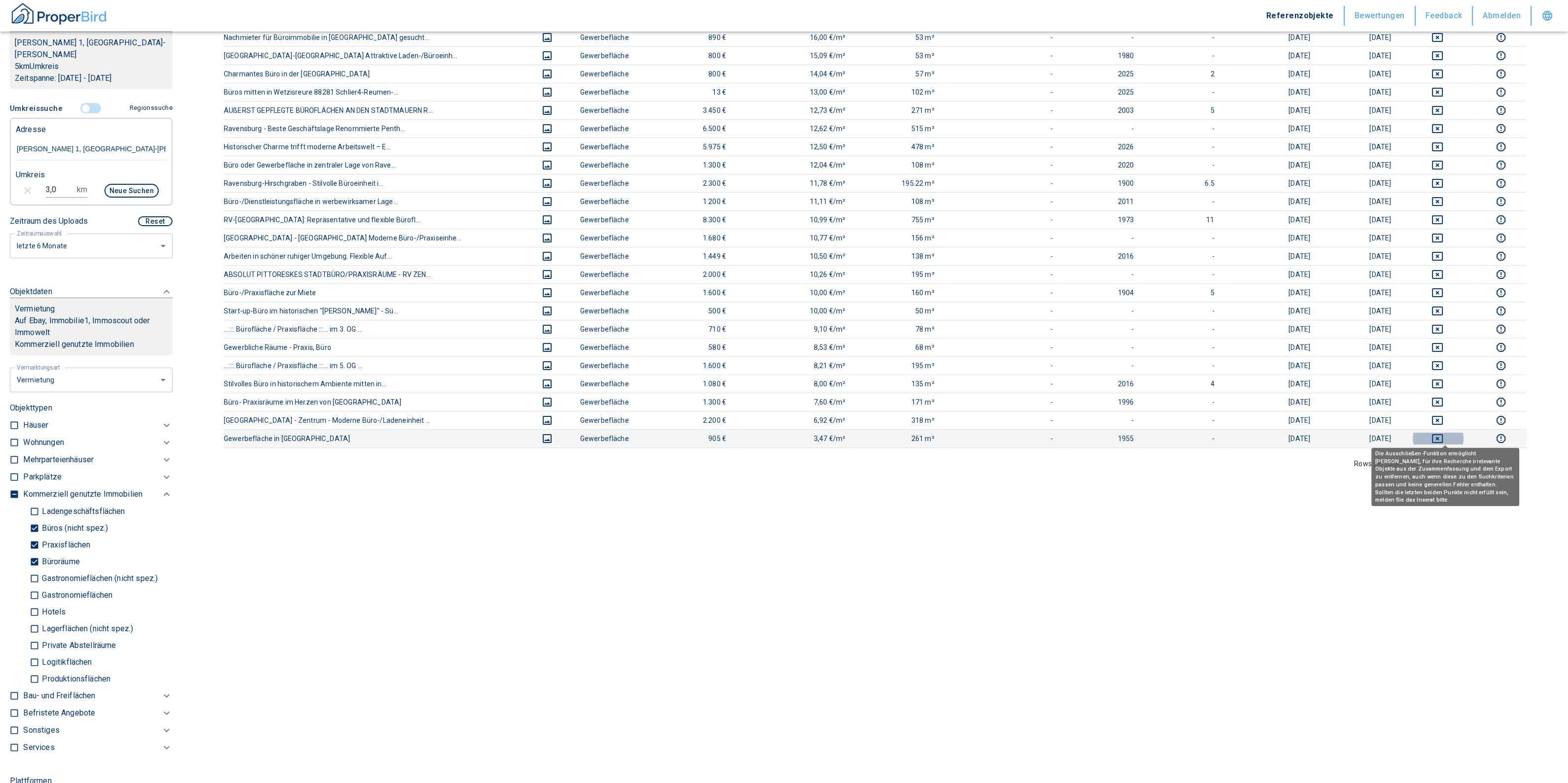
click at [1443, 436] on icon "deselect this listing" at bounding box center [1437, 439] width 12 height 12
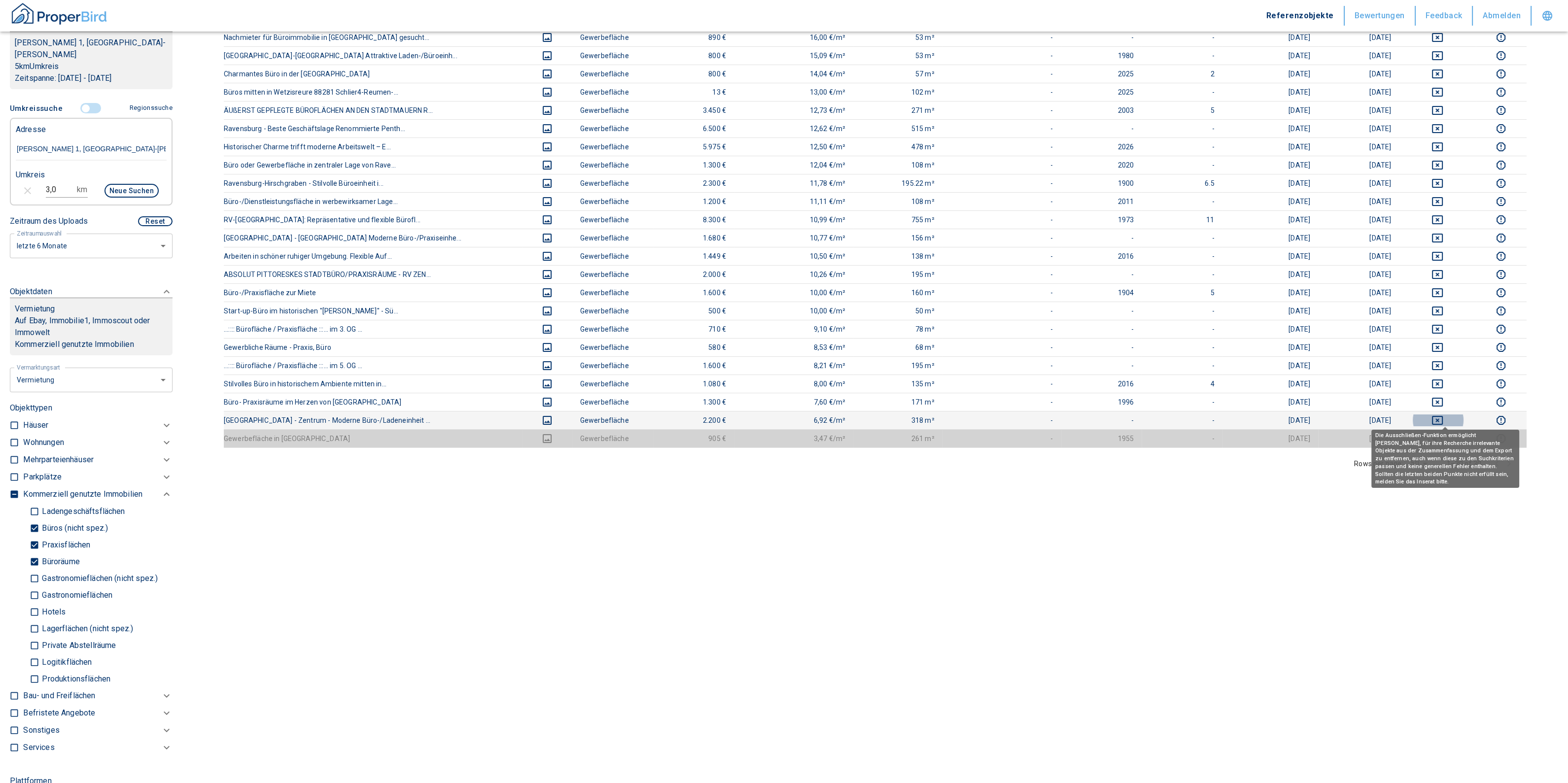
click at [1440, 416] on icon "deselect this listing" at bounding box center [1437, 420] width 11 height 9
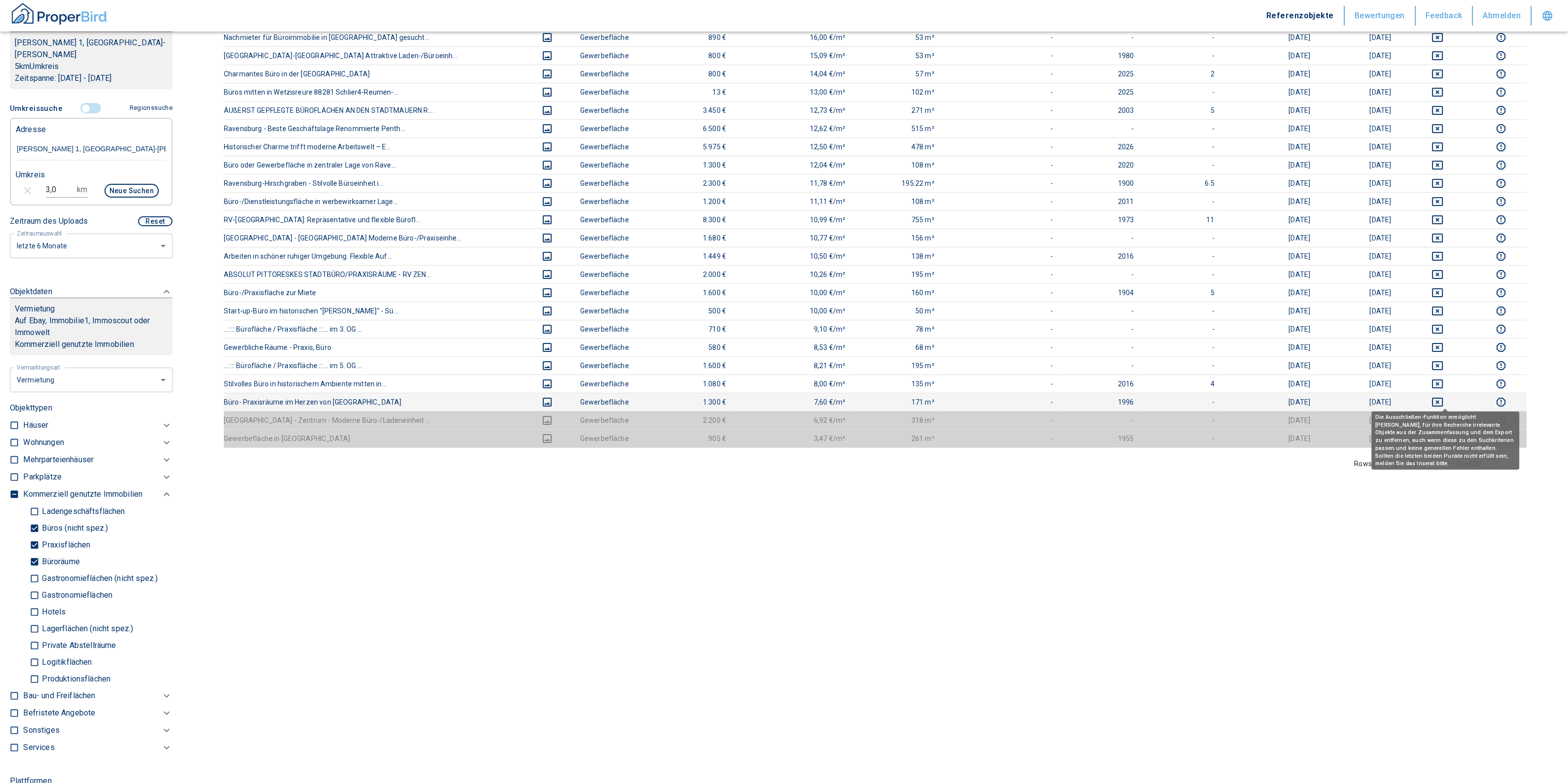
click at [1440, 399] on icon "deselect this listing" at bounding box center [1437, 402] width 11 height 9
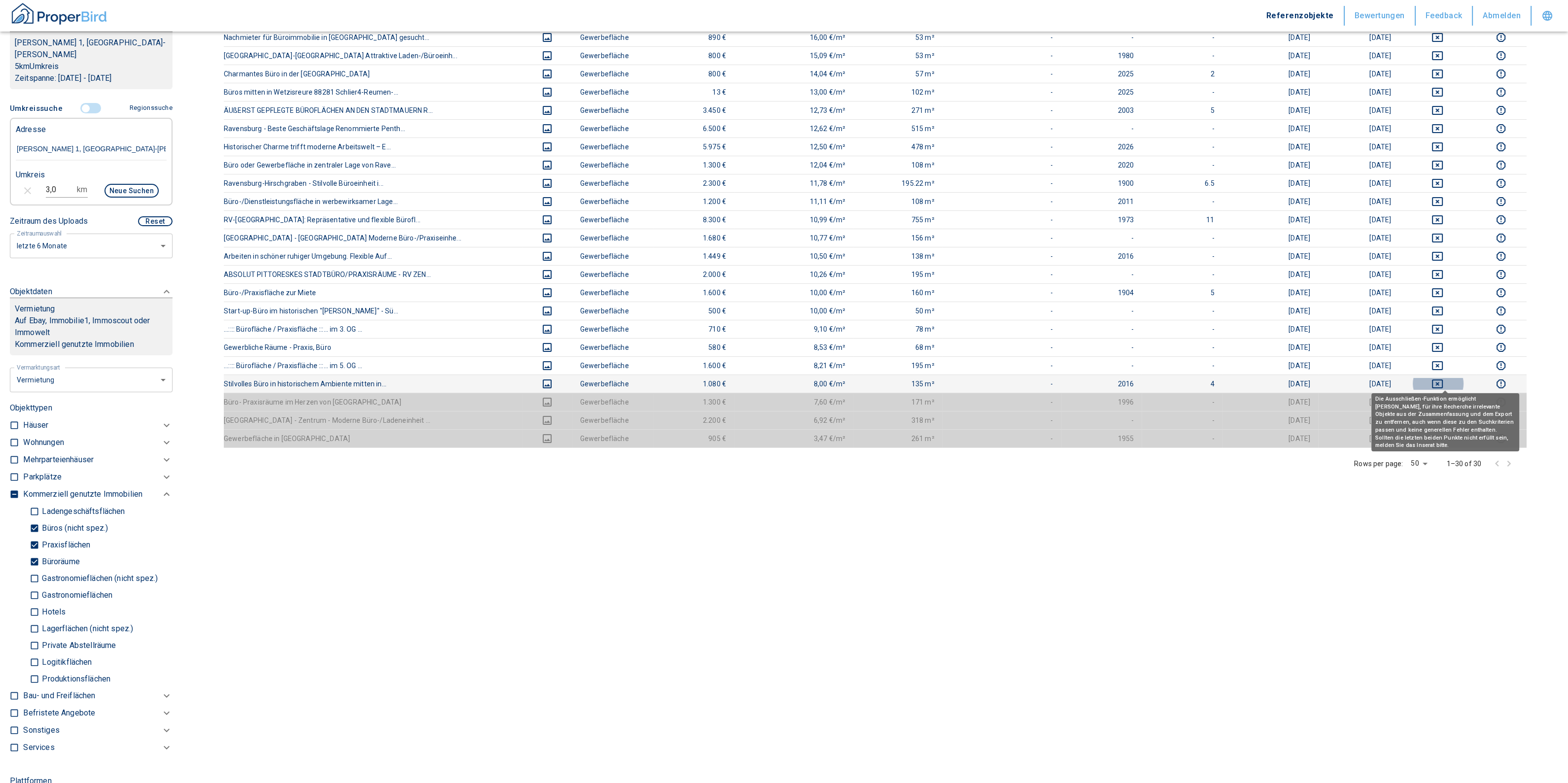
click at [1443, 384] on icon "deselect this listing" at bounding box center [1437, 384] width 11 height 9
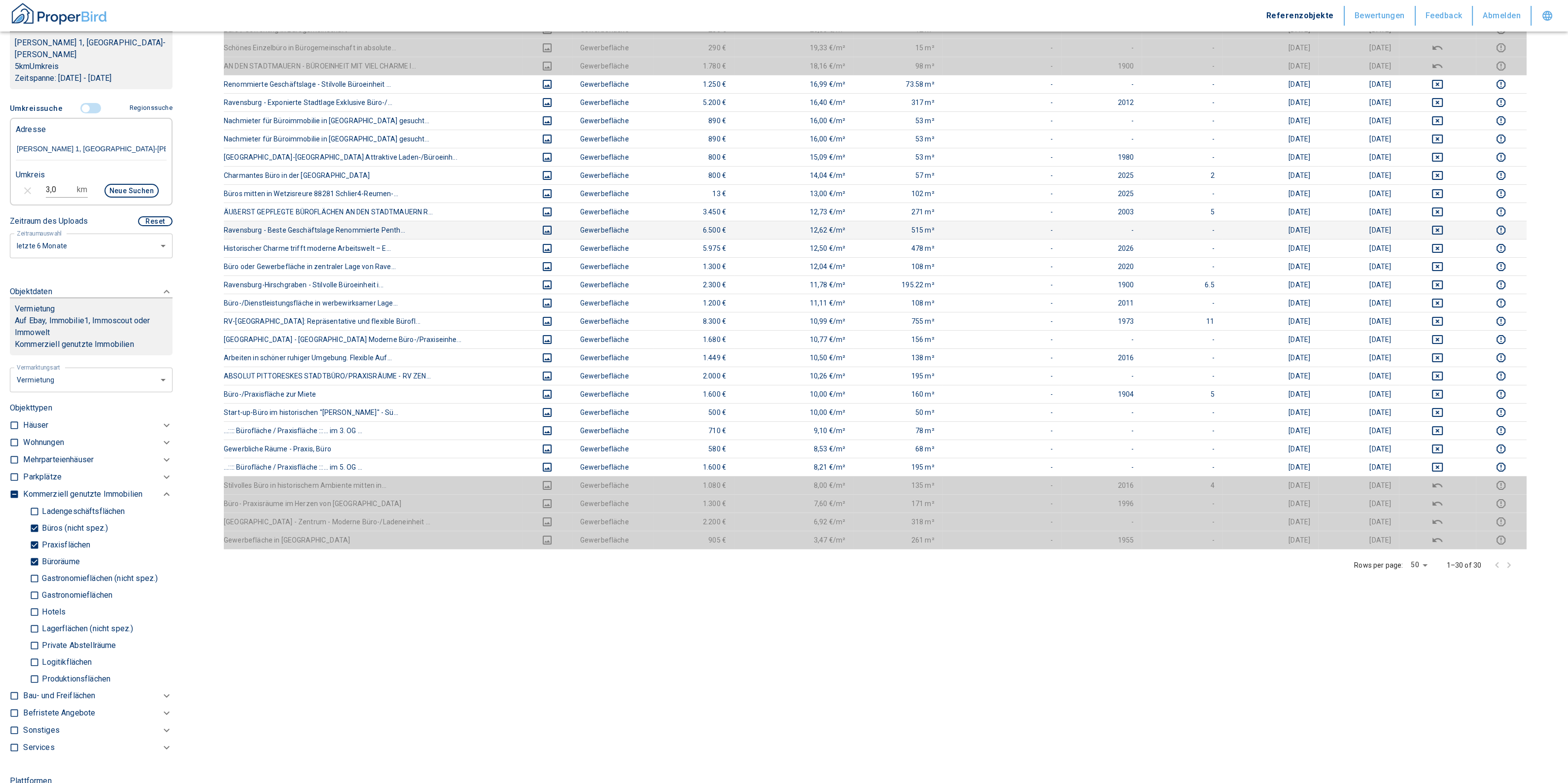
scroll to position [0, 0]
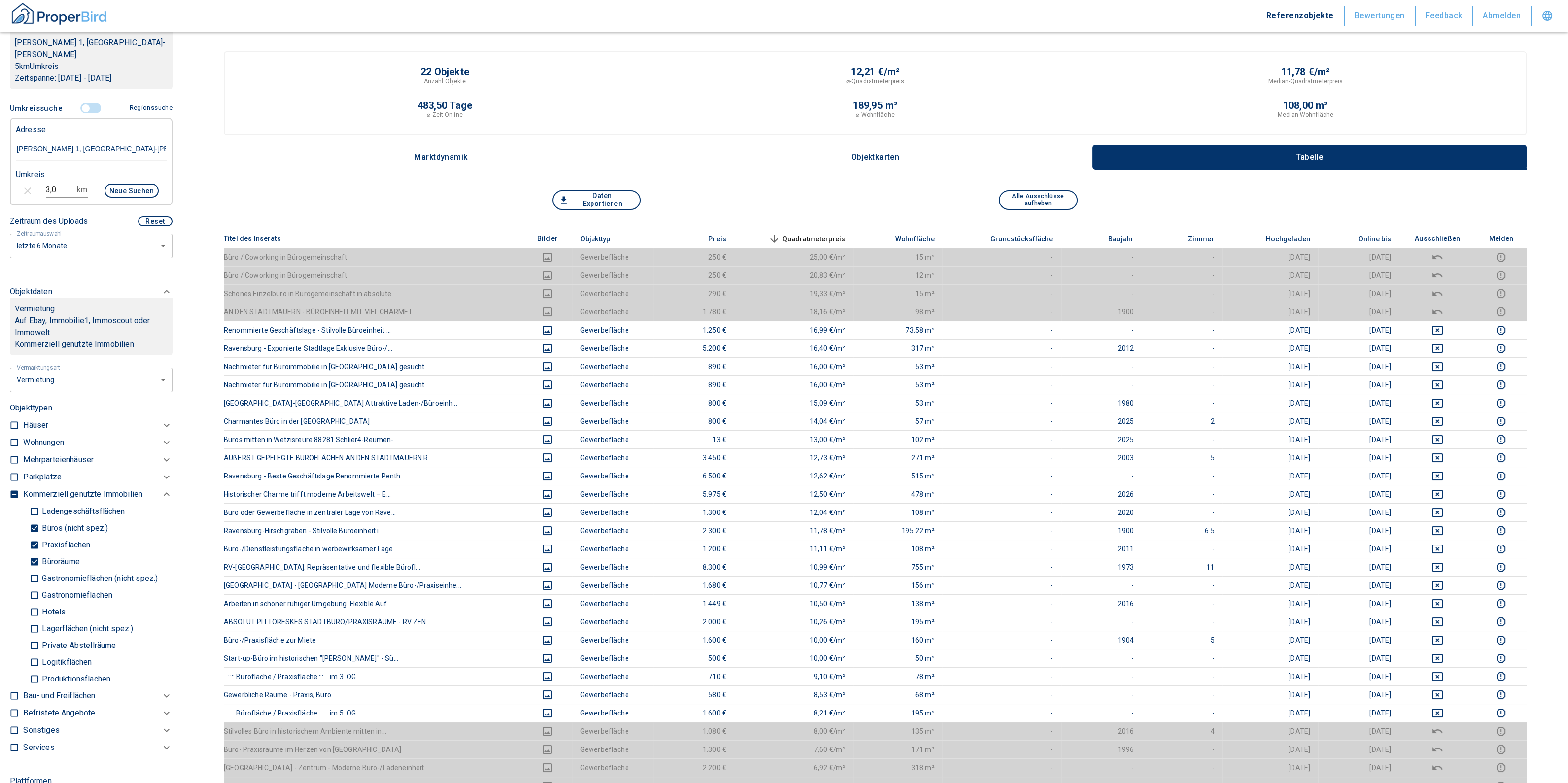
drag, startPoint x: 33, startPoint y: 545, endPoint x: 33, endPoint y: 530, distance: 15.0
click at [33, 553] on input "Büroräume" at bounding box center [35, 562] width 10 height 17
checkbox input "false"
type input "2020"
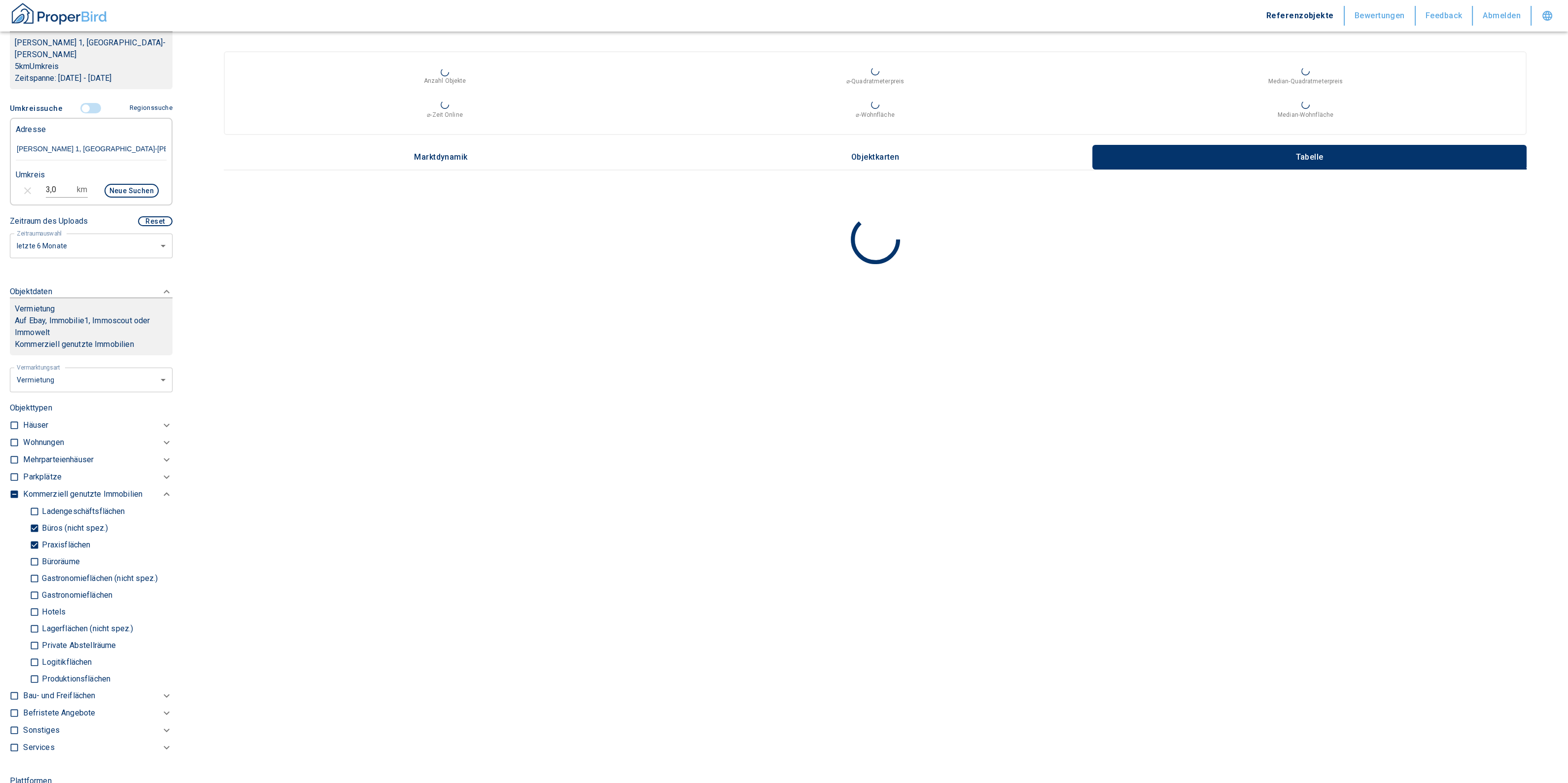
click at [33, 536] on input "Praxisflächen" at bounding box center [35, 545] width 10 height 17
checkbox input "false"
type input "2020"
click at [33, 519] on input "Büros (nicht spez.)" at bounding box center [35, 528] width 10 height 17
checkbox input "false"
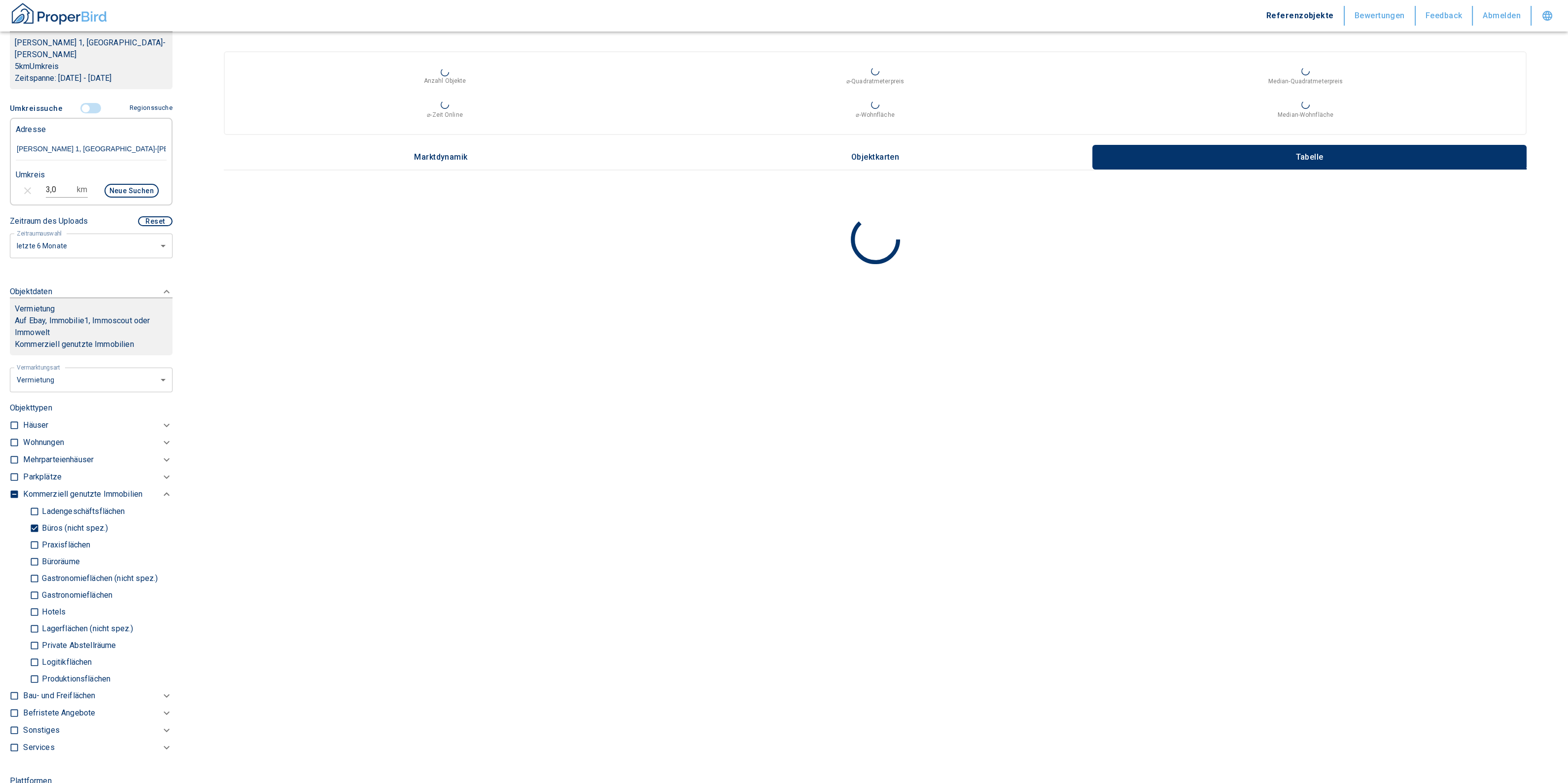
type input "2020"
click at [32, 491] on input "Ladengeschäftsflächen" at bounding box center [35, 499] width 10 height 17
checkbox input "true"
type input "2020"
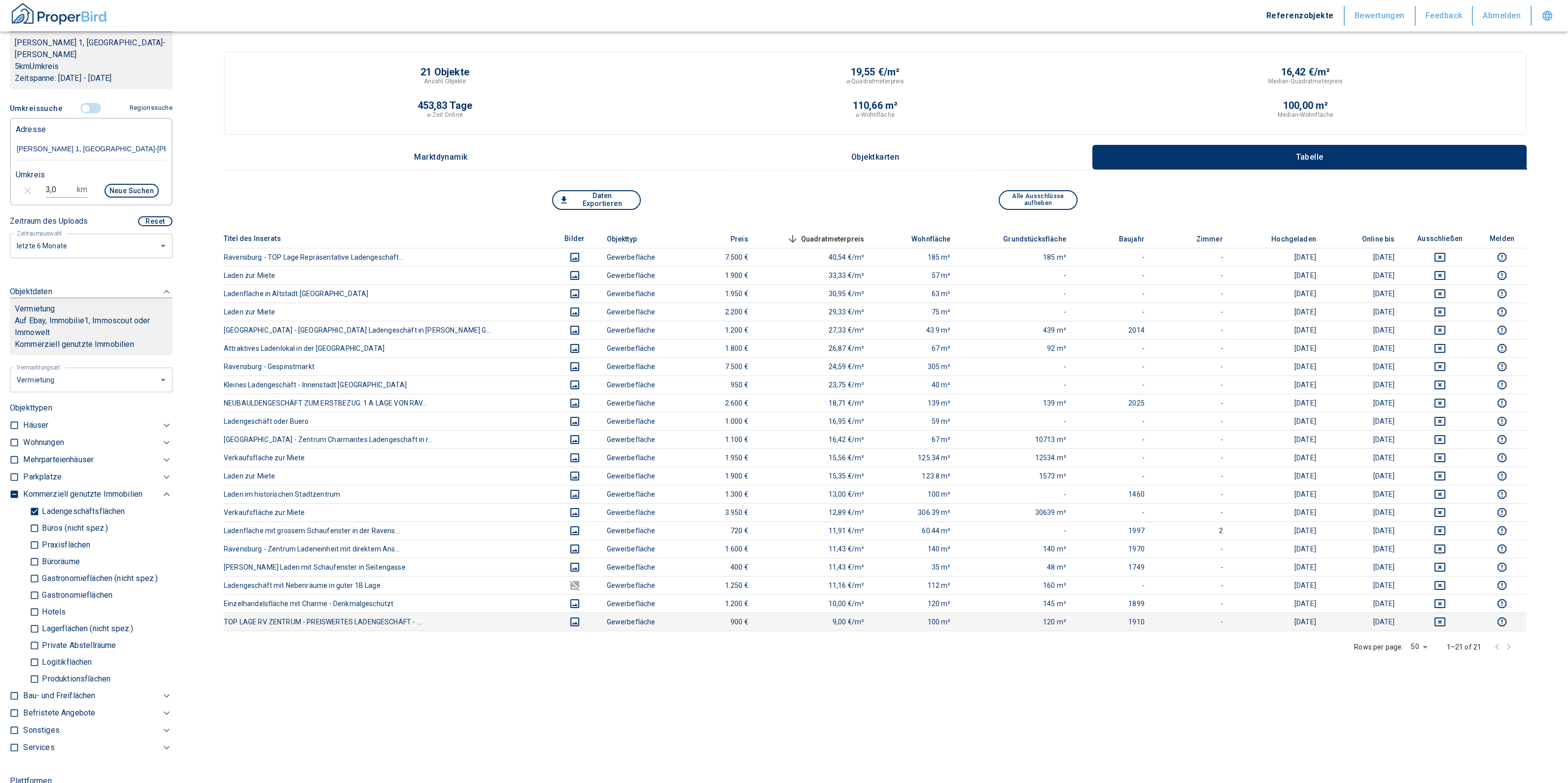
click at [1443, 625] on icon "deselect this listing" at bounding box center [1440, 622] width 12 height 12
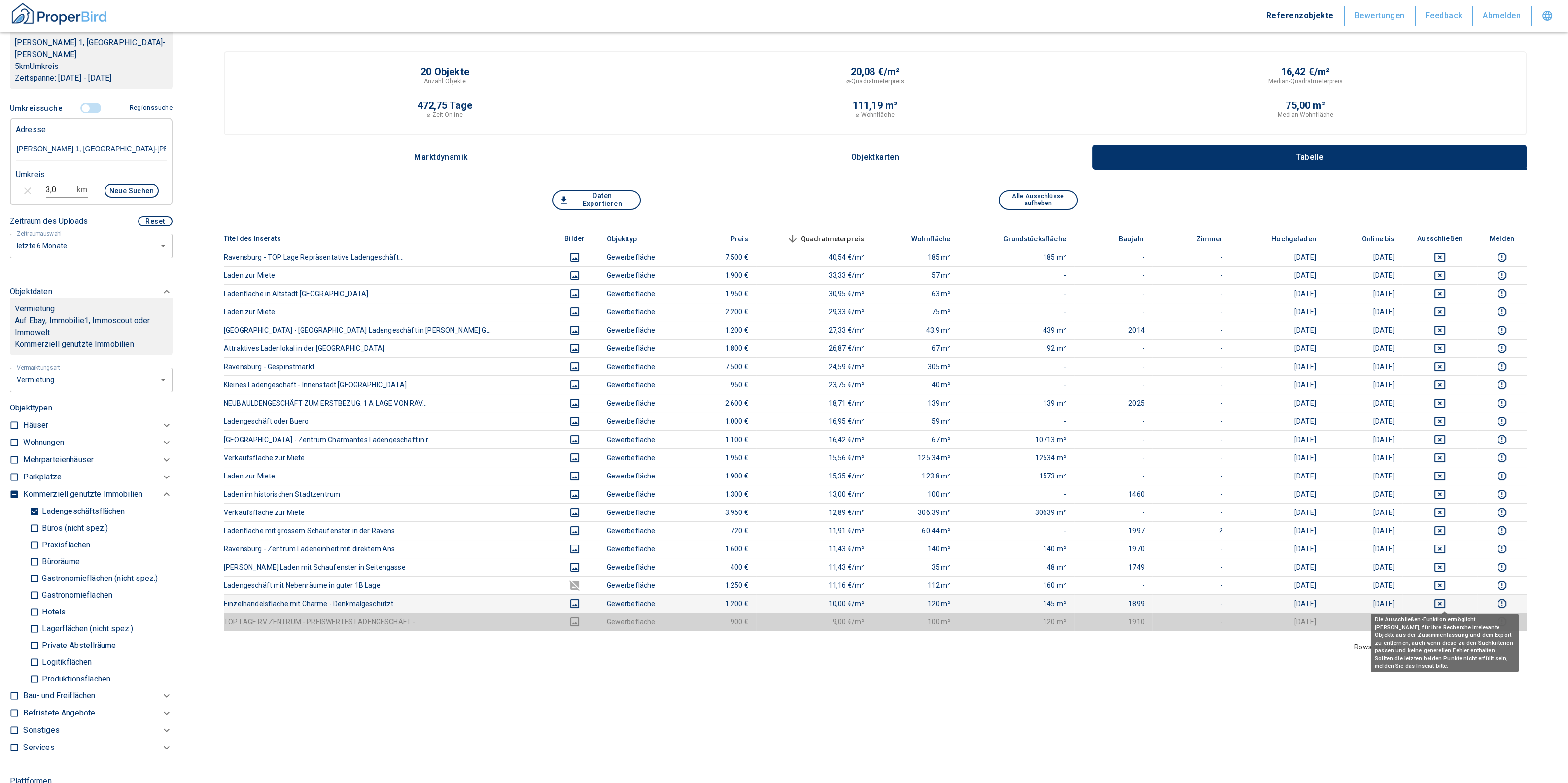
click at [1445, 602] on icon "deselect this listing" at bounding box center [1440, 603] width 12 height 12
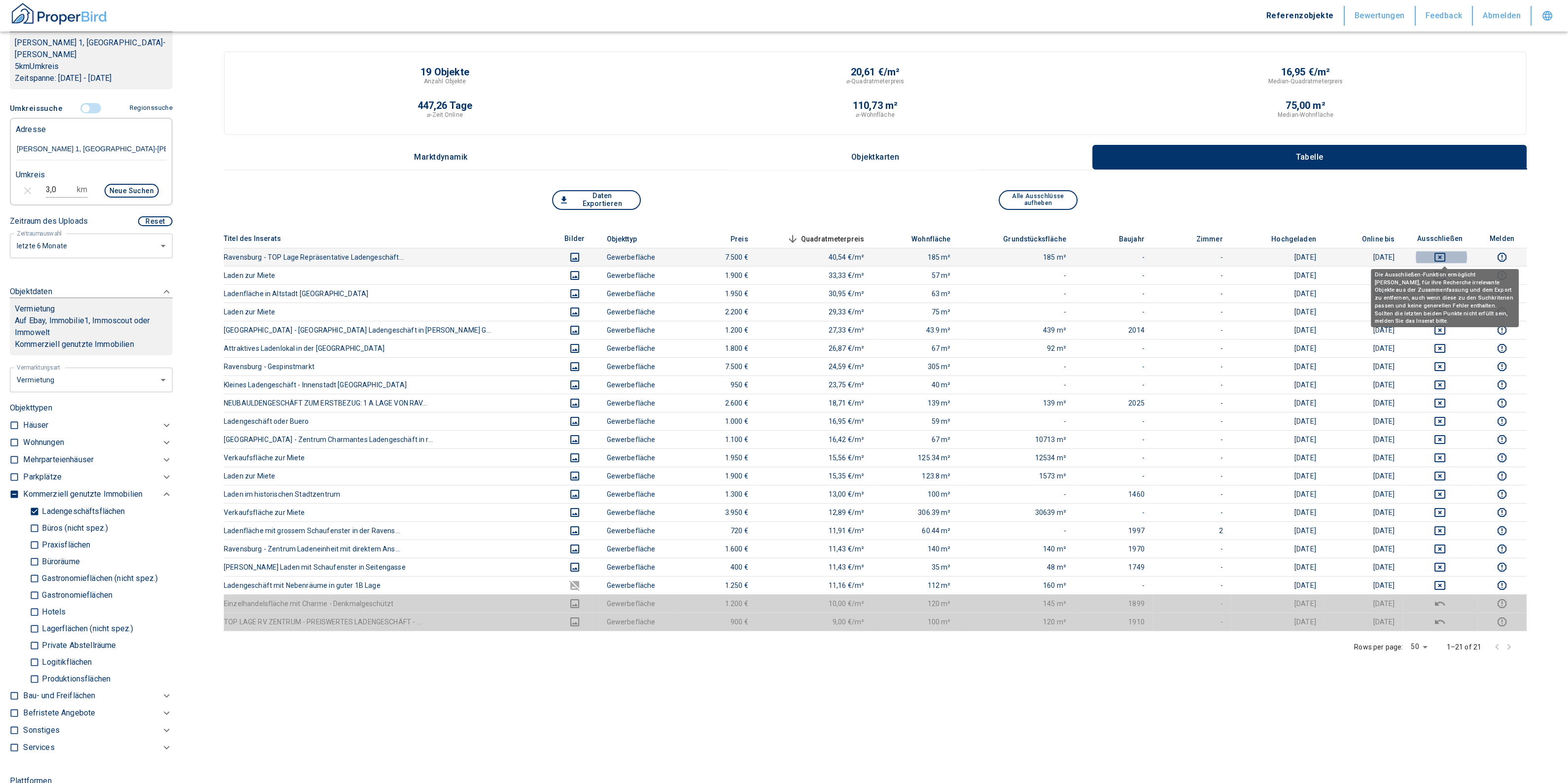
click at [1445, 255] on icon "deselect this listing" at bounding box center [1440, 257] width 11 height 9
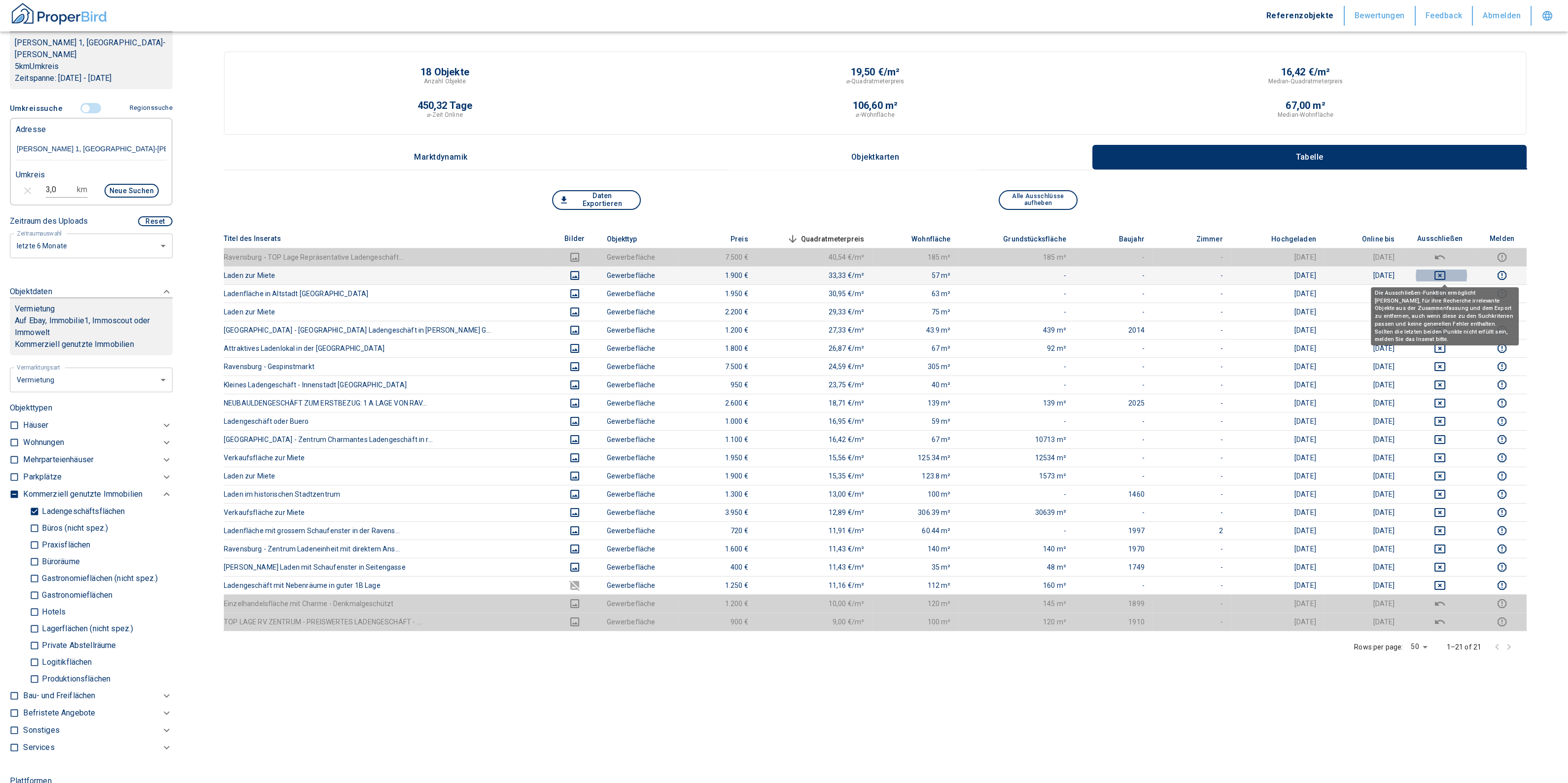
click at [1441, 277] on icon "deselect this listing" at bounding box center [1440, 275] width 12 height 12
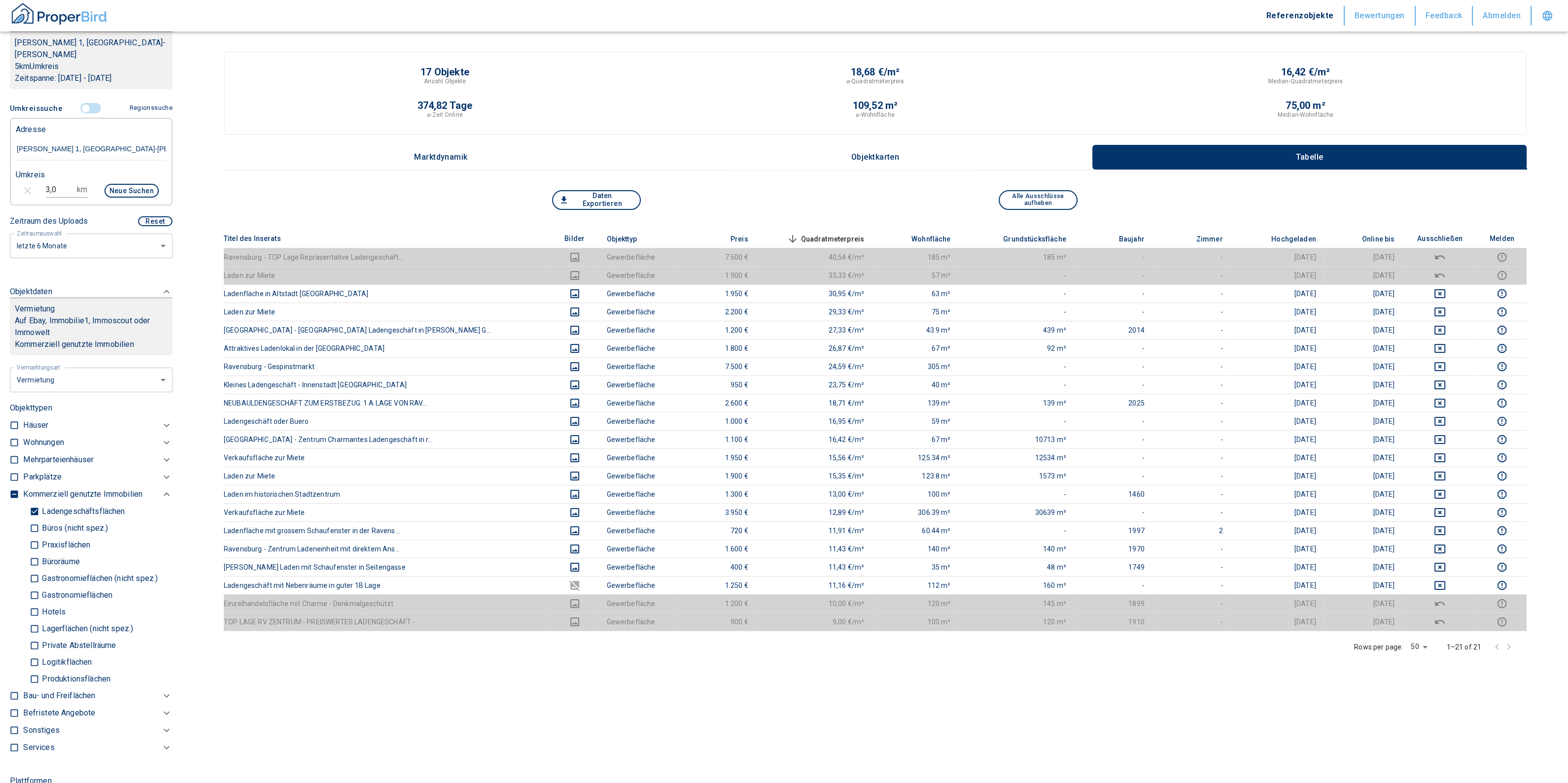
click at [73, 508] on p "Ladengeschäftsflächen" at bounding box center [82, 511] width 86 height 8
click at [40, 503] on input "Ladengeschäftsflächen" at bounding box center [35, 511] width 10 height 17
checkbox input "false"
type input "2020"
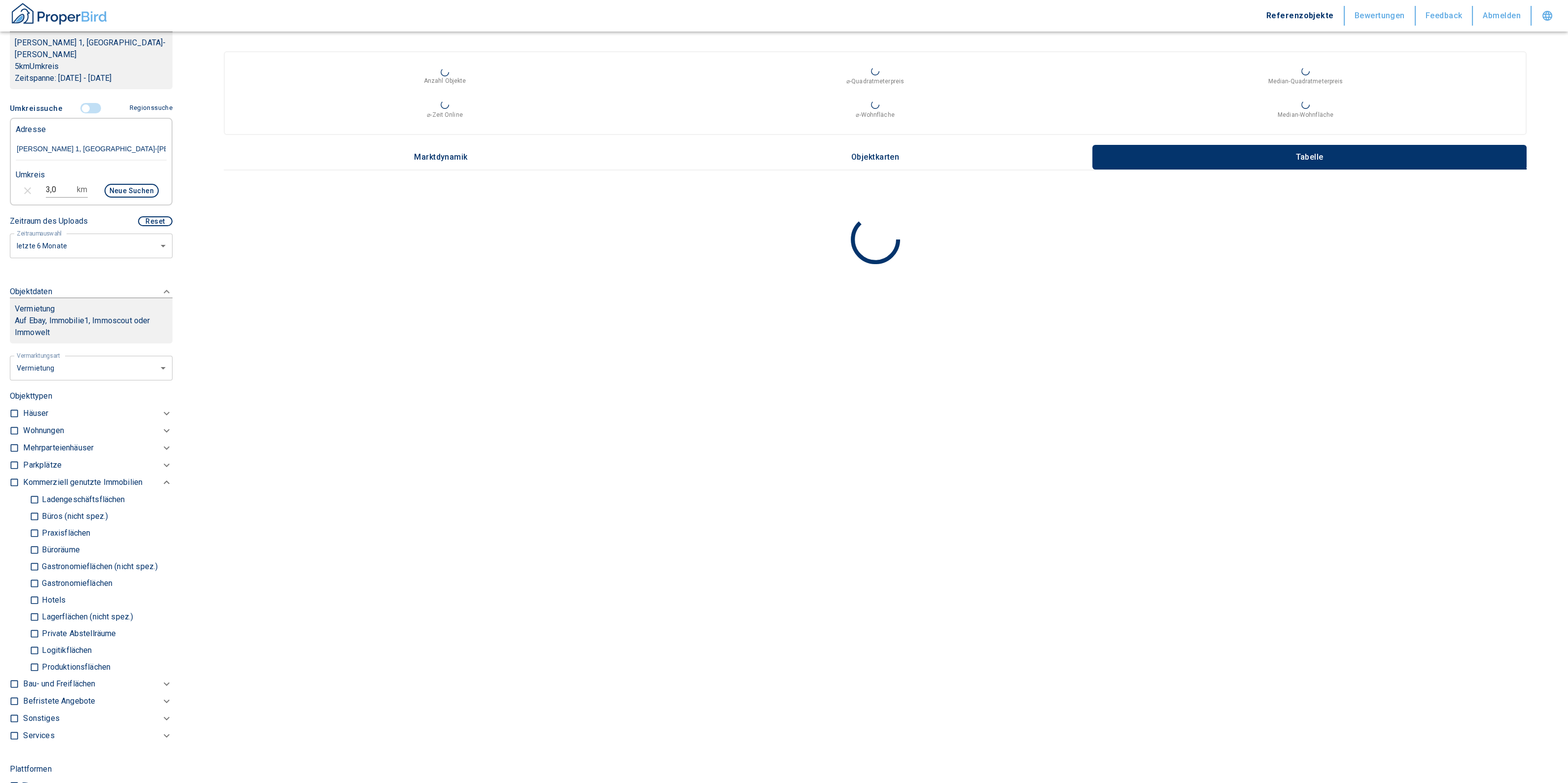
click at [32, 659] on input "Produktionsflächen" at bounding box center [35, 667] width 10 height 17
checkbox input "true"
type input "2020"
click at [34, 654] on input "Logitikflächen" at bounding box center [35, 662] width 10 height 17
checkbox input "true"
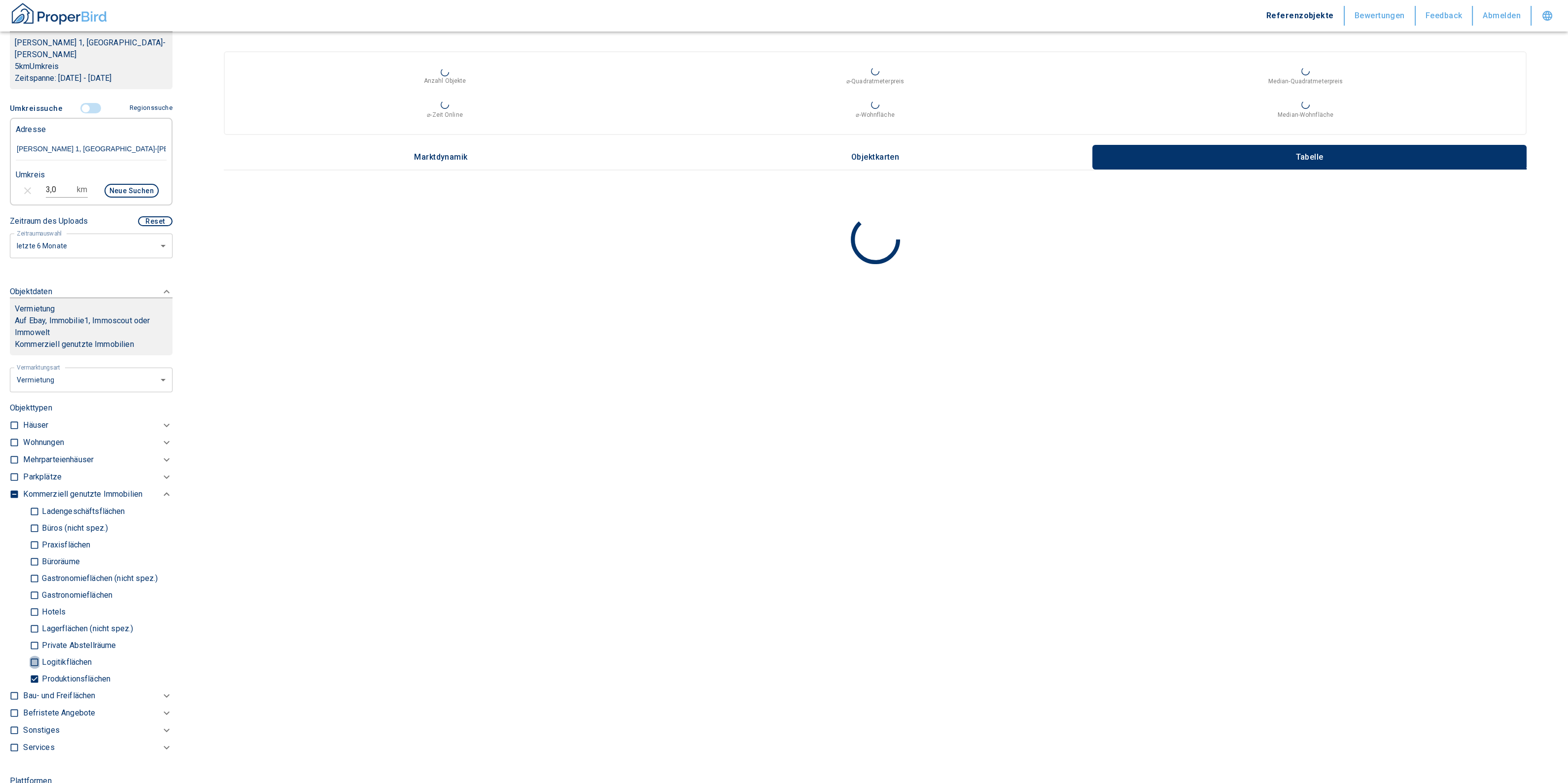
type input "2020"
click at [32, 620] on input "Lagerflächen (nicht spez.)" at bounding box center [35, 629] width 10 height 17
checkbox input "true"
type input "2020"
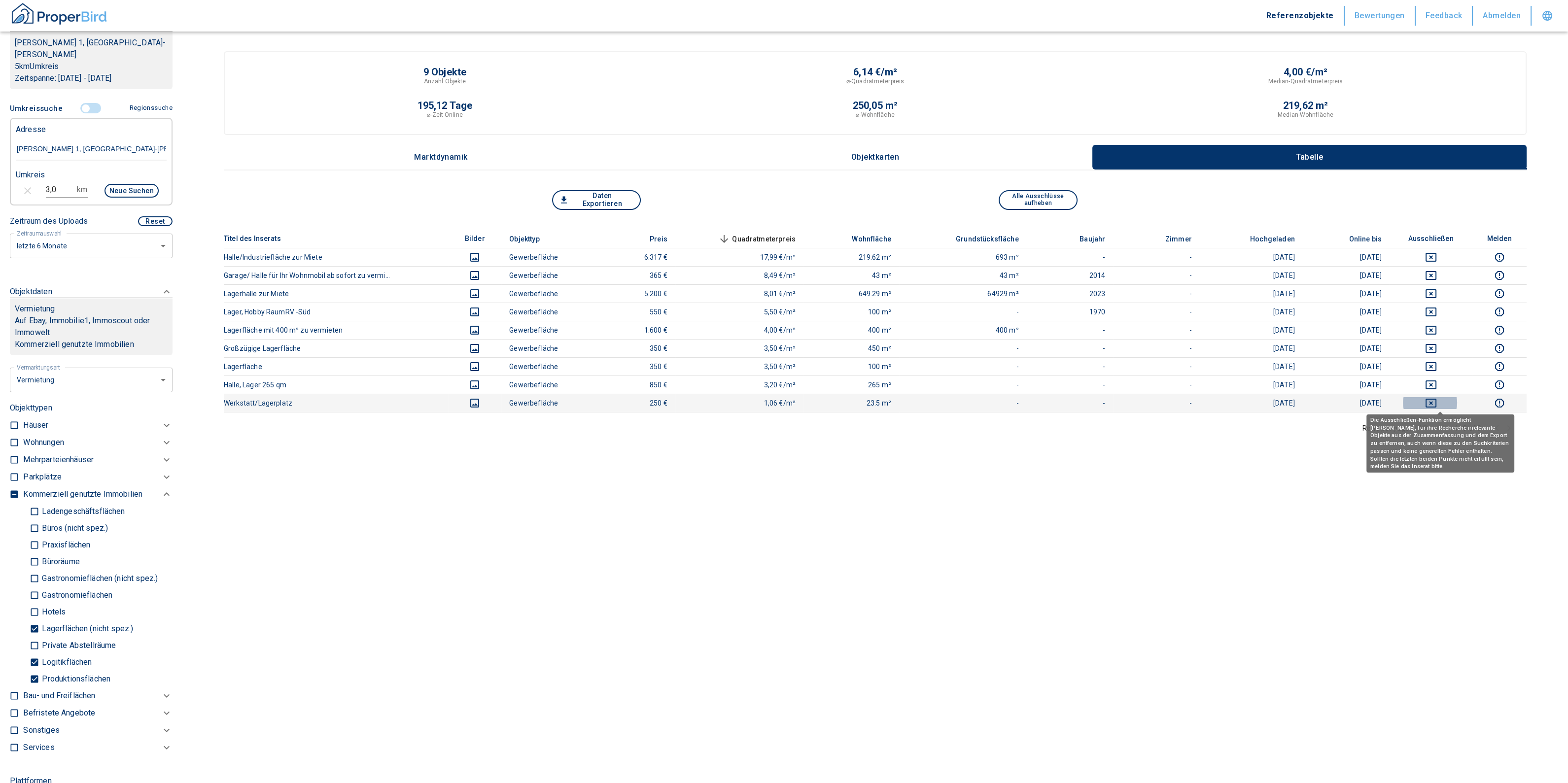
click at [1436, 400] on icon "deselect this listing" at bounding box center [1431, 403] width 11 height 9
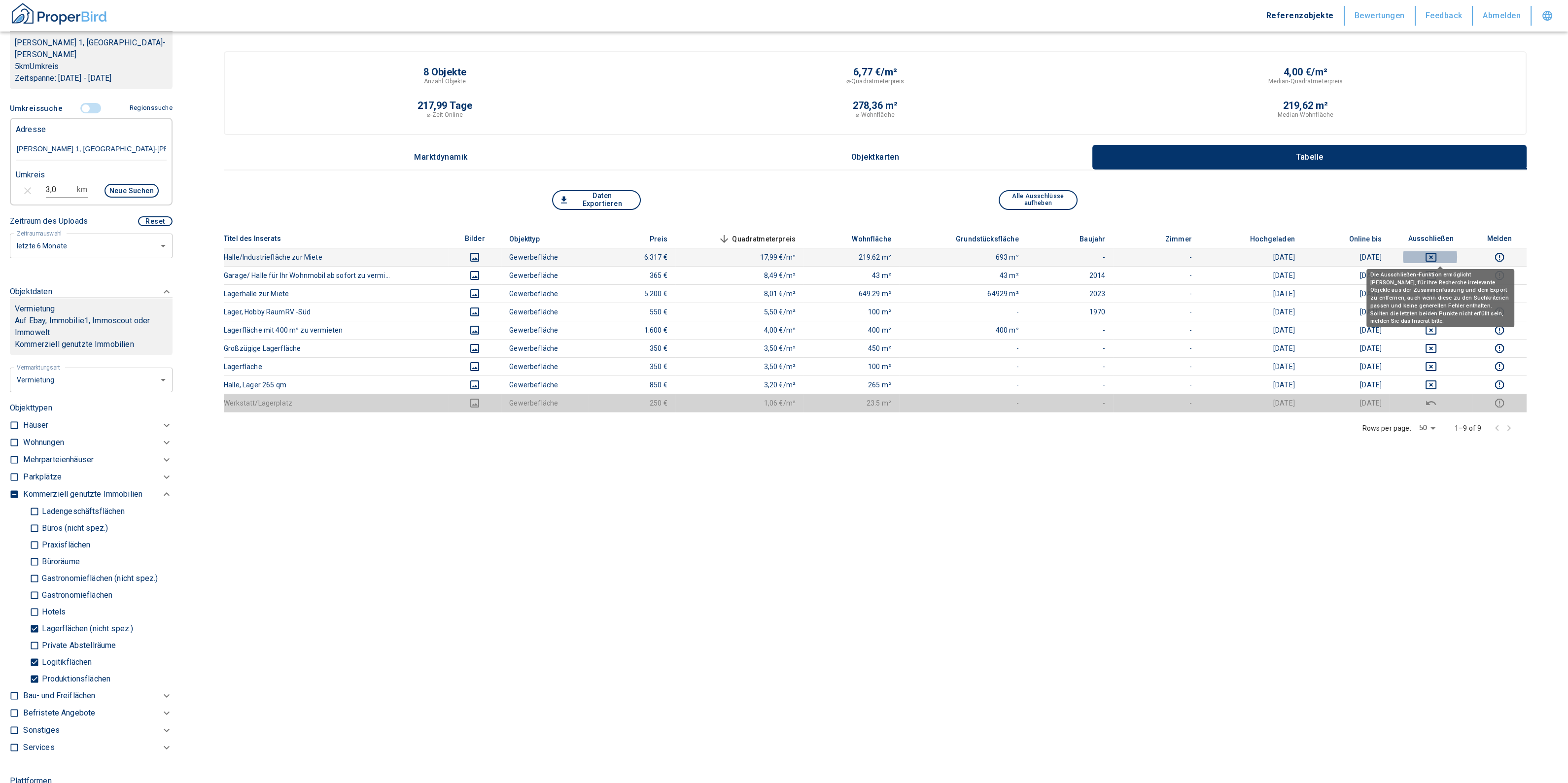
click at [1436, 255] on icon "deselect this listing" at bounding box center [1431, 257] width 11 height 9
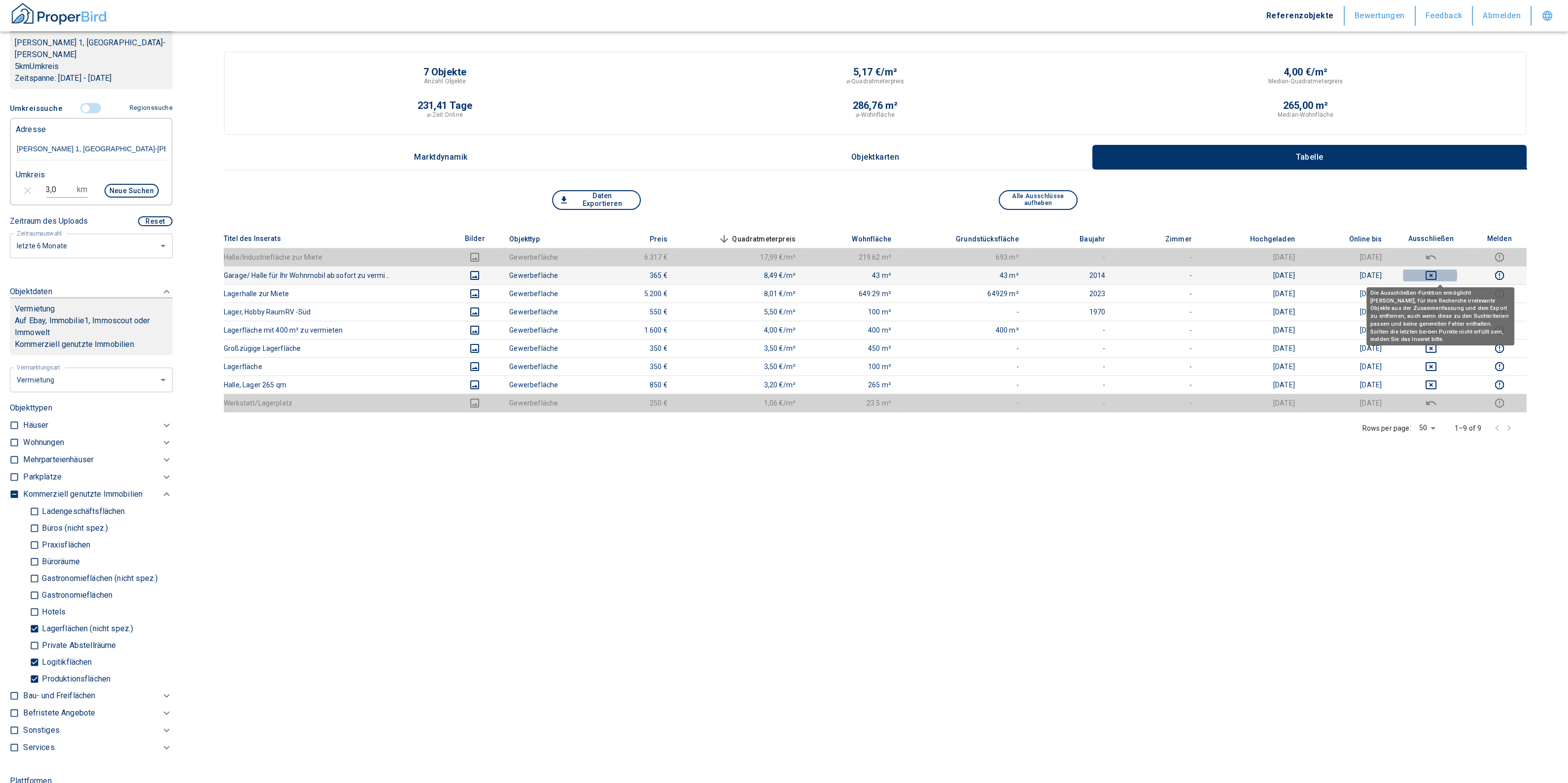
click at [1436, 274] on icon "deselect this listing" at bounding box center [1431, 275] width 11 height 9
